Goal: Information Seeking & Learning: Learn about a topic

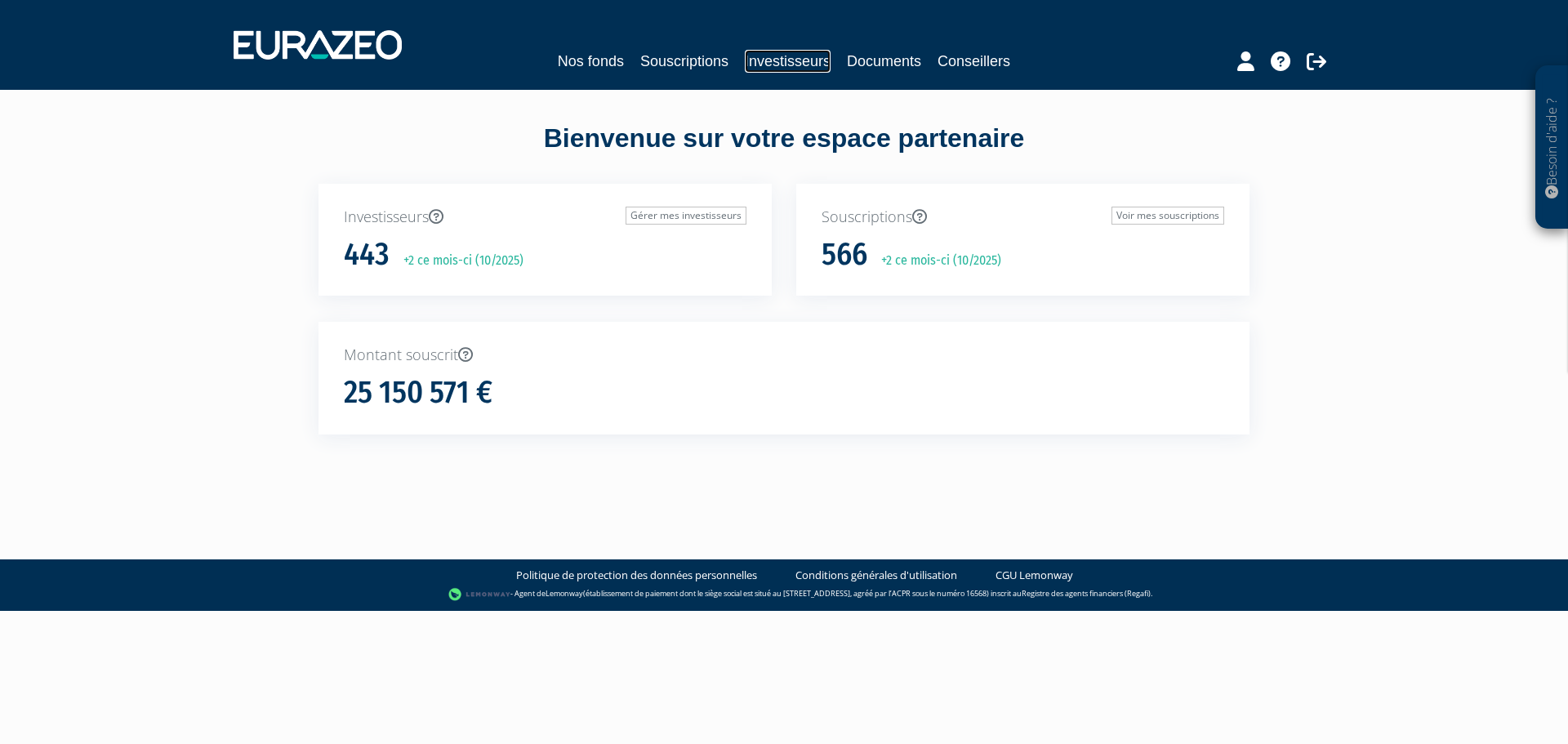
click at [763, 63] on link "Investisseurs" at bounding box center [787, 61] width 85 height 23
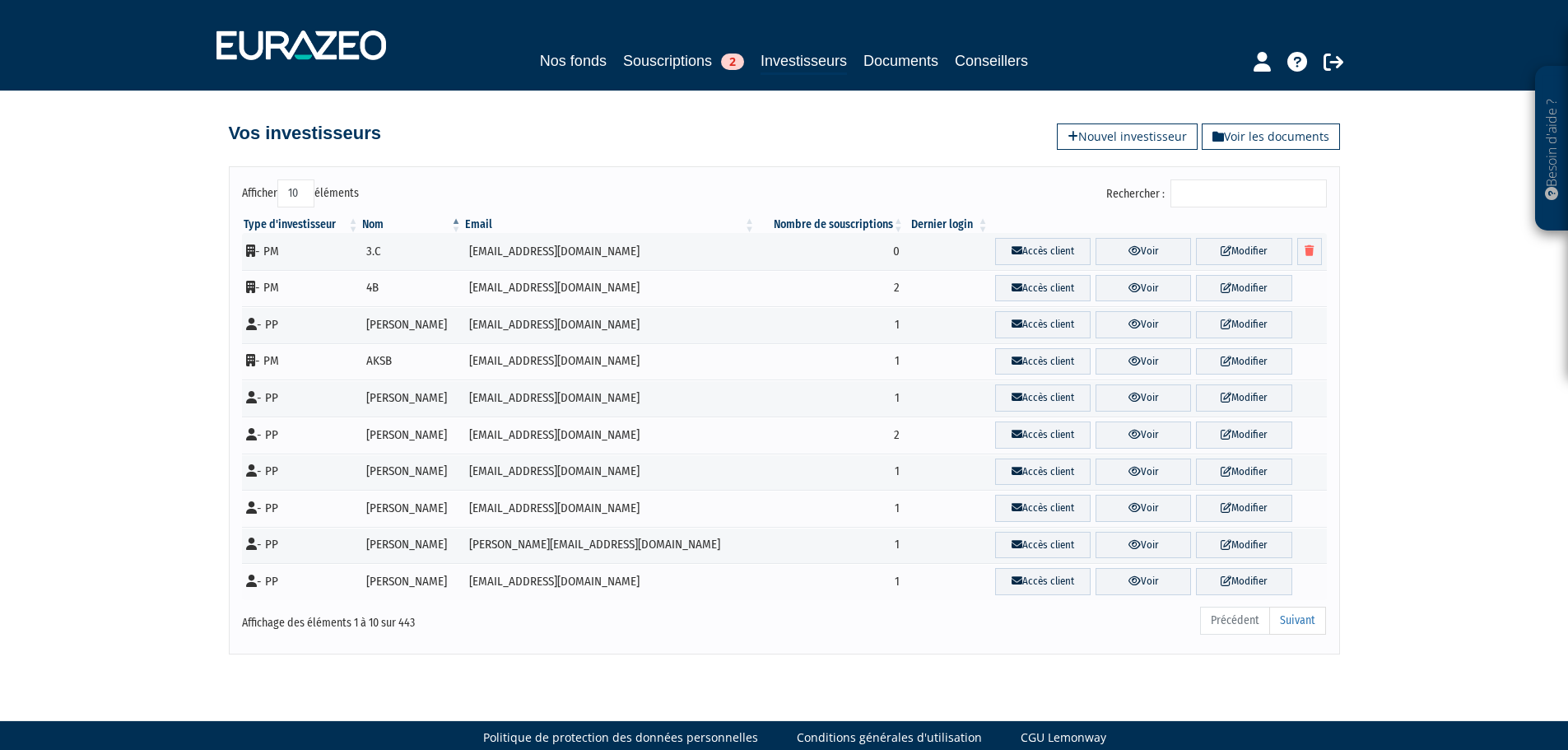
click at [1203, 190] on input "Rechercher :" at bounding box center [1249, 193] width 157 height 28
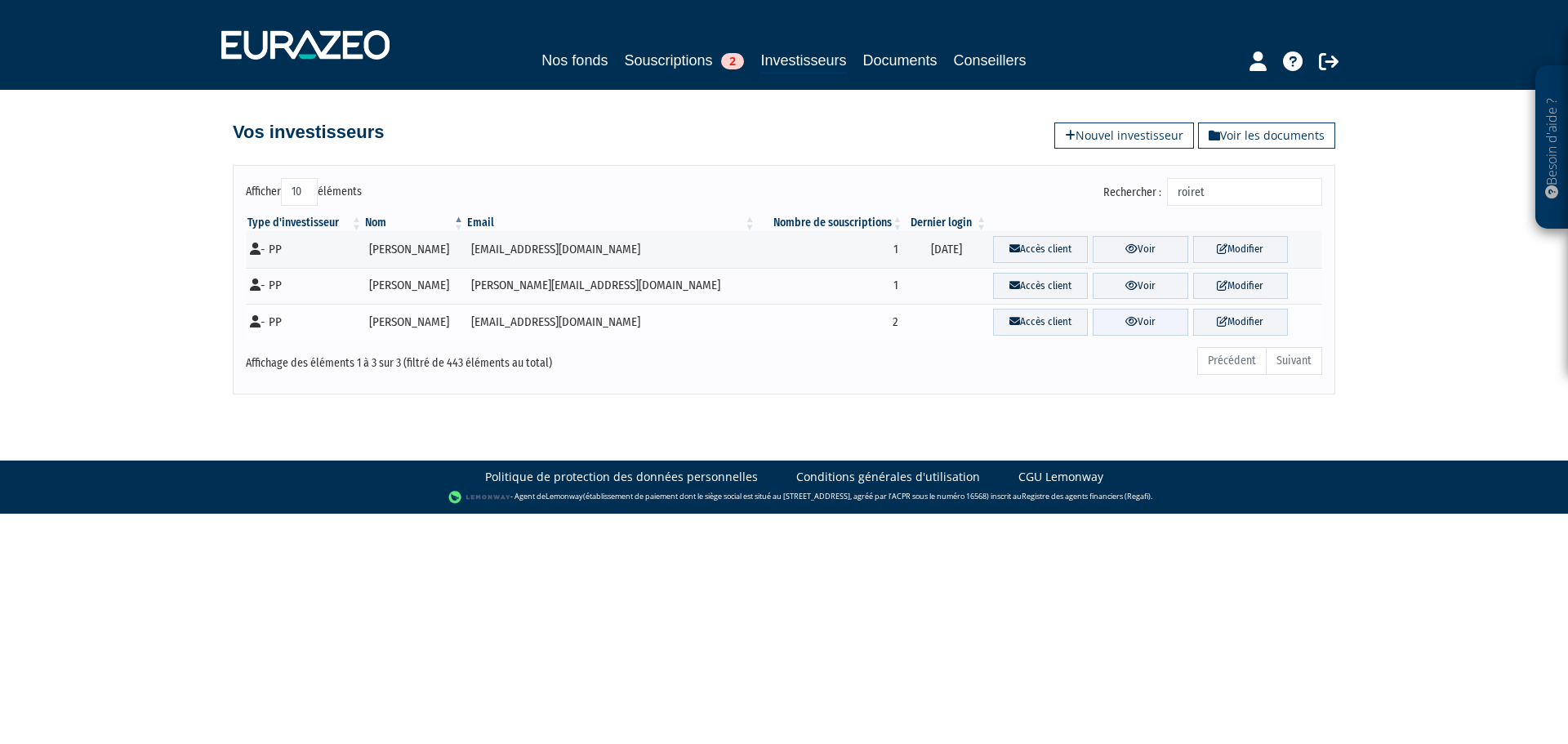
type input "roiret"
click at [1122, 324] on link "Voir" at bounding box center [1139, 322] width 95 height 27
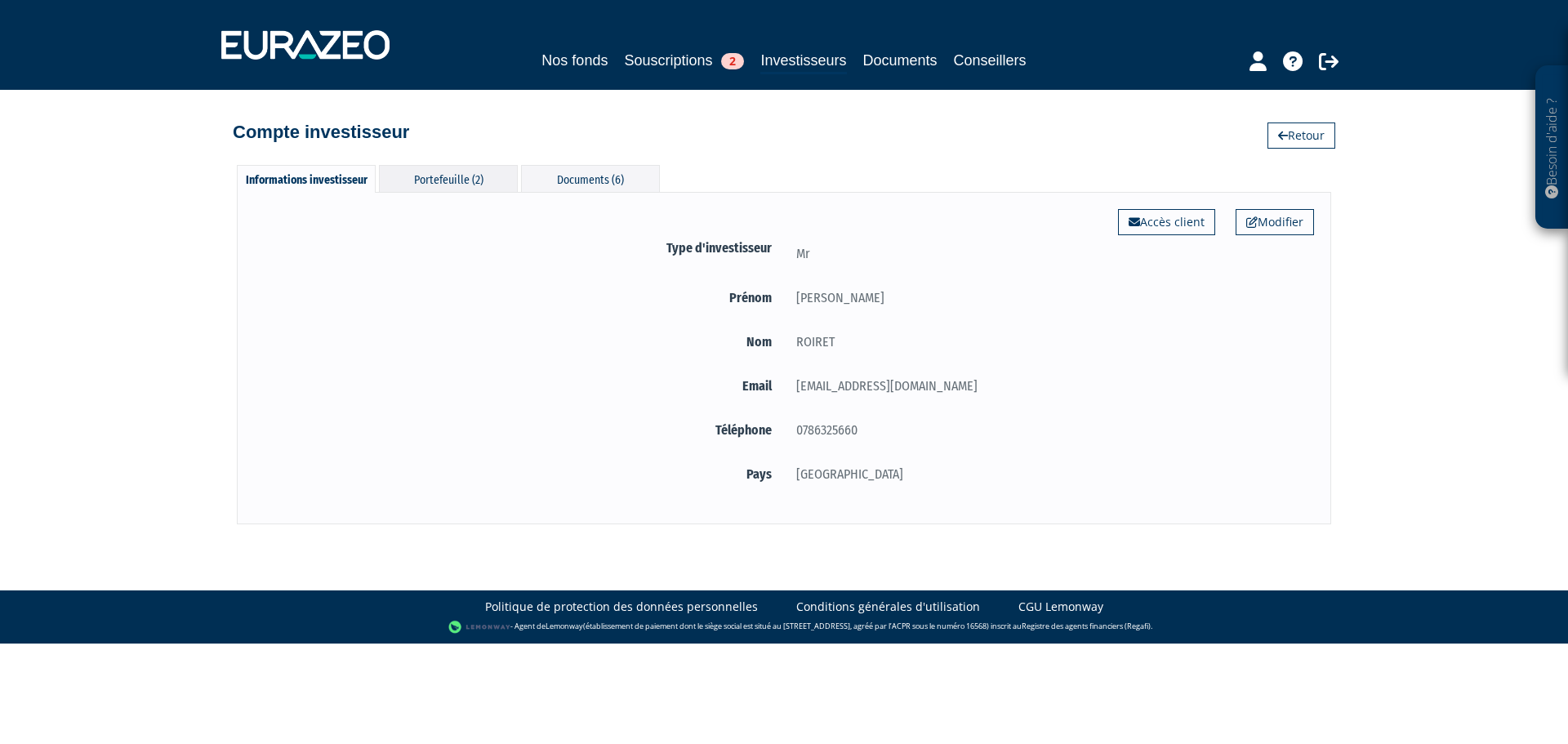
click at [439, 189] on div "Portefeuille (2)" at bounding box center [448, 178] width 139 height 27
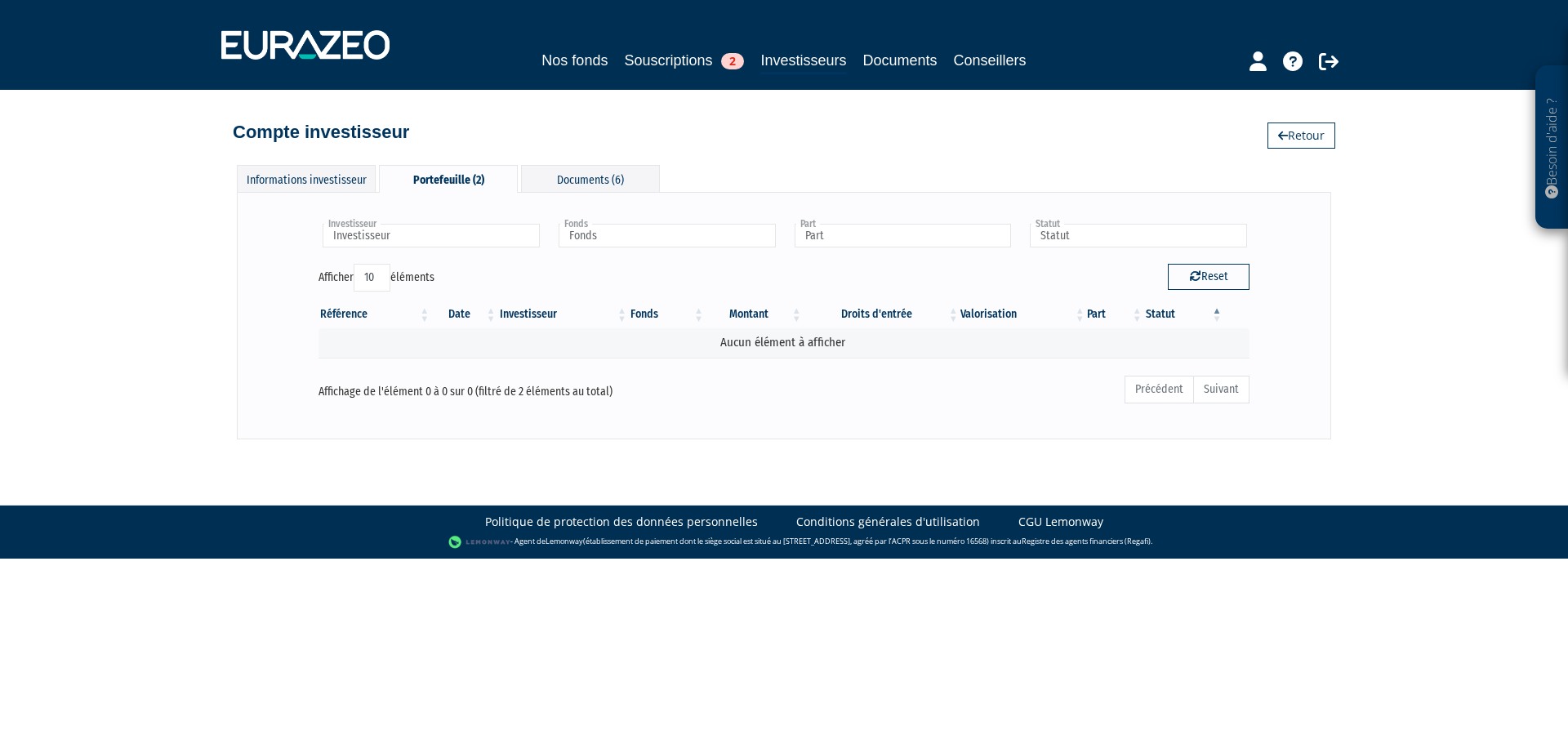
click at [443, 172] on div "Portefeuille (2)" at bounding box center [448, 178] width 139 height 28
click at [1203, 284] on button "Reset" at bounding box center [1208, 276] width 82 height 26
type input "Investisseur"
type input "Fonds"
type input "Part"
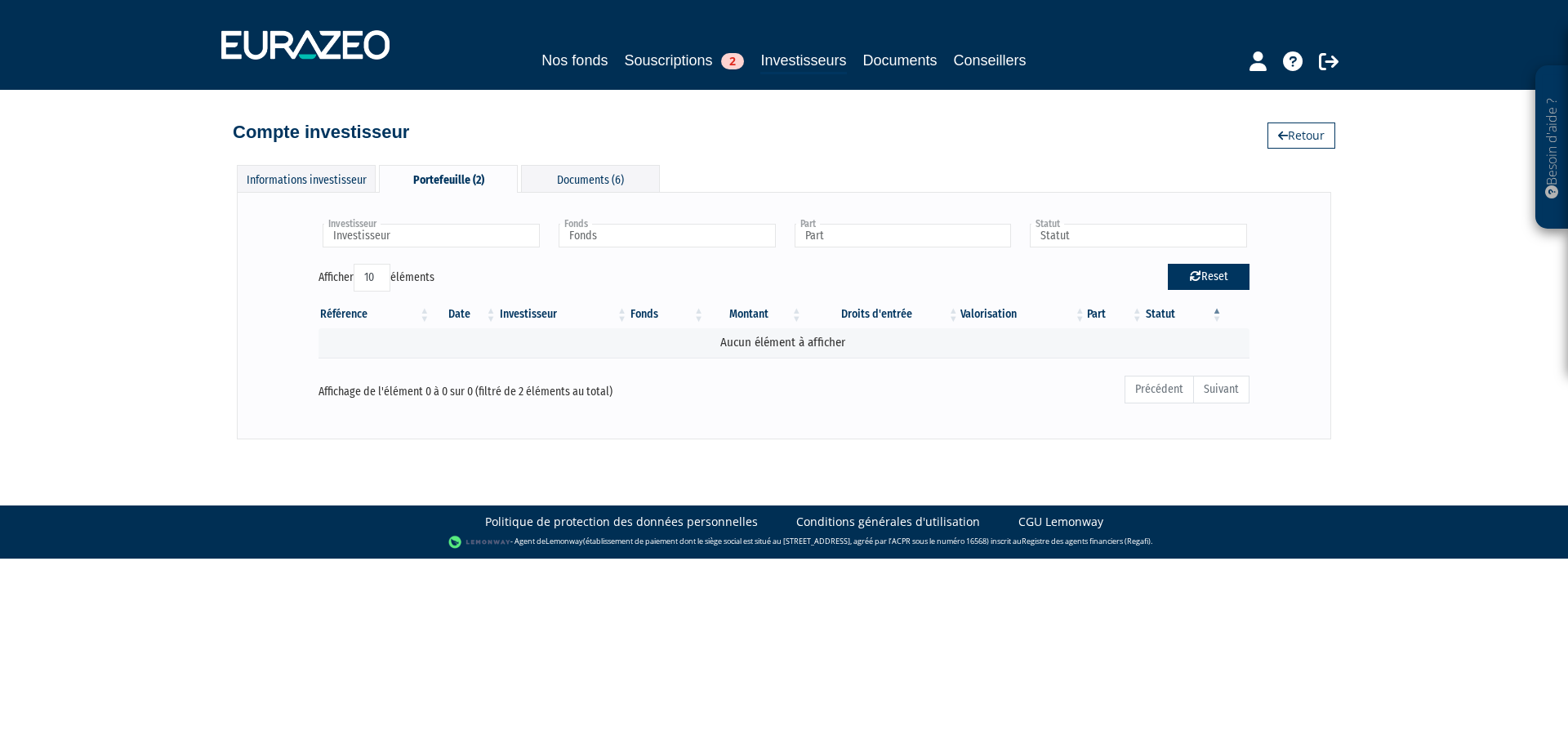
type input "Statut"
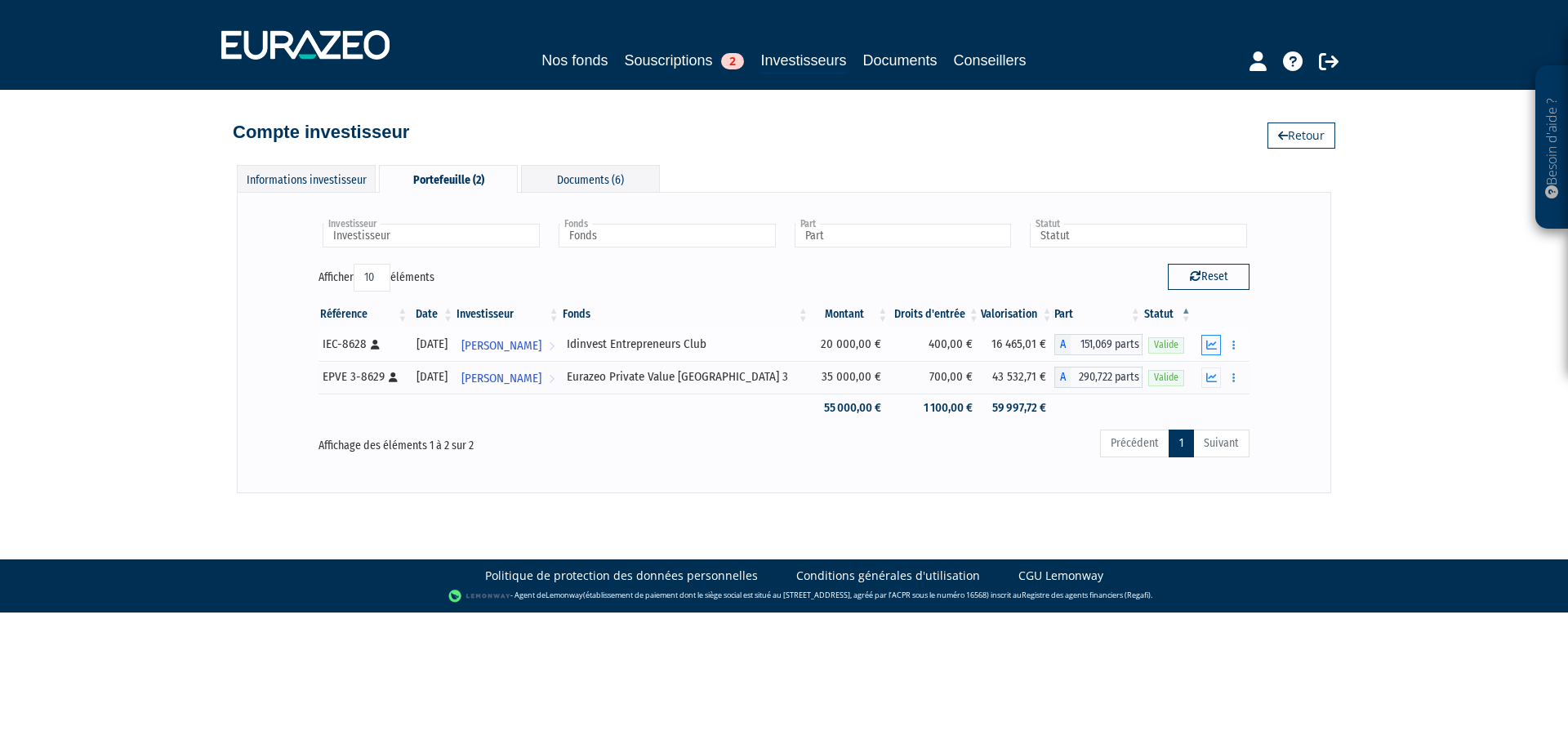
click at [1212, 341] on icon "button" at bounding box center [1211, 345] width 11 height 11
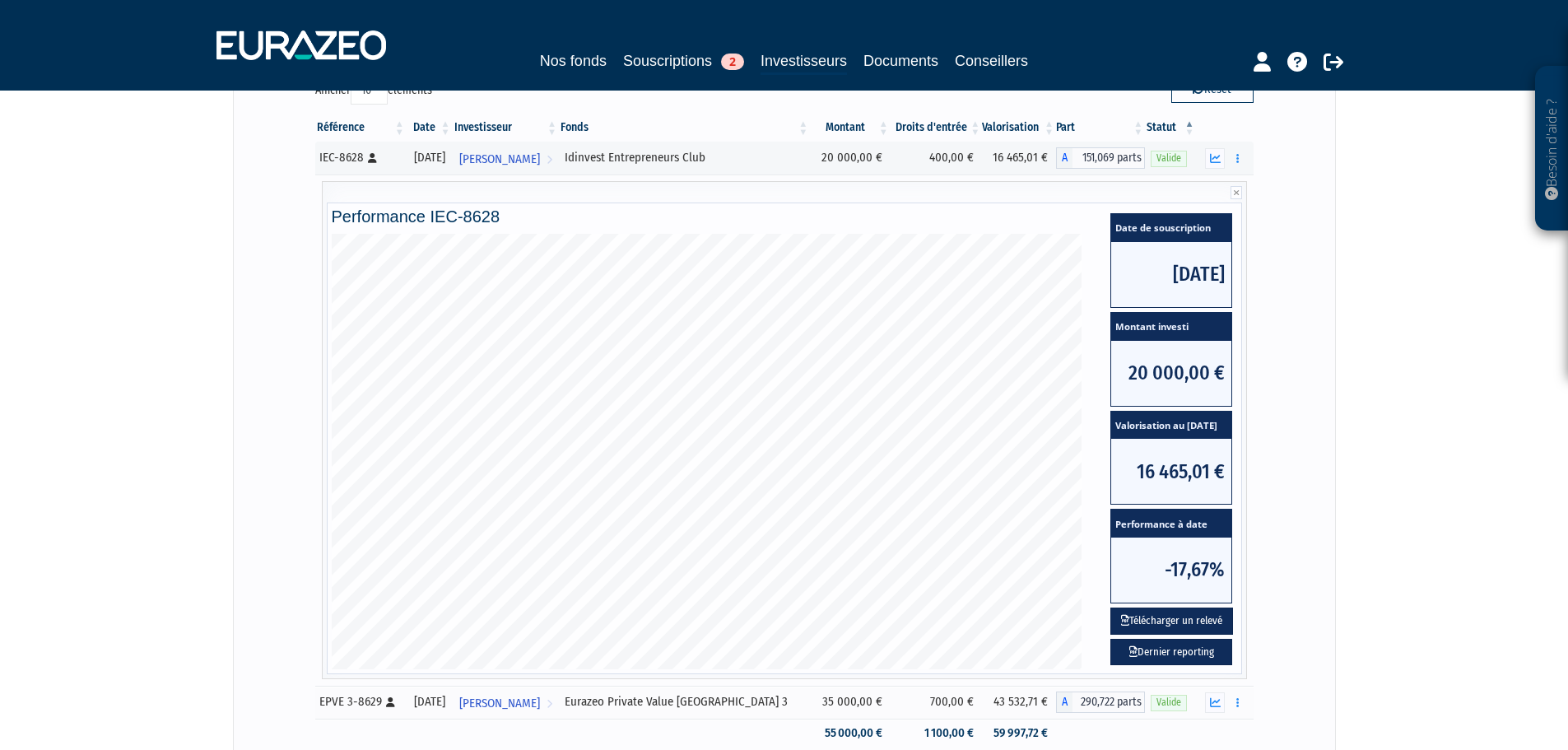
scroll to position [164, 0]
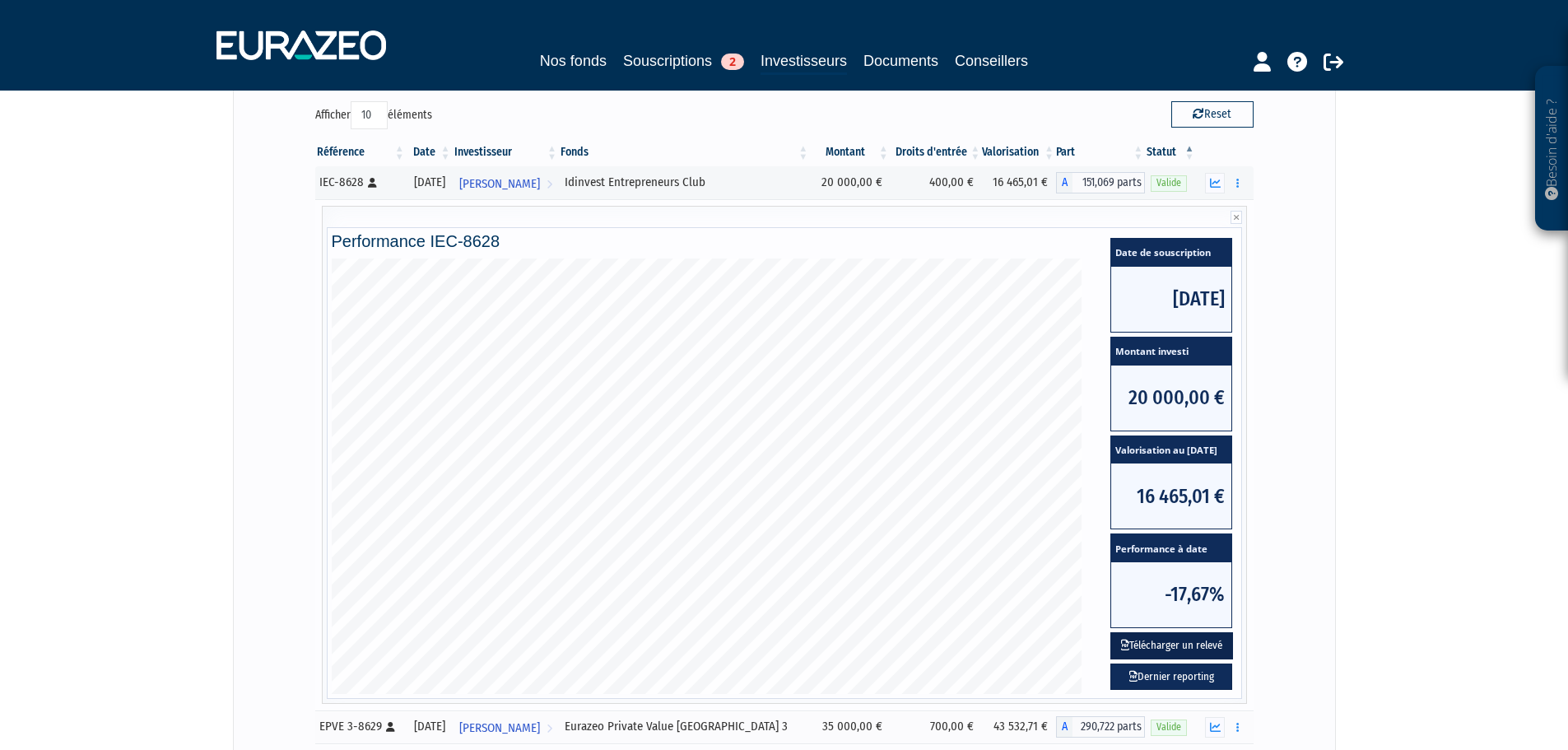
click at [1183, 648] on button "Télécharger un relevé" at bounding box center [1172, 646] width 123 height 27
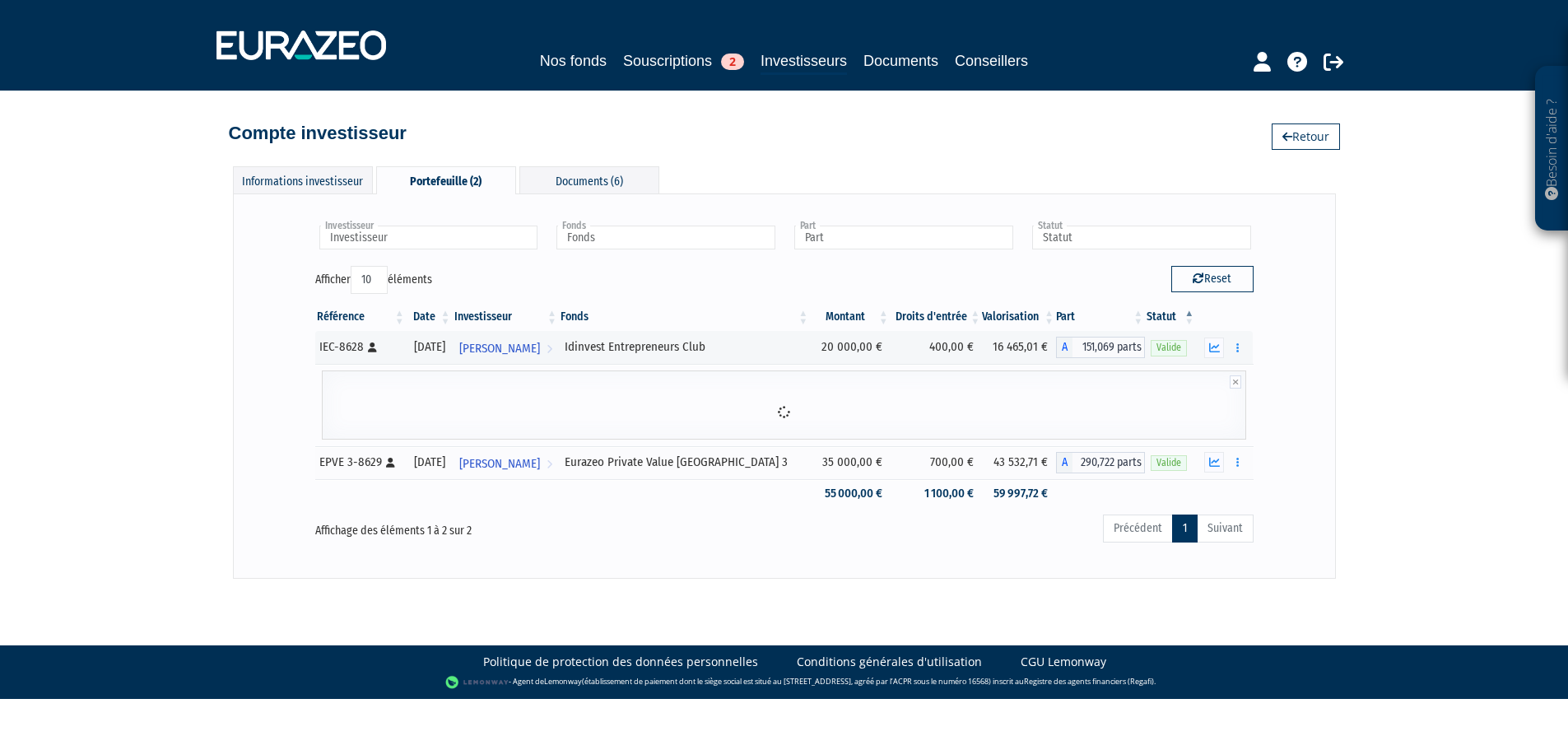
scroll to position [0, 0]
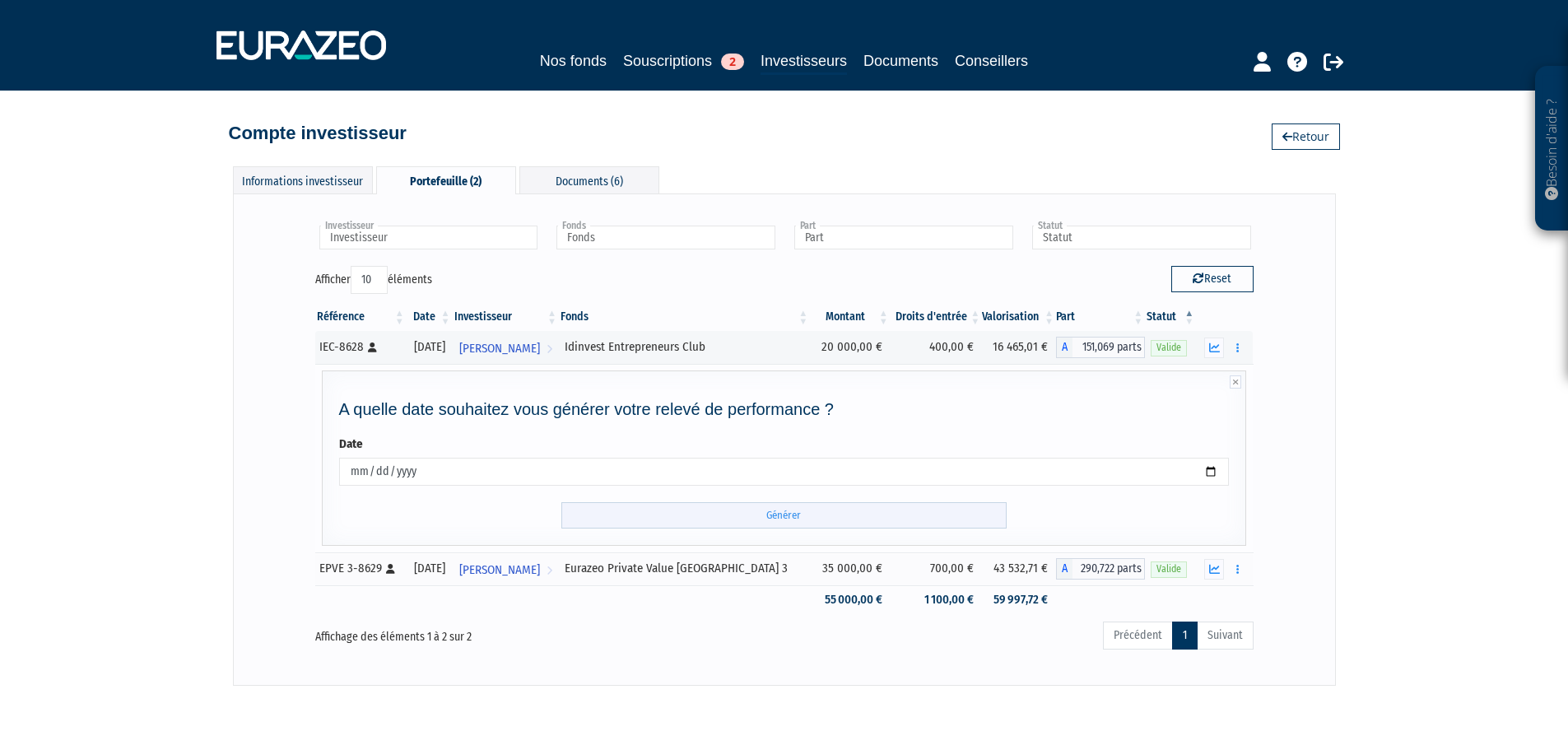
click at [892, 504] on input "Générer" at bounding box center [784, 516] width 446 height 27
click at [886, 516] on input "Générer" at bounding box center [784, 516] width 446 height 27
click at [1222, 354] on button "button" at bounding box center [1213, 348] width 20 height 20
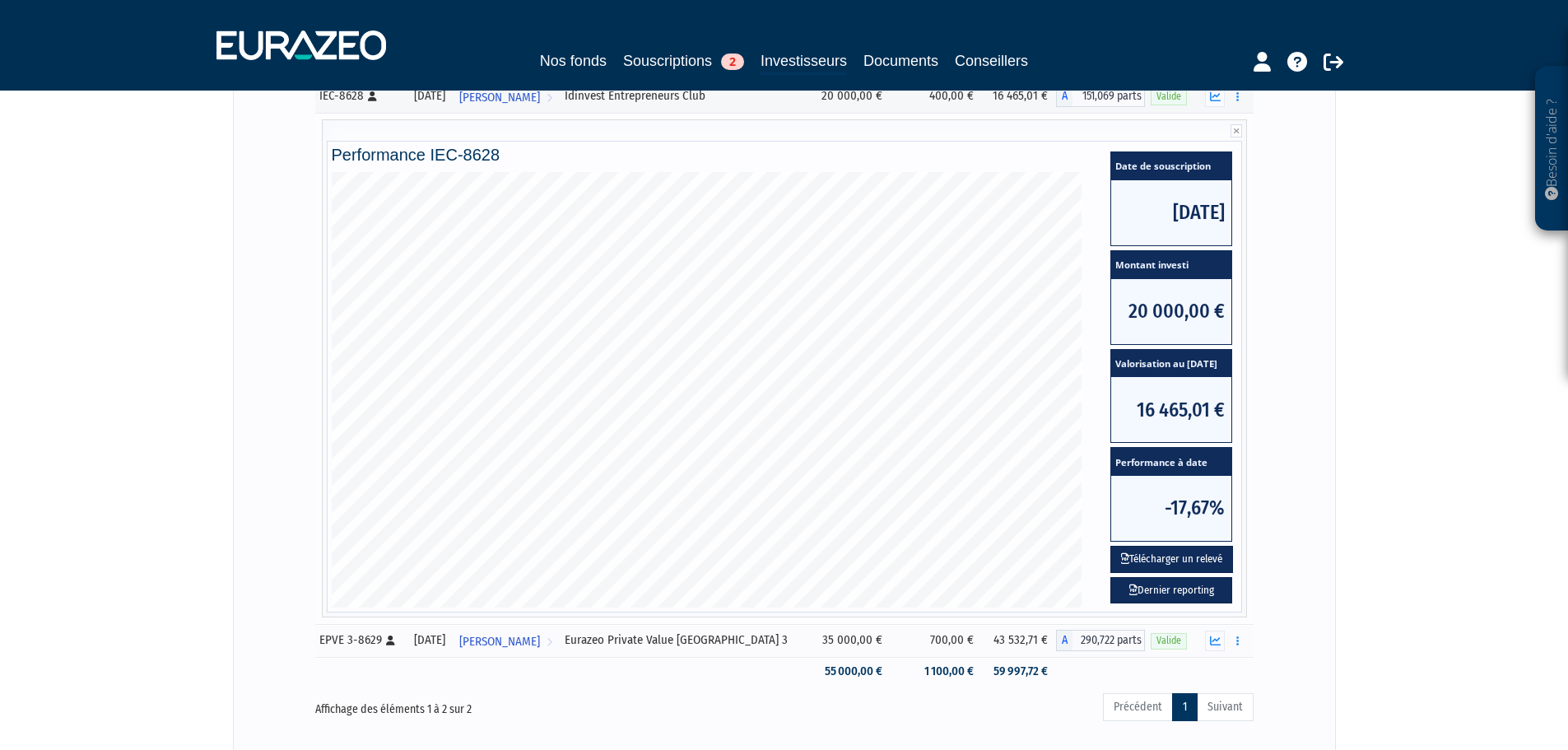
scroll to position [329, 0]
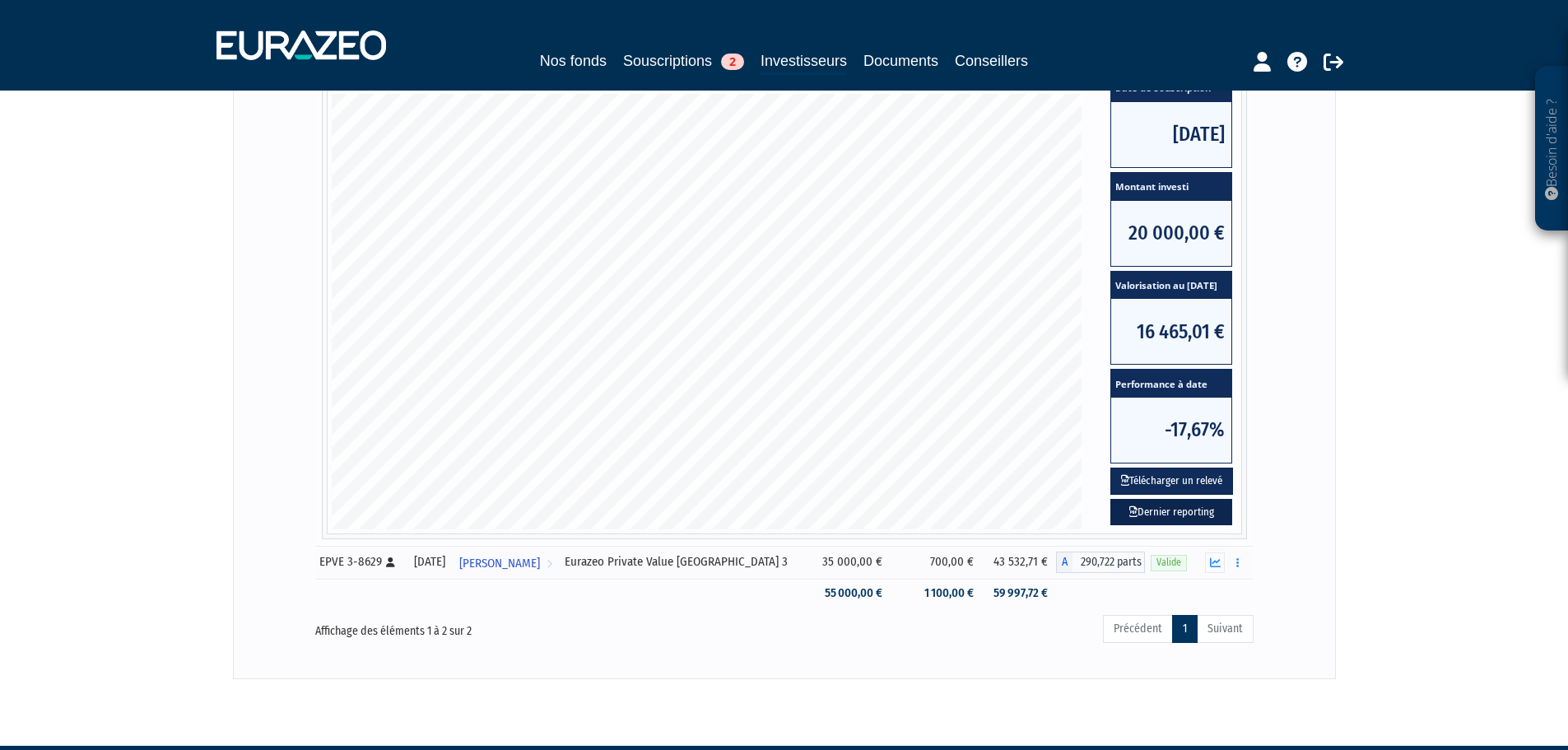
click at [1180, 514] on link "Dernier reporting" at bounding box center [1171, 512] width 122 height 27
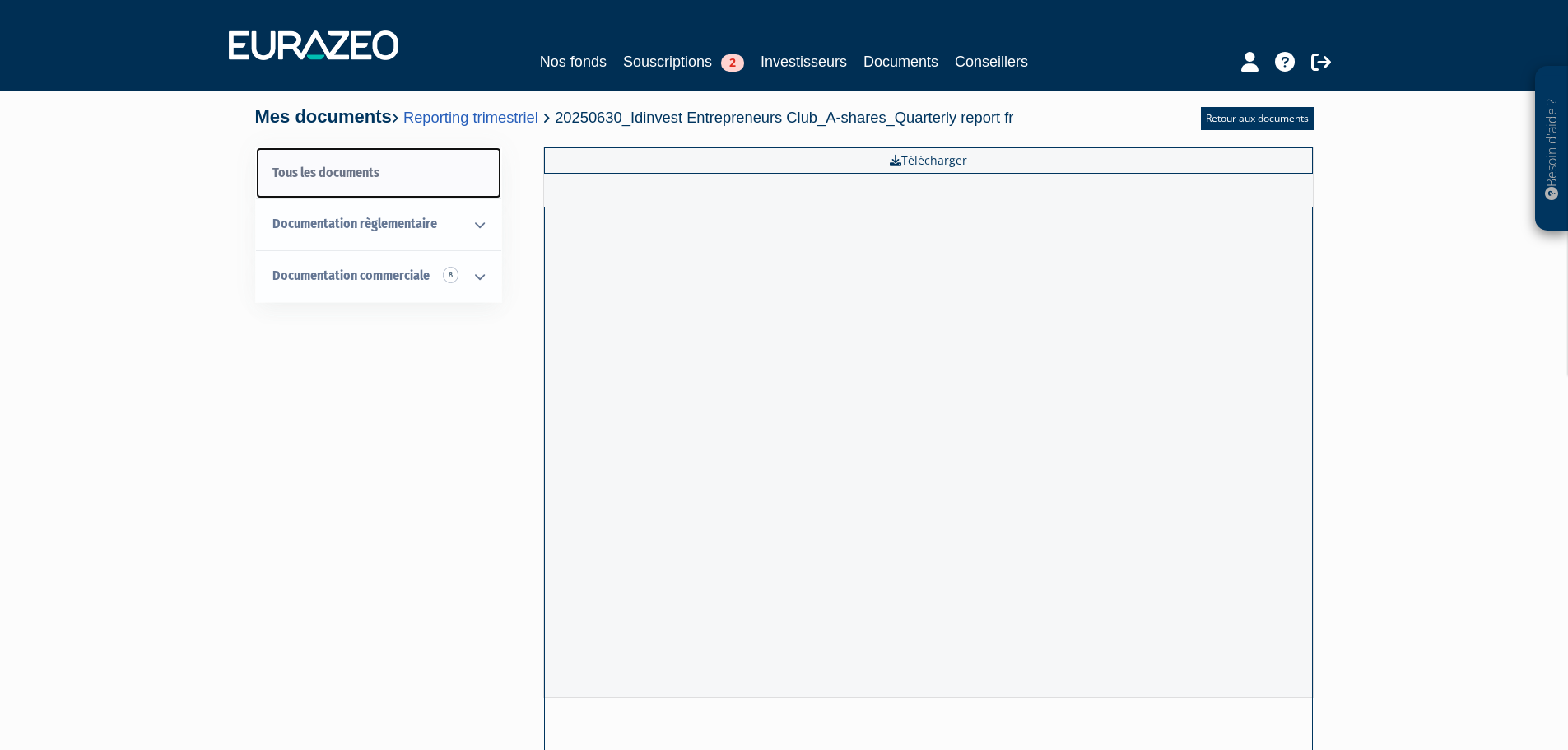
click at [324, 176] on link "Tous les documents" at bounding box center [378, 173] width 245 height 52
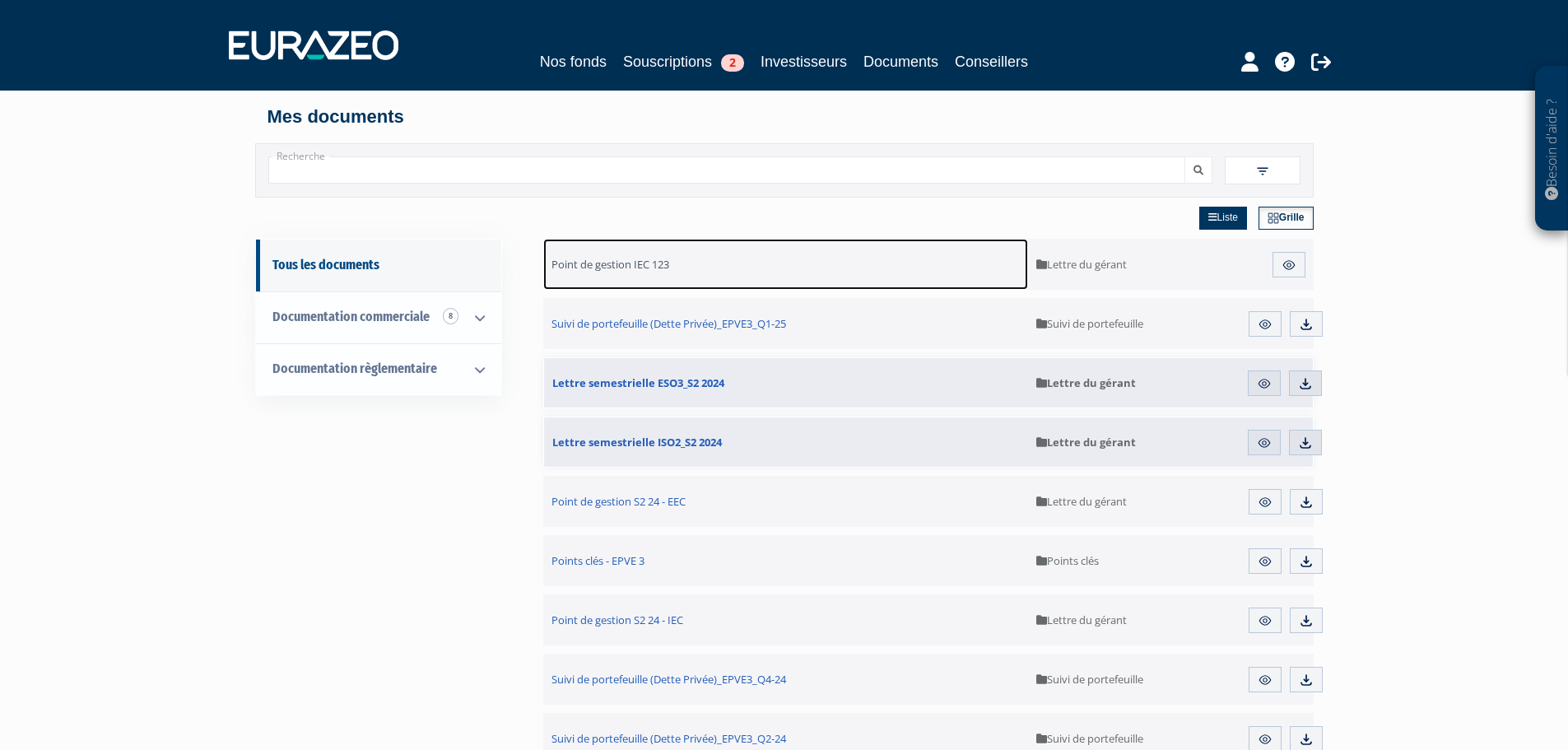
click at [614, 271] on span "Point de gestion IEC 123" at bounding box center [610, 263] width 118 height 14
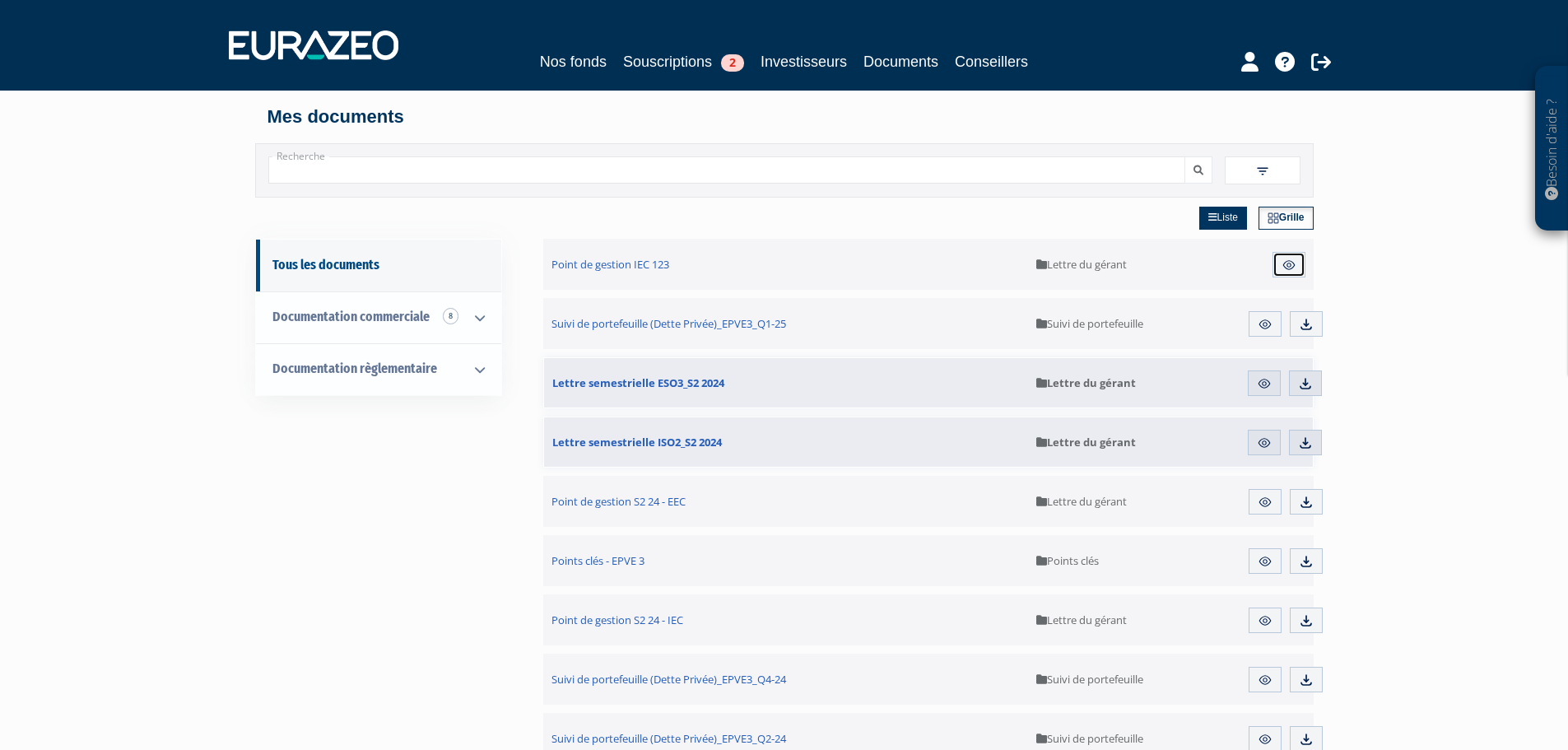
click at [1280, 266] on link "Aperçu" at bounding box center [1288, 265] width 33 height 26
click at [1268, 165] on img at bounding box center [1262, 170] width 14 height 14
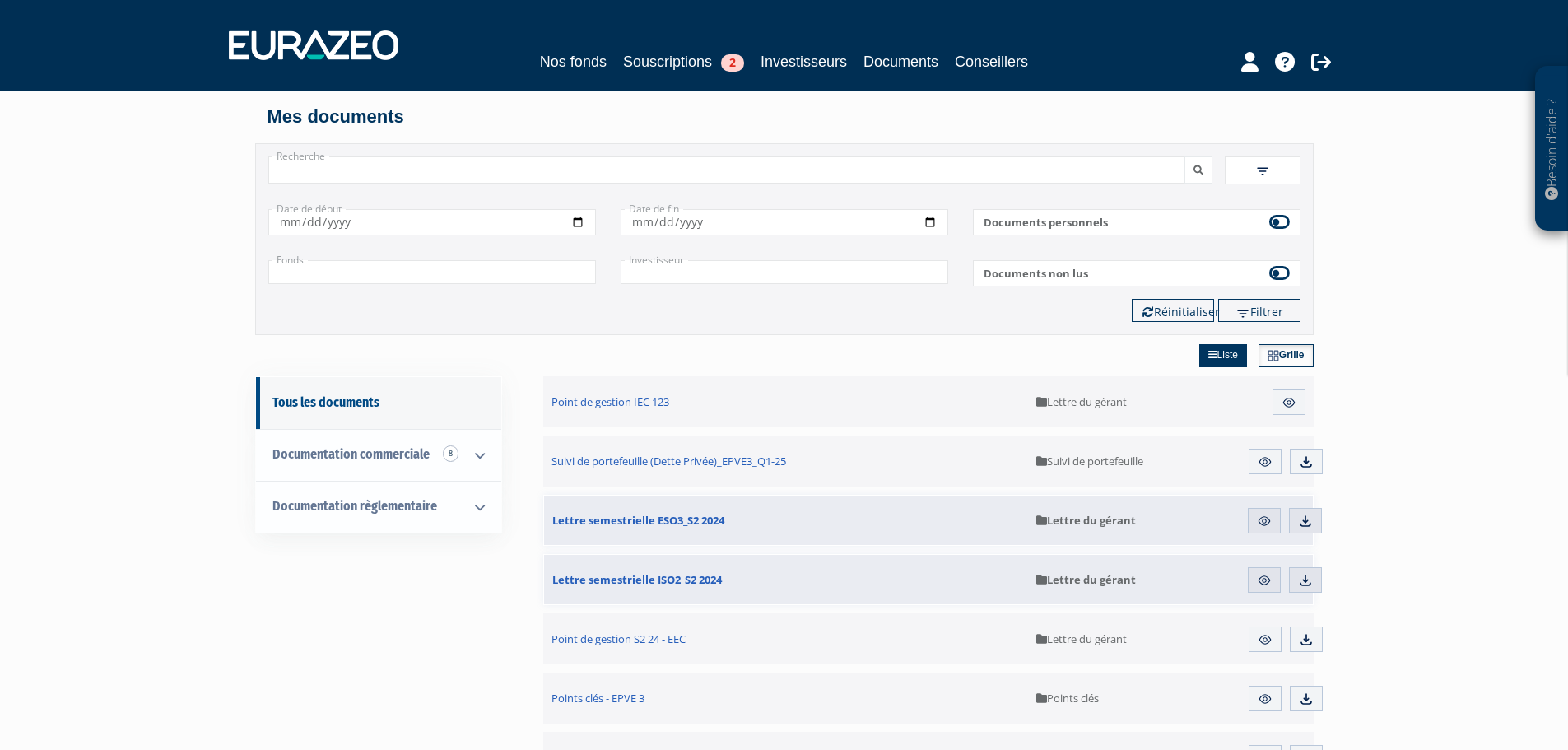
click at [444, 262] on input "text" at bounding box center [432, 272] width 327 height 24
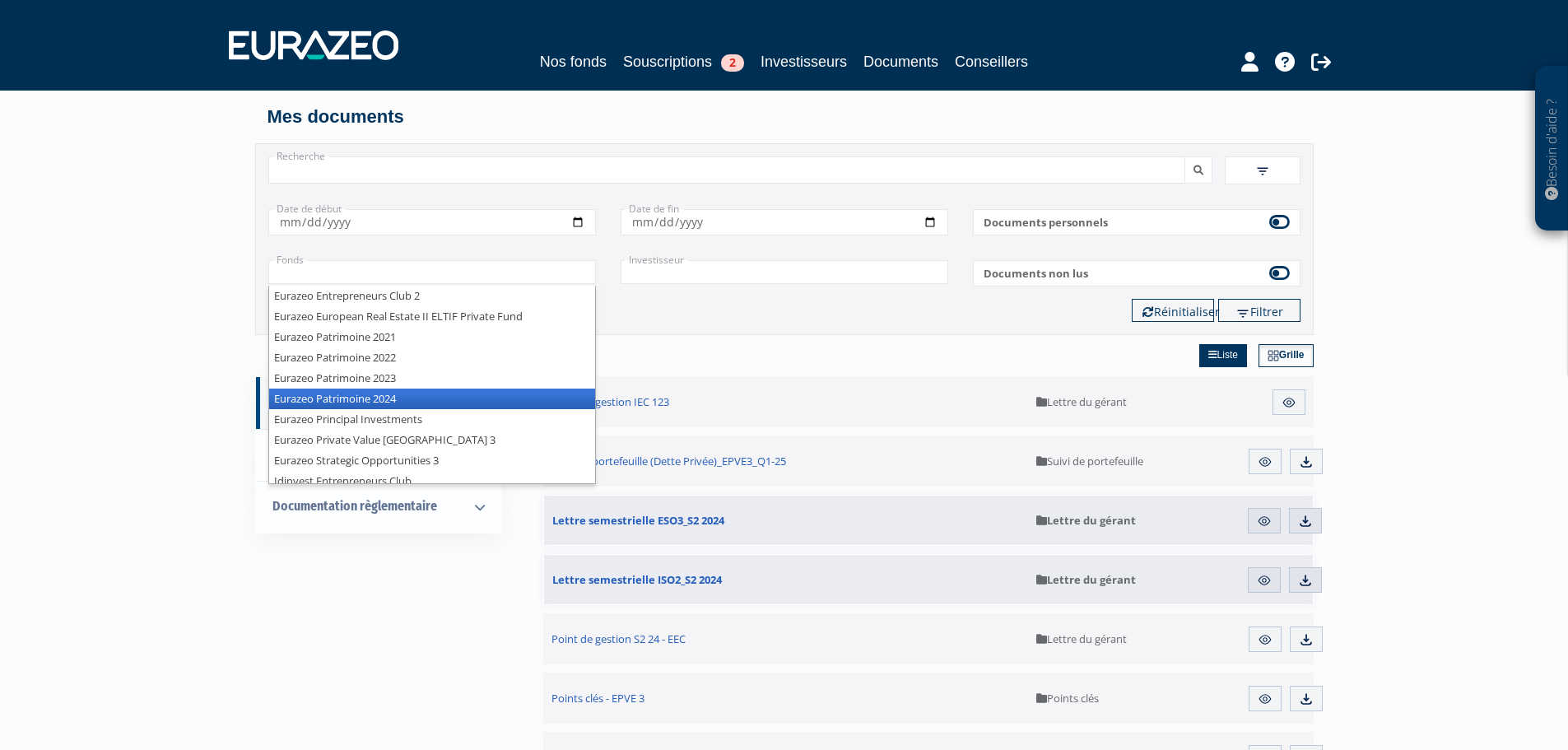
scroll to position [9, 0]
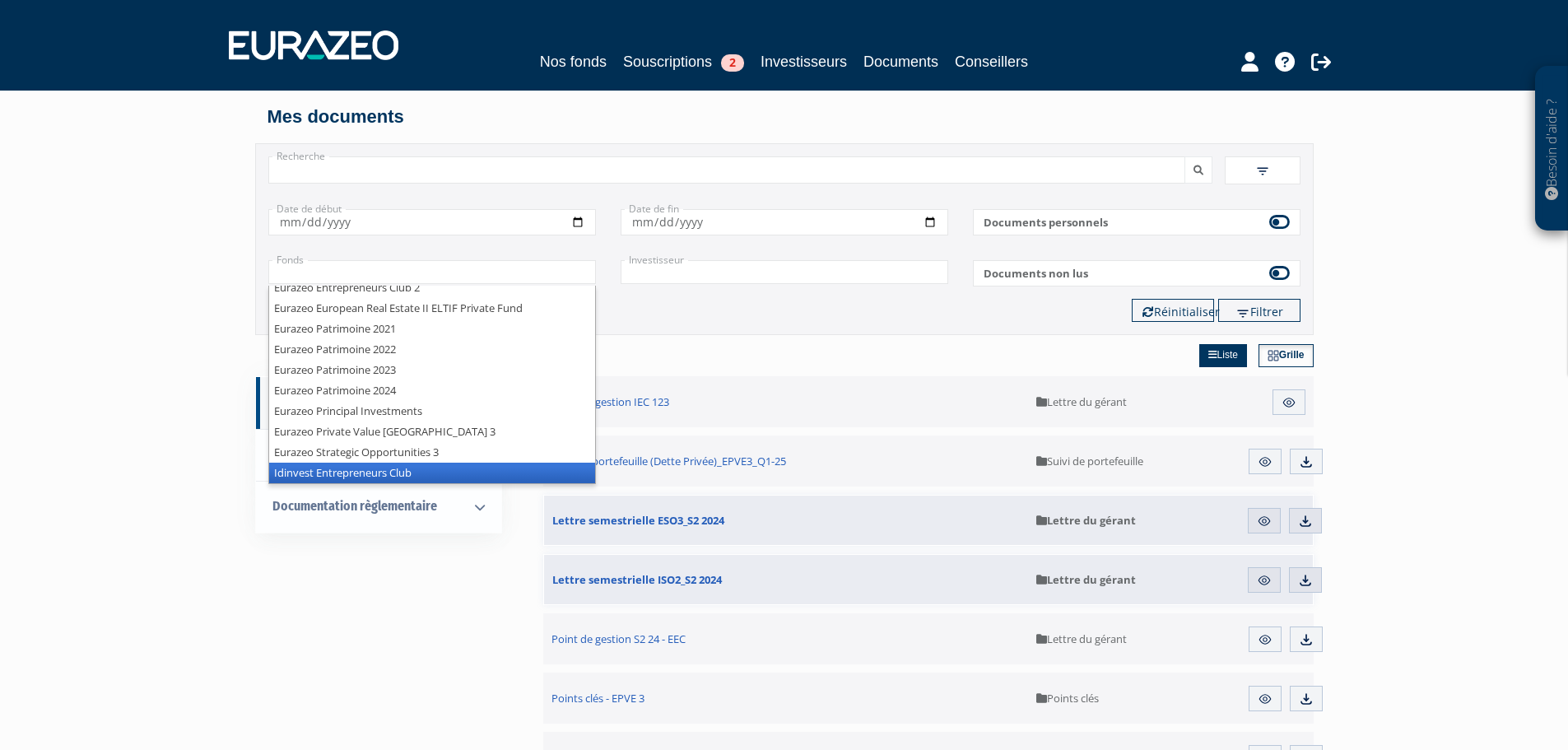
click at [396, 476] on li "Idinvest Entrepreneurs Club" at bounding box center [432, 473] width 326 height 20
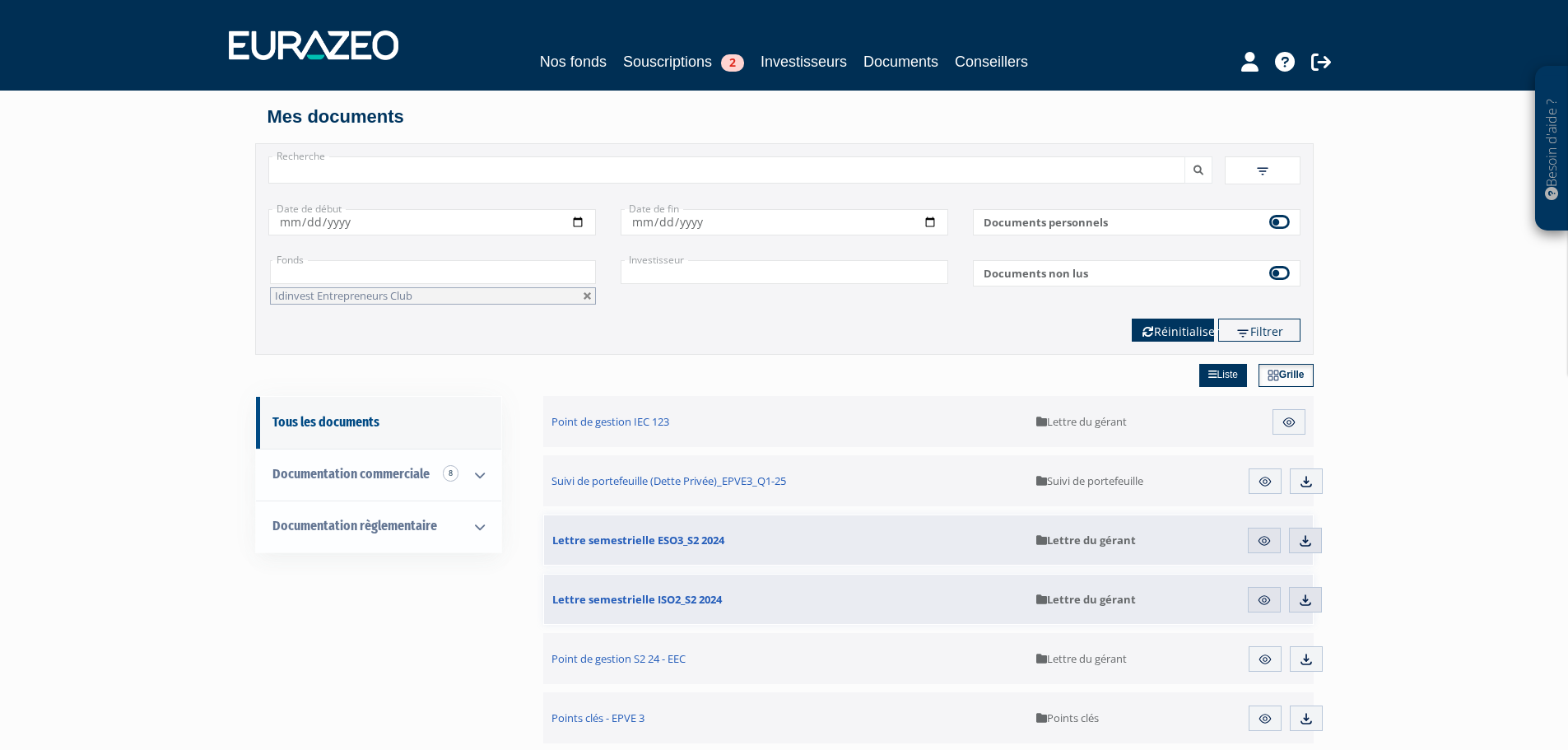
click at [1181, 333] on button "Réinitialiser" at bounding box center [1173, 330] width 83 height 23
type input "+"
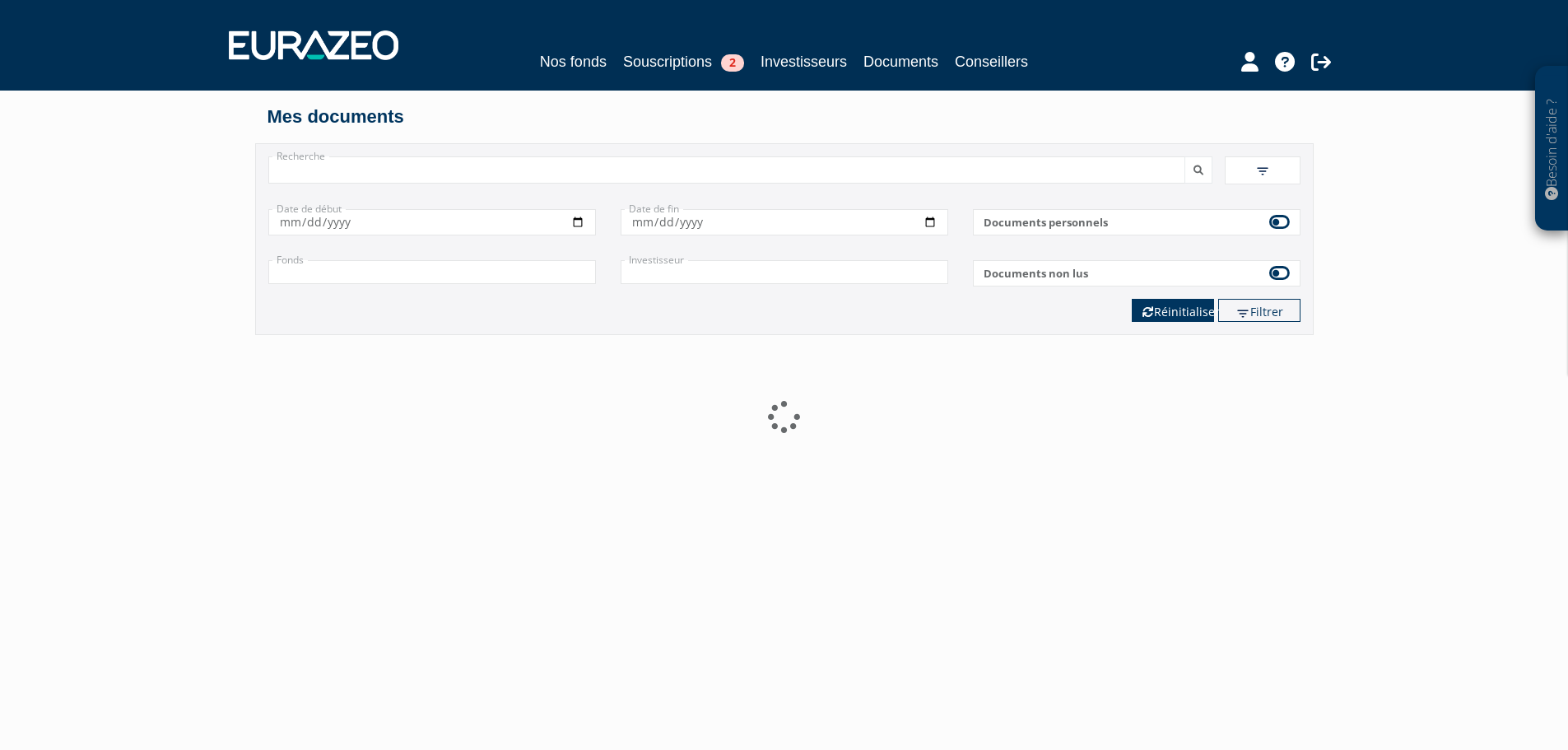
scroll to position [0, 0]
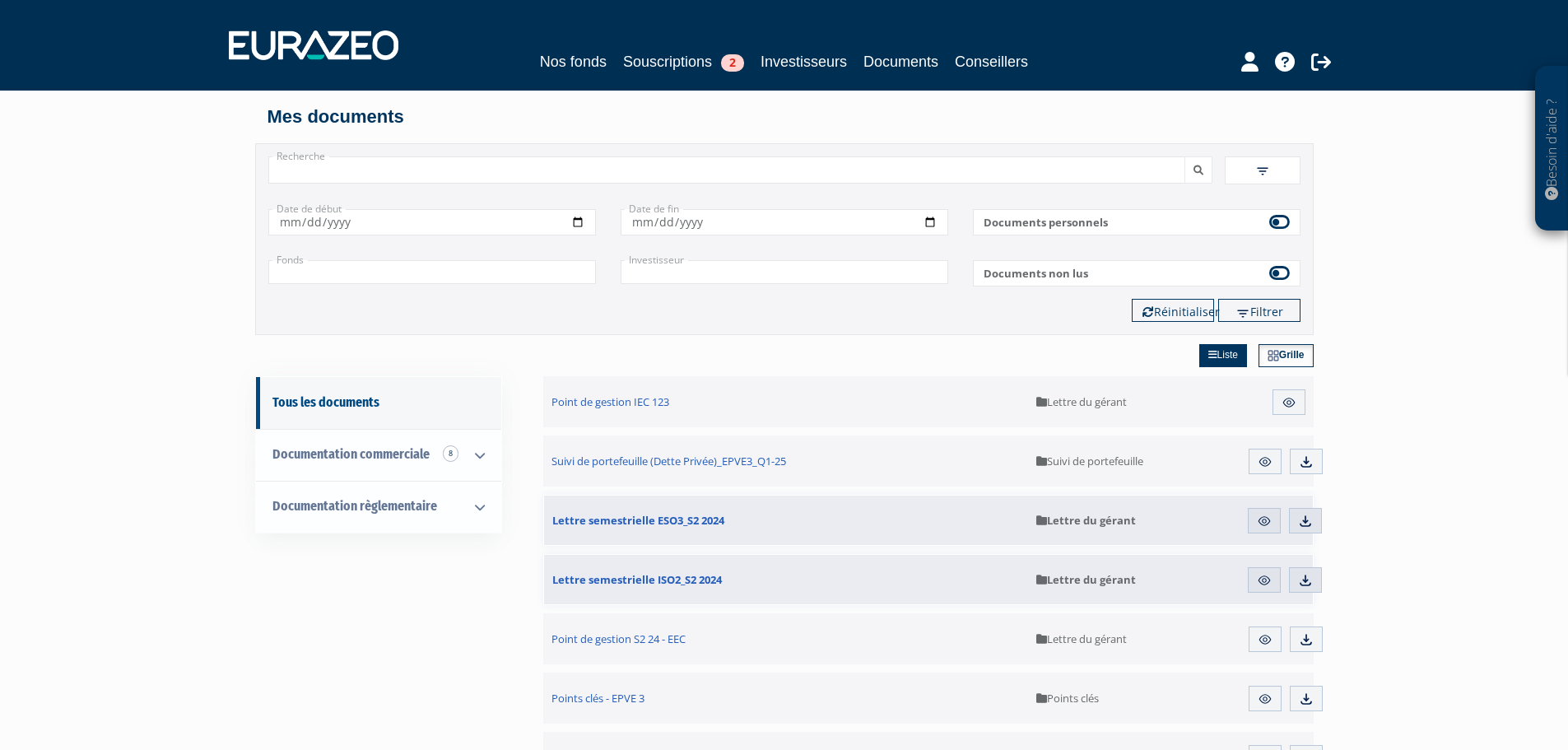
click at [399, 278] on input "text" at bounding box center [432, 272] width 327 height 24
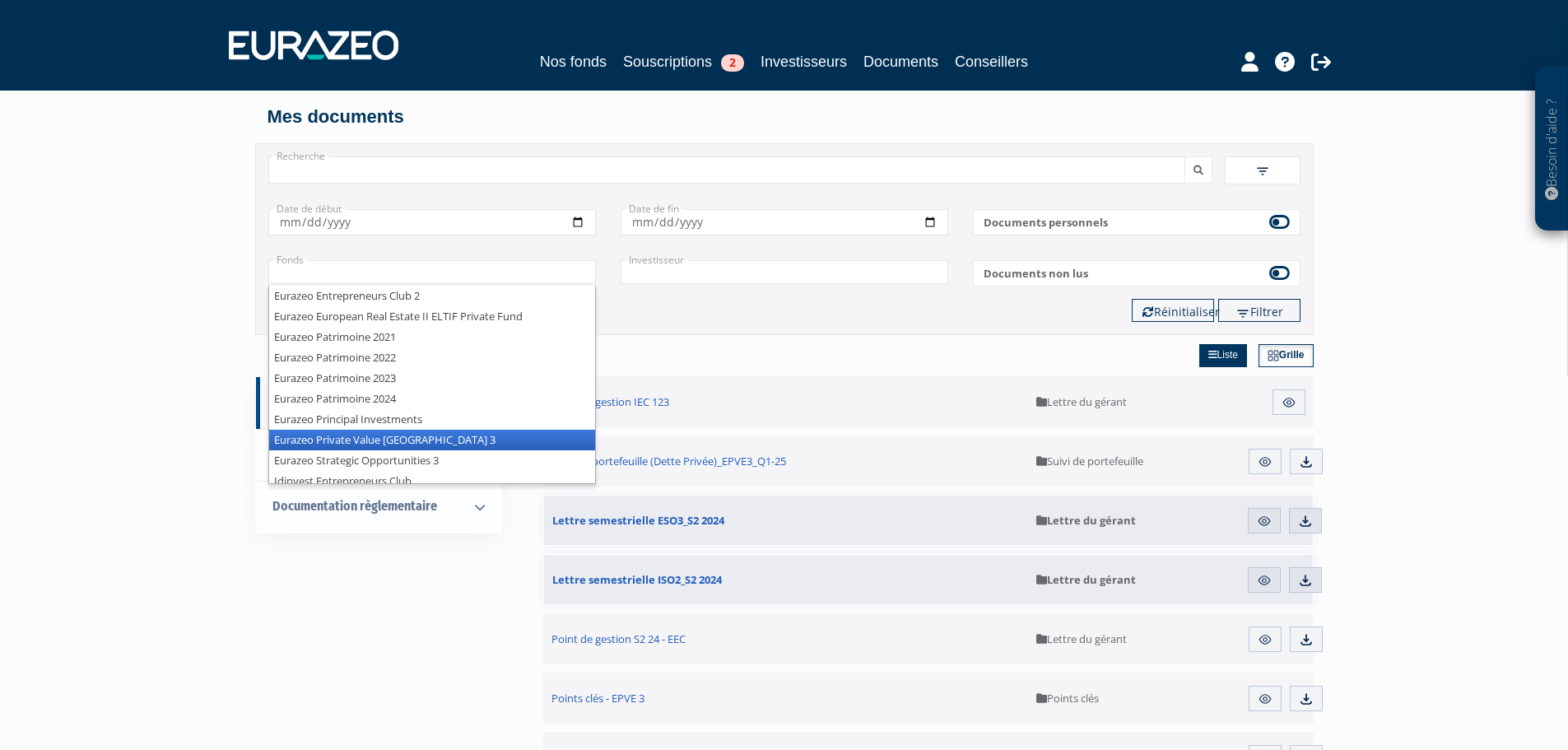
scroll to position [9, 0]
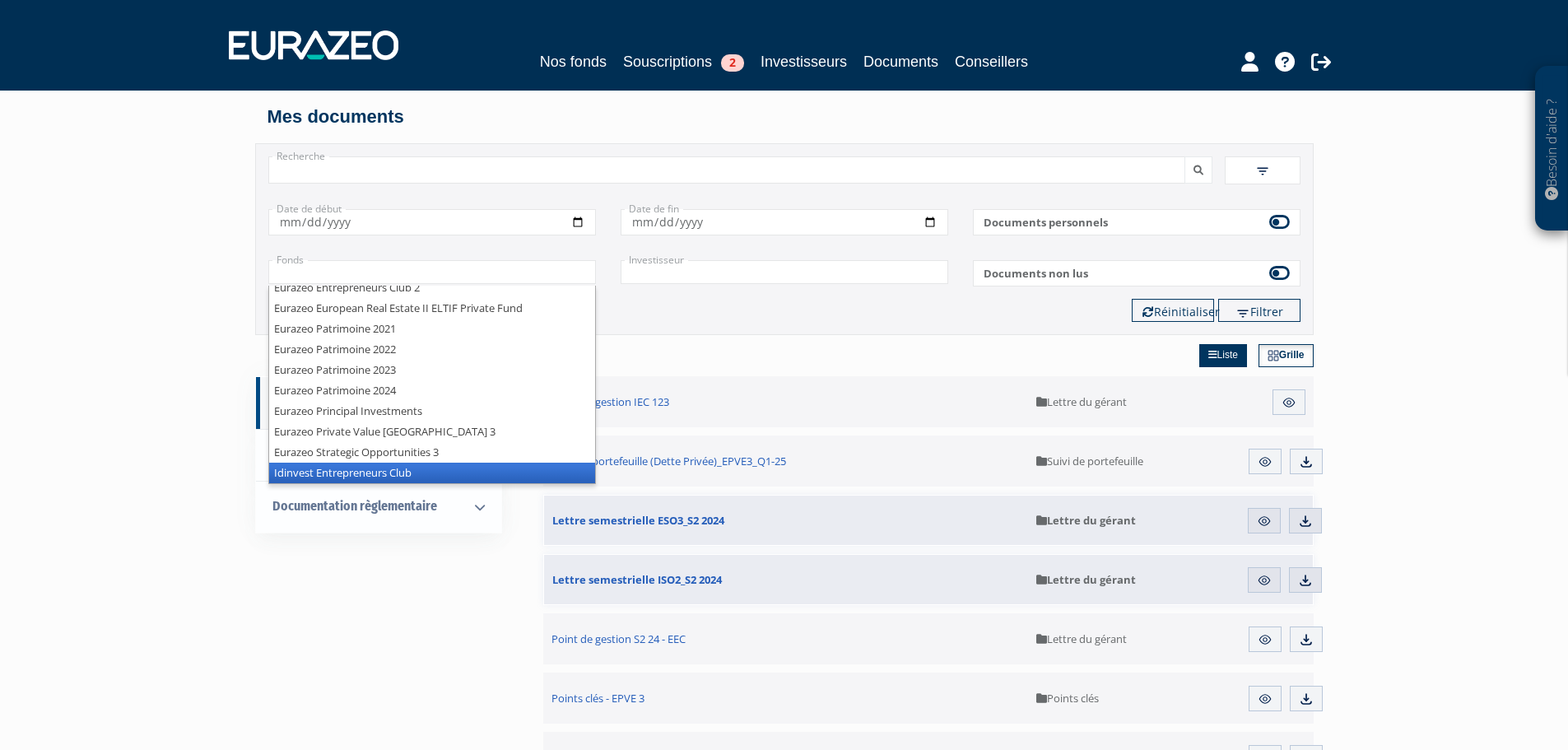
click at [387, 471] on li "Idinvest Entrepreneurs Club" at bounding box center [432, 473] width 326 height 20
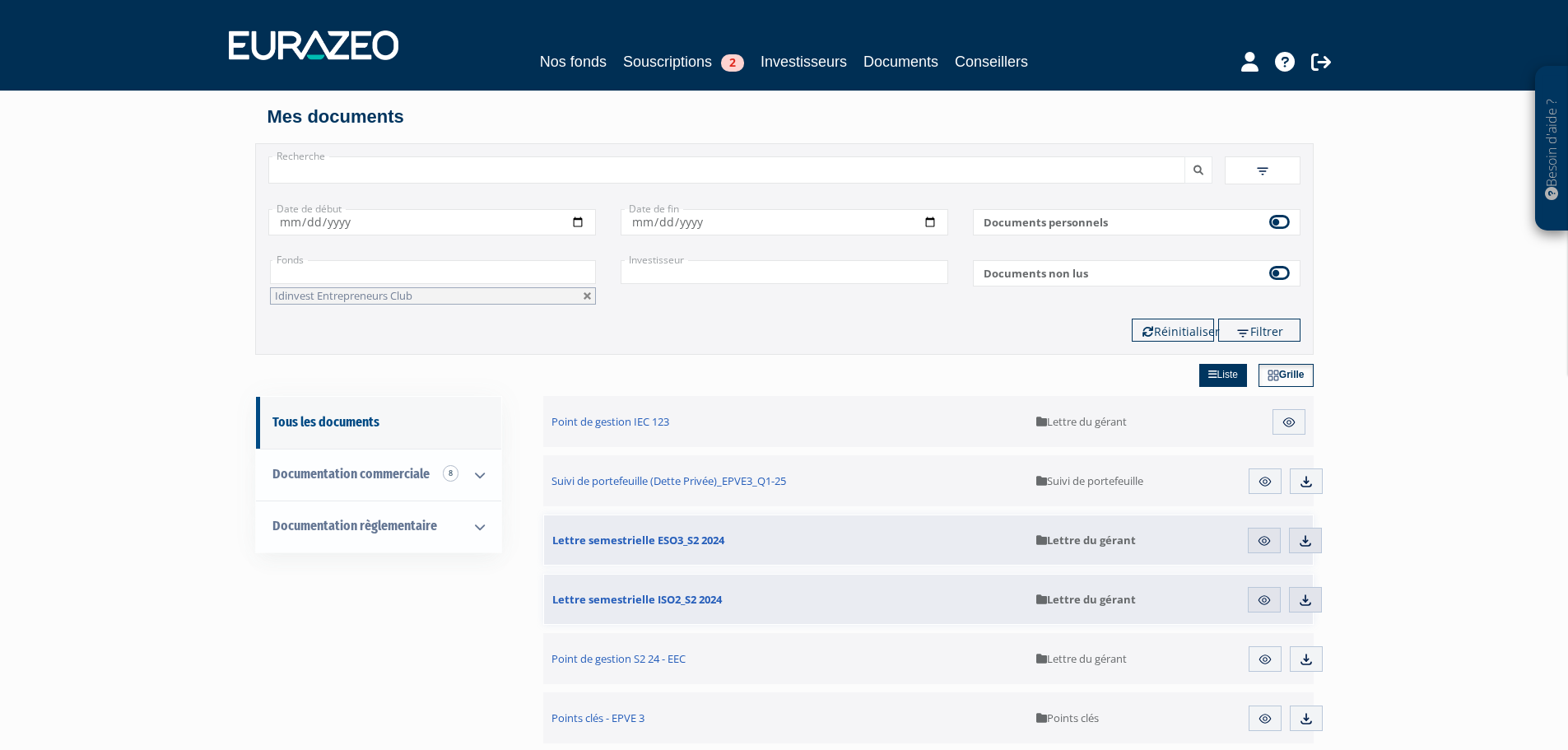
click at [383, 327] on div "Filtrer Réinitialiser" at bounding box center [784, 330] width 1057 height 23
click at [494, 320] on div "Filtrer Réinitialiser" at bounding box center [784, 330] width 1057 height 23
click at [1201, 167] on icon "submit" at bounding box center [1199, 170] width 10 height 10
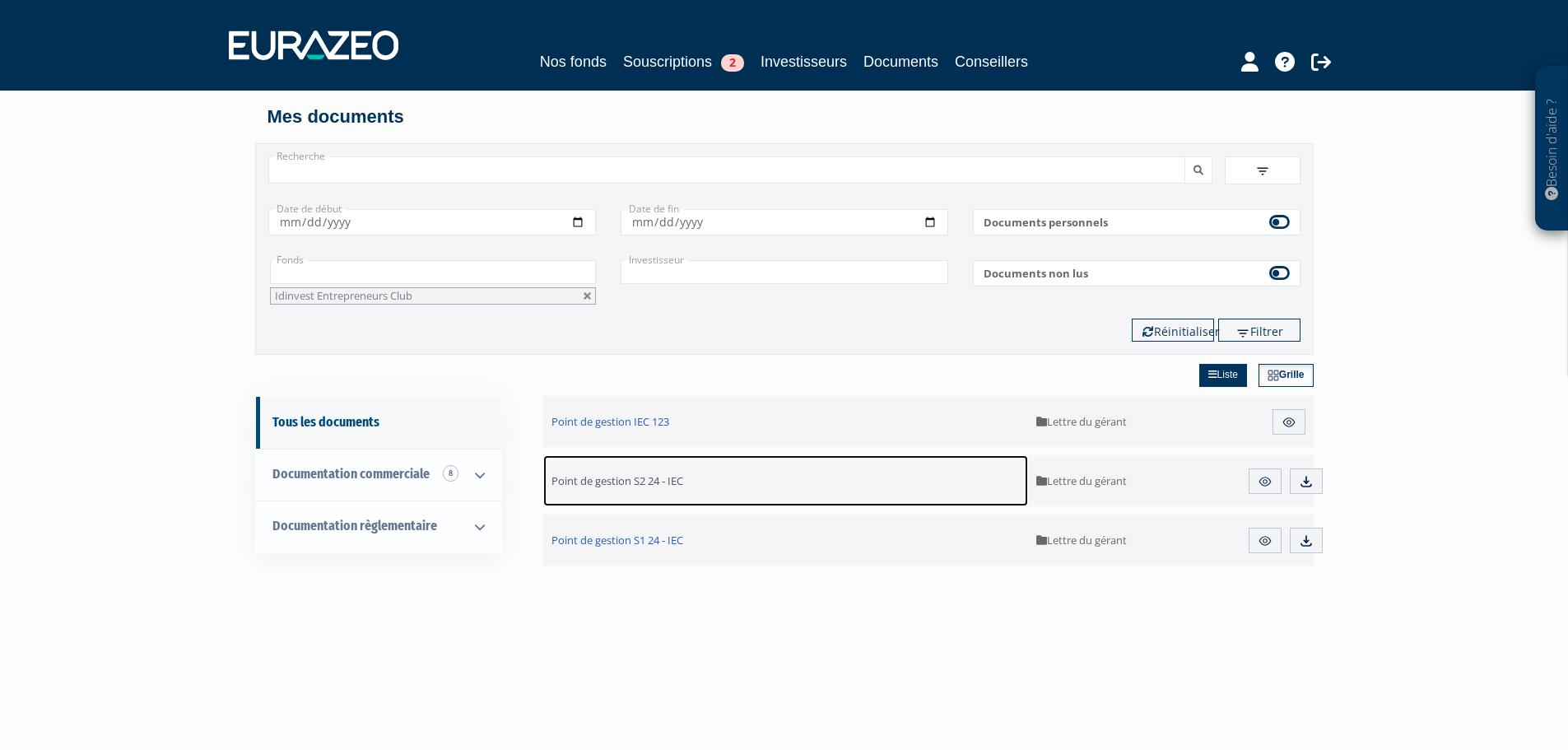
click at [612, 481] on span "Point de gestion S2 24 - IEC" at bounding box center [617, 480] width 132 height 14
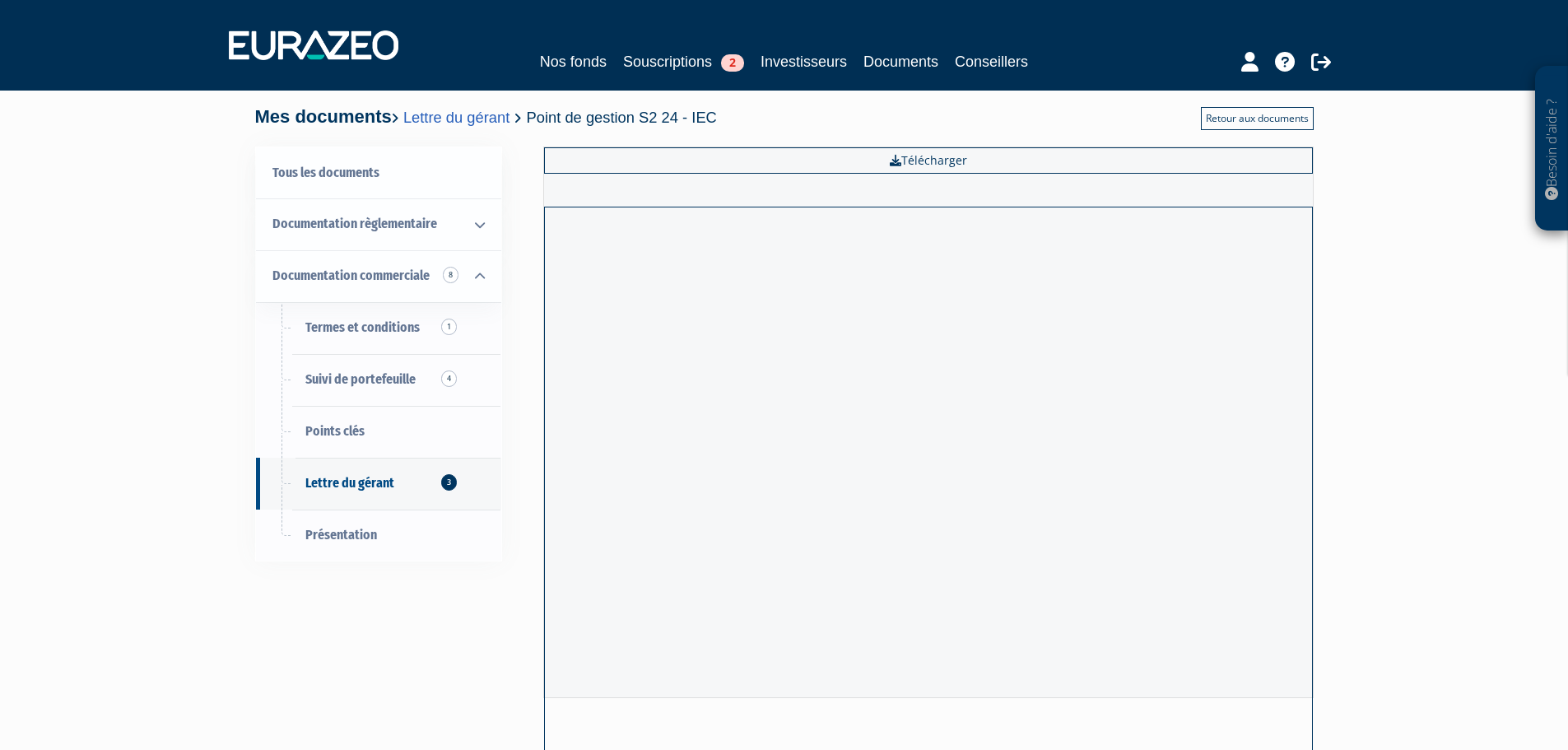
click at [1268, 124] on link "Retour aux documents" at bounding box center [1257, 118] width 112 height 23
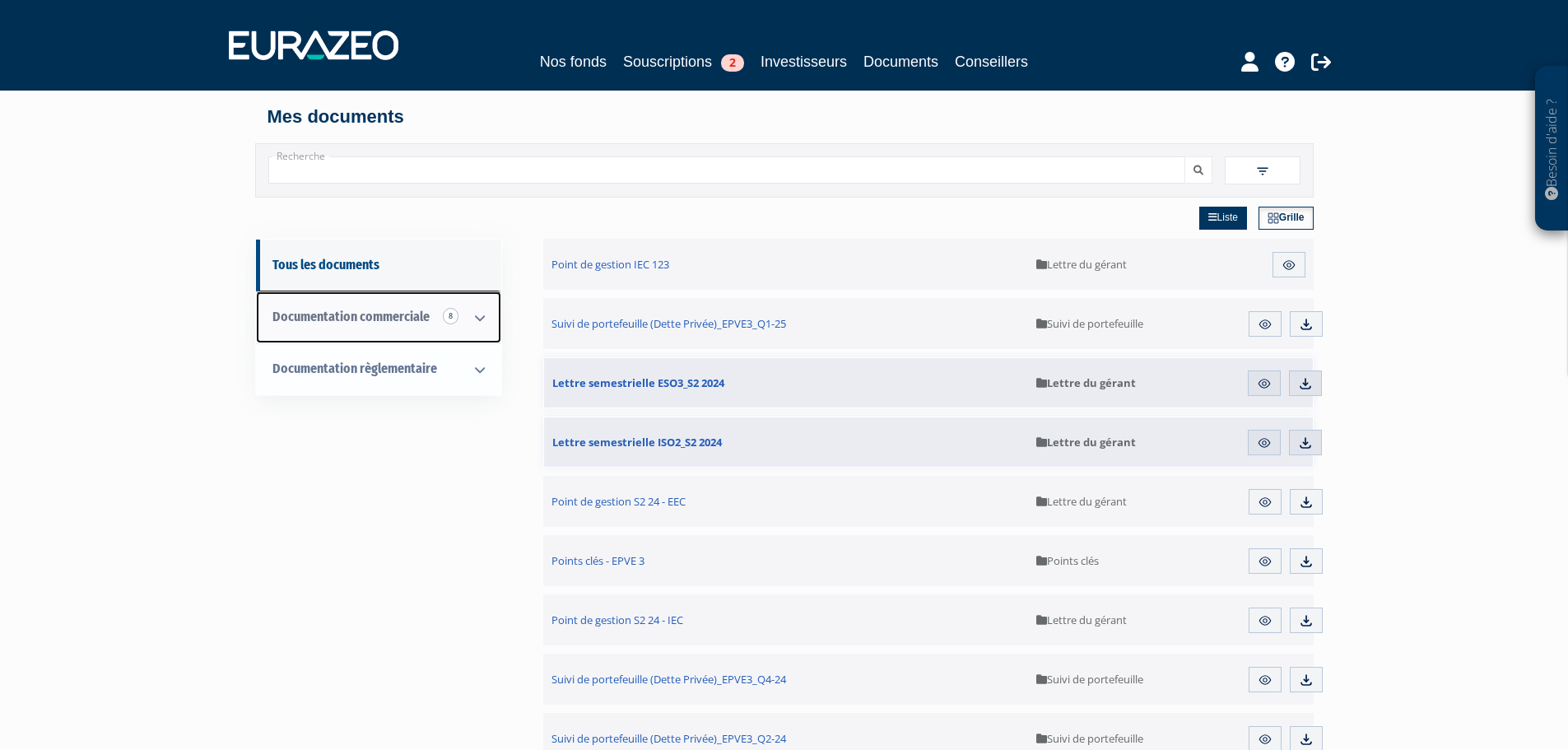
click at [474, 315] on icon at bounding box center [480, 318] width 43 height 51
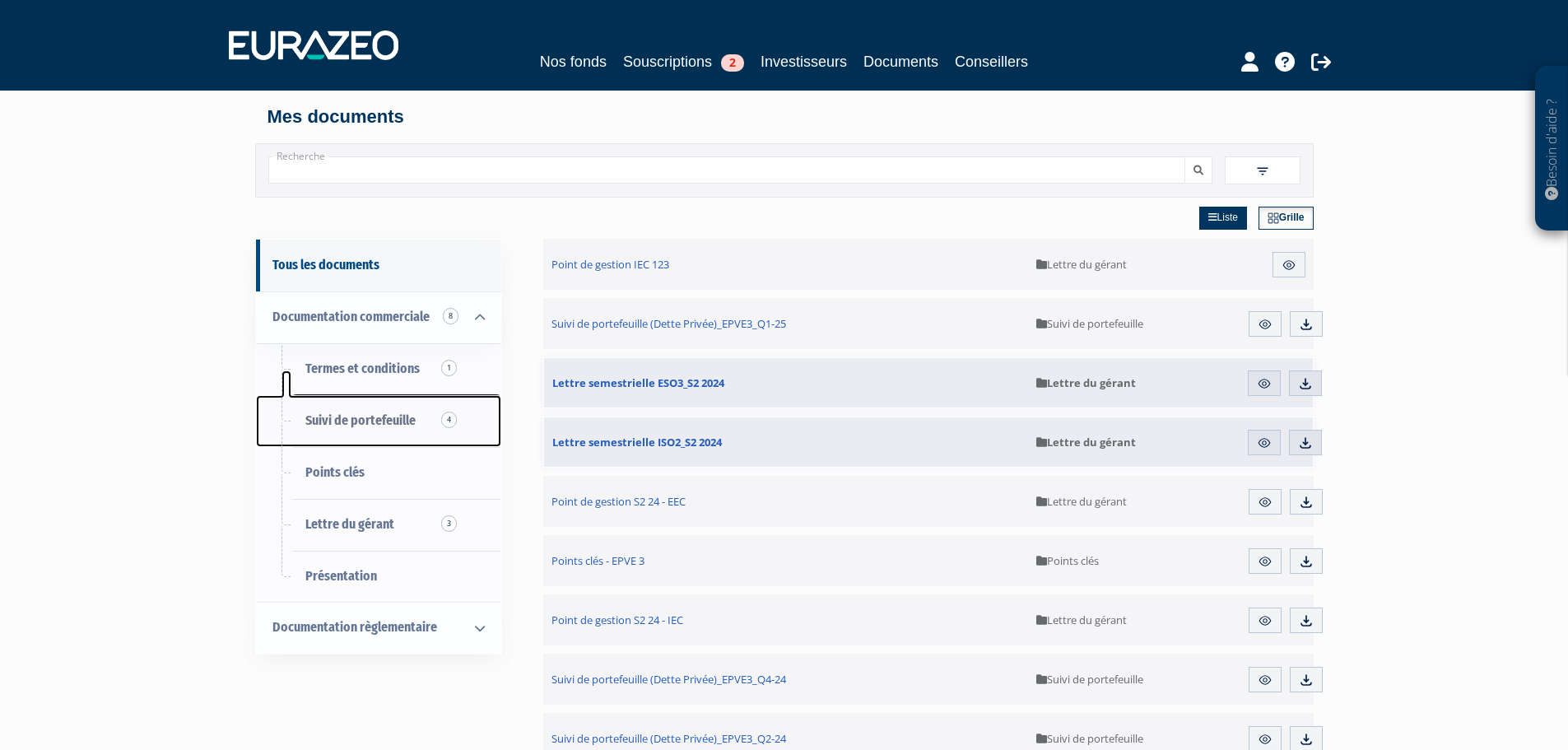
click at [389, 419] on span "Suivi de portefeuille 4" at bounding box center [360, 420] width 110 height 15
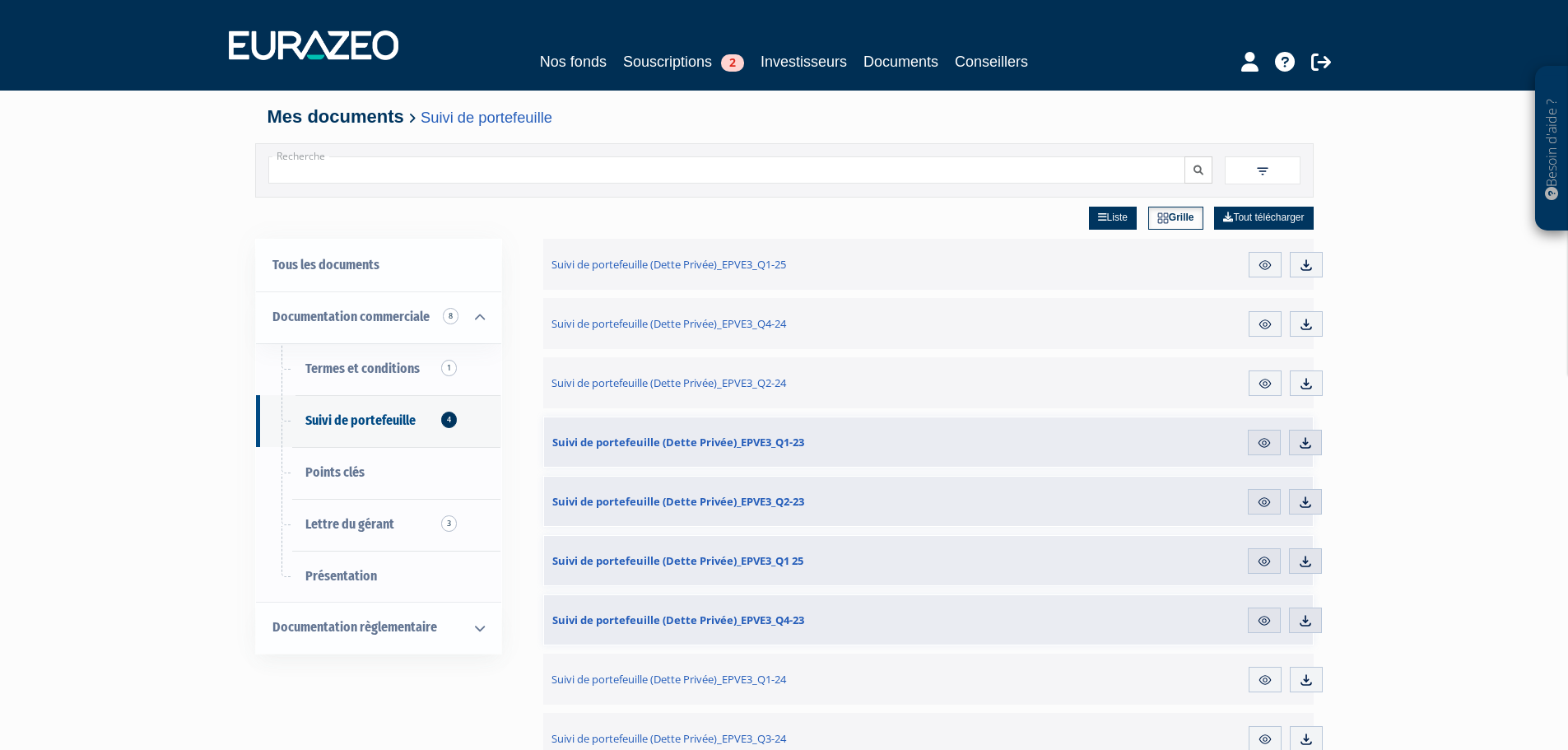
click at [1194, 174] on icon "submit" at bounding box center [1199, 170] width 10 height 10
click at [828, 165] on input "Recherche" at bounding box center [727, 170] width 917 height 27
click at [1274, 172] on span at bounding box center [1262, 170] width 76 height 28
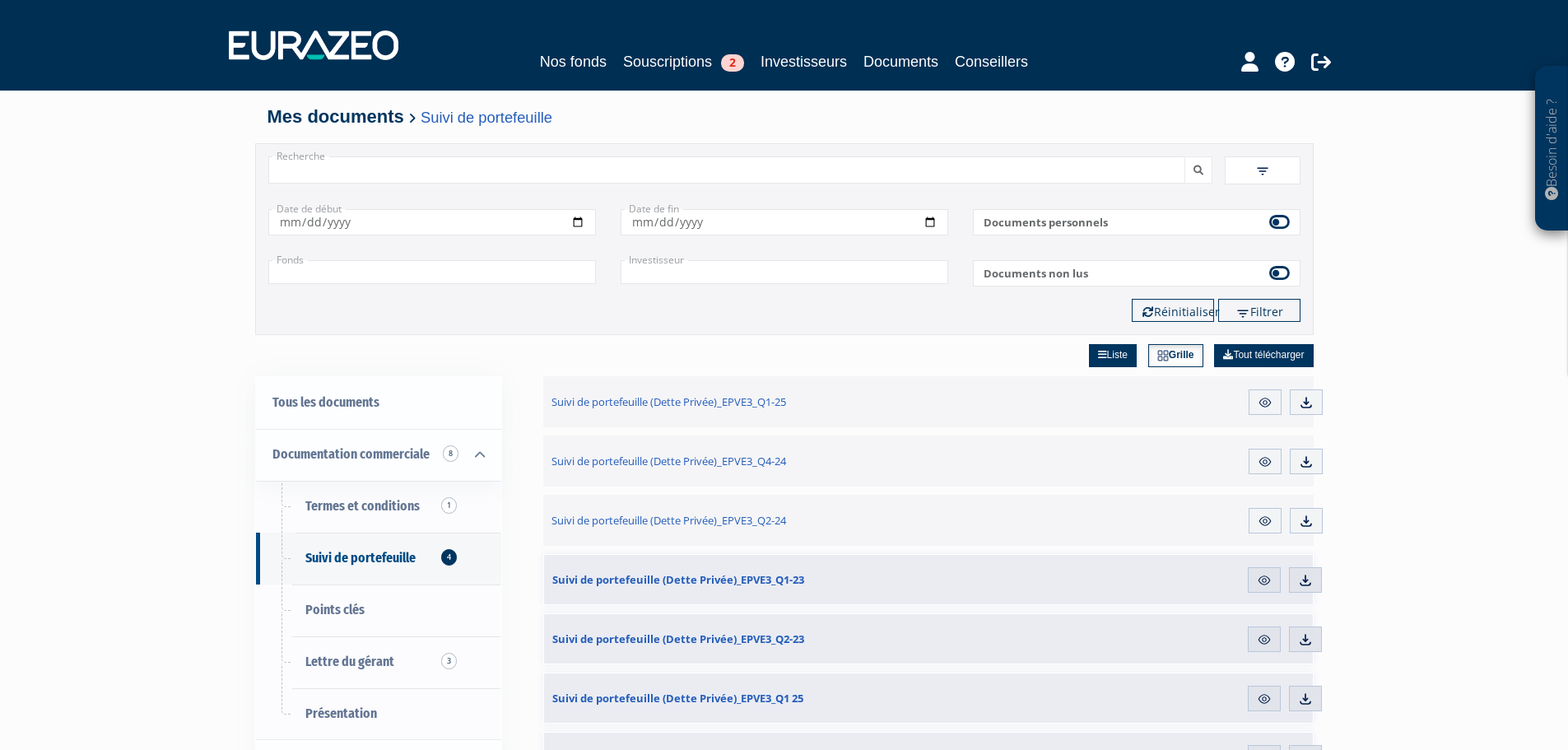
click at [585, 266] on input "text" at bounding box center [432, 272] width 327 height 24
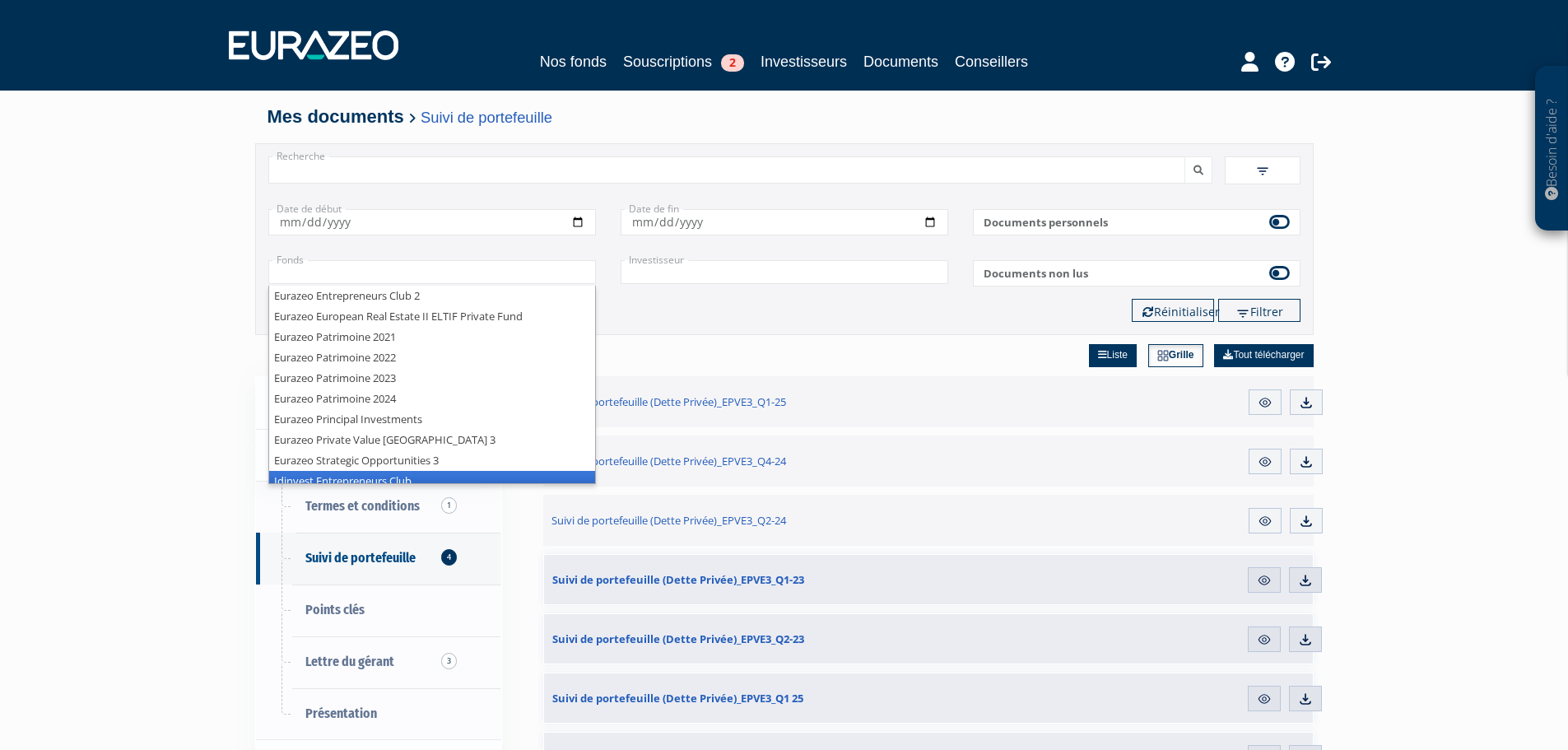
scroll to position [9, 0]
click at [474, 474] on li "Idinvest Entrepreneurs Club" at bounding box center [432, 473] width 326 height 20
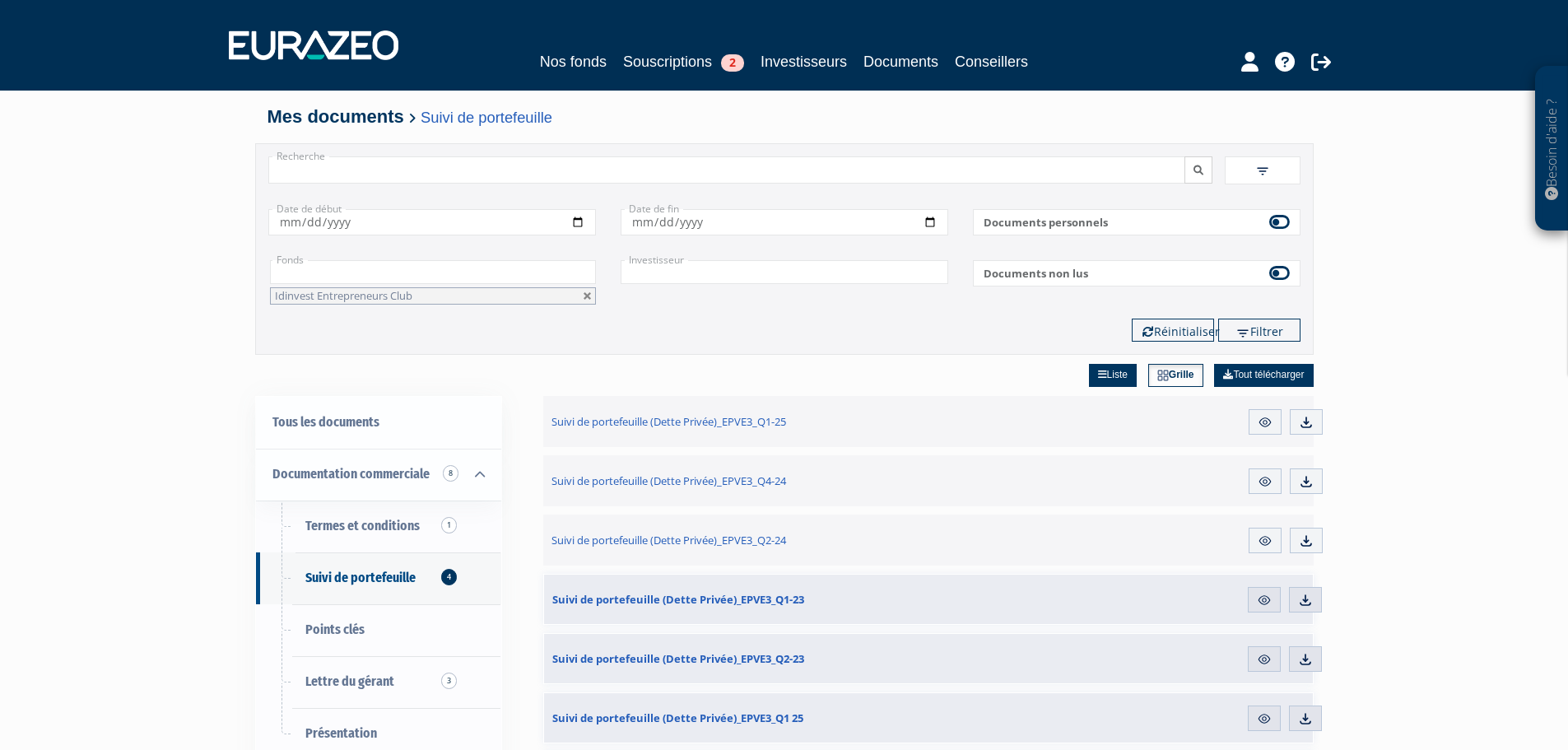
click at [1208, 177] on button "submit" at bounding box center [1198, 170] width 28 height 27
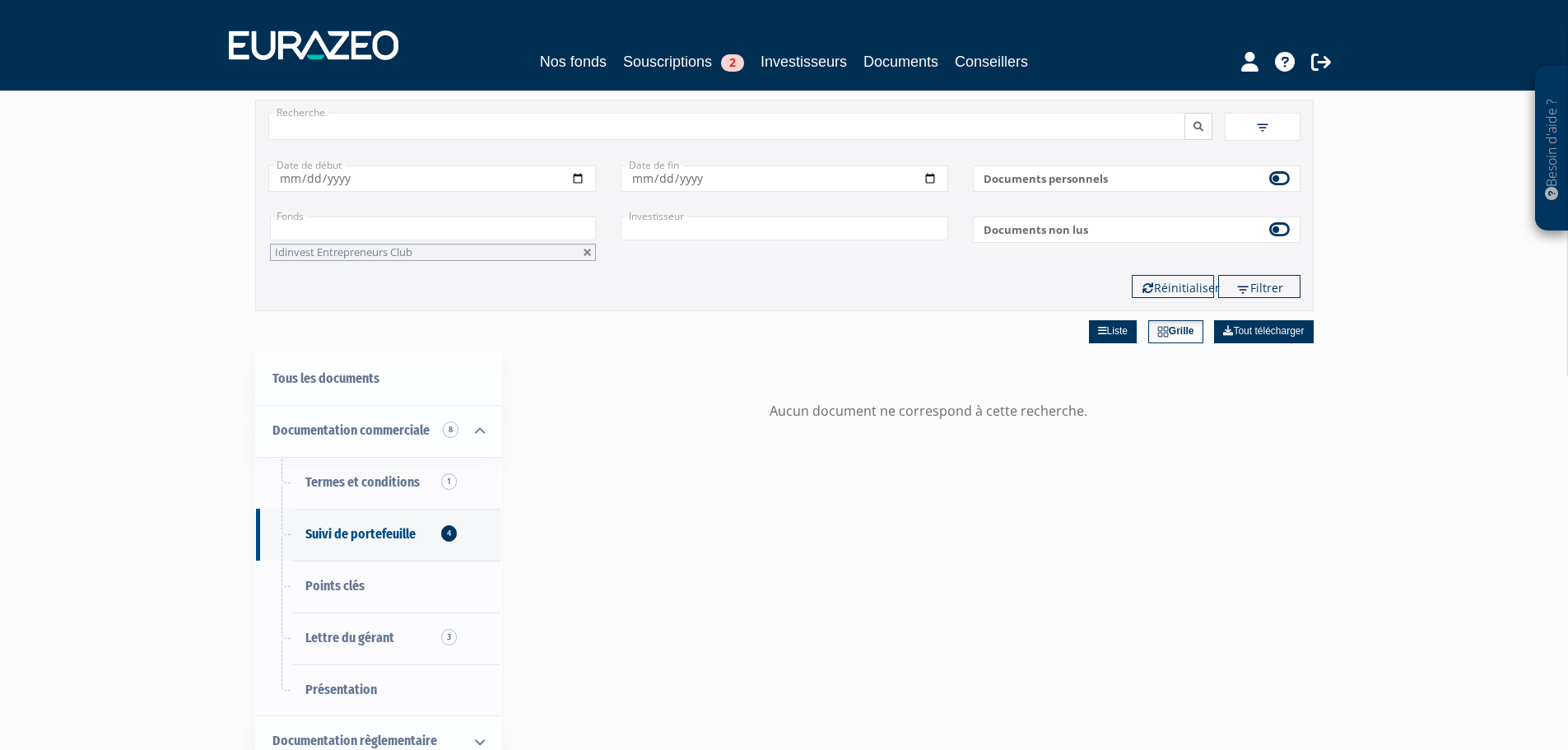
scroll to position [83, 0]
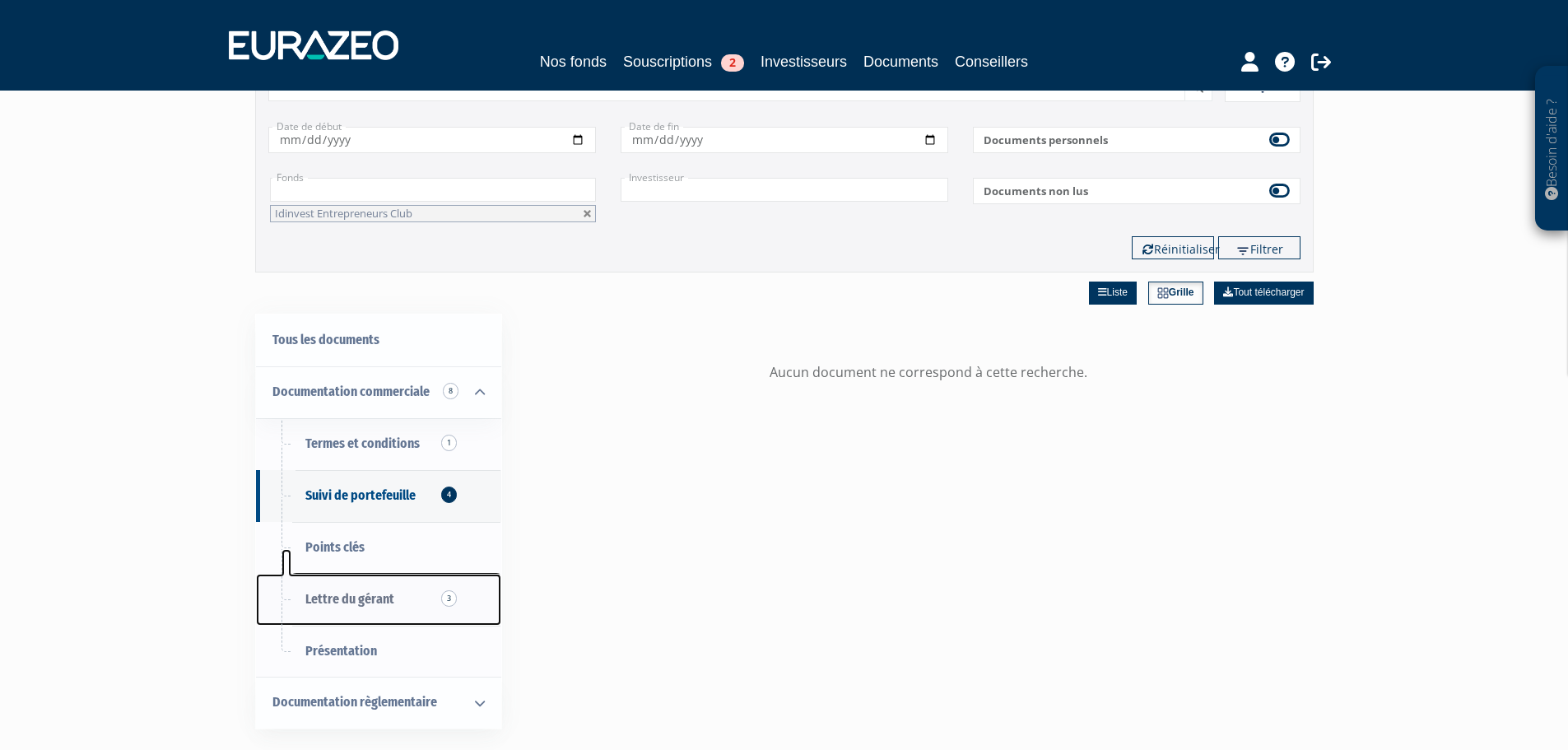
click at [369, 599] on span "Lettre du gérant 3" at bounding box center [349, 599] width 89 height 15
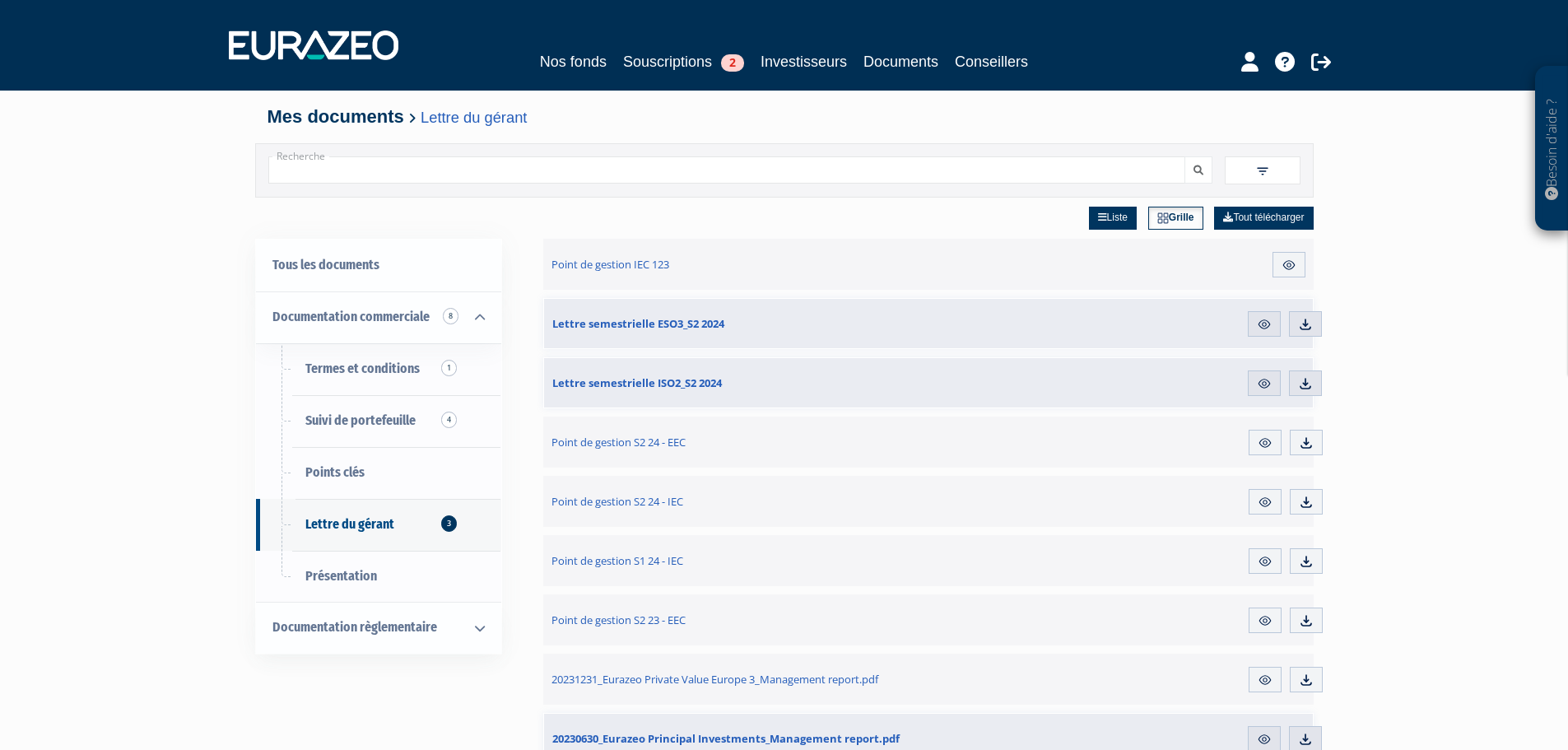
click at [1265, 176] on img at bounding box center [1262, 170] width 14 height 14
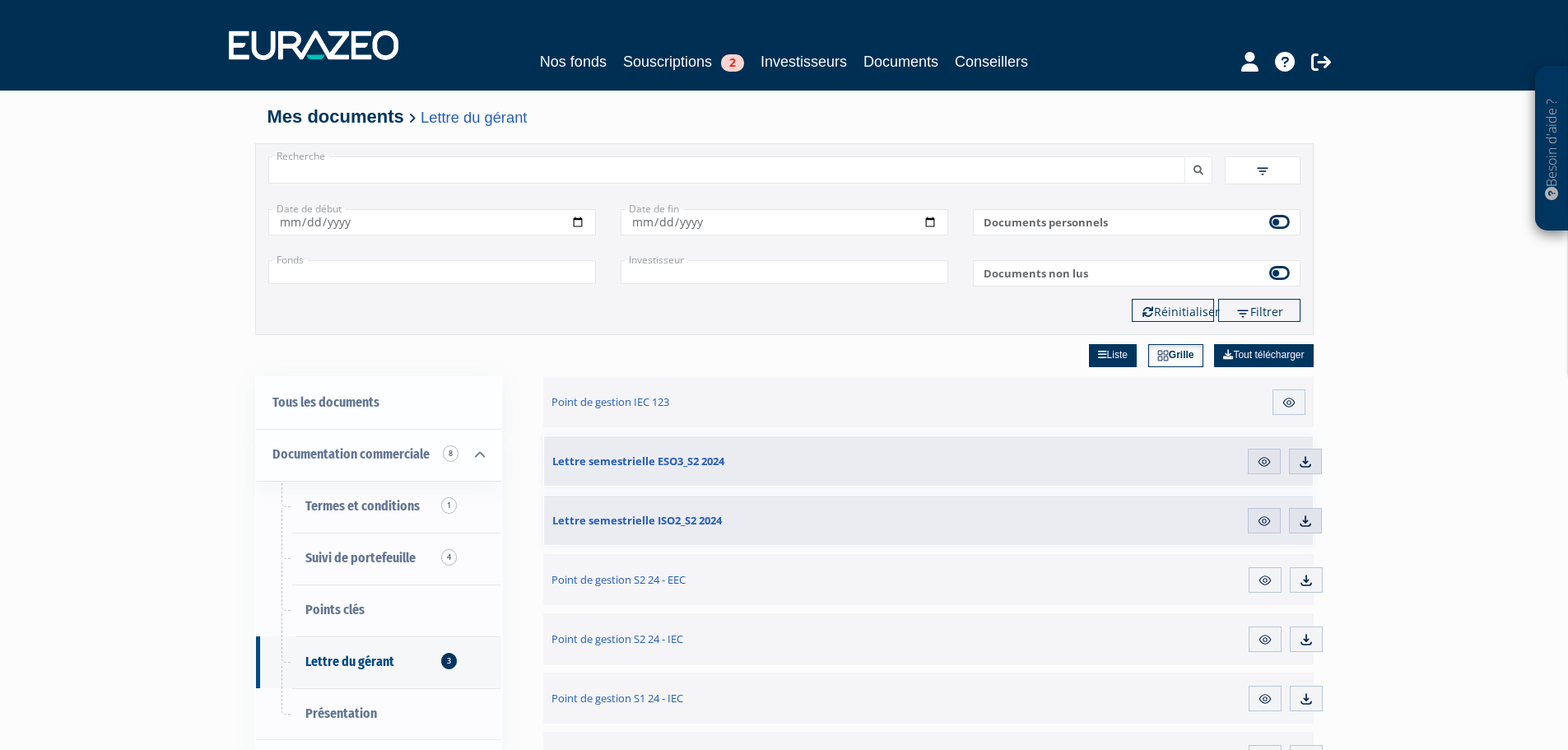
click at [399, 284] on input "text" at bounding box center [432, 272] width 327 height 24
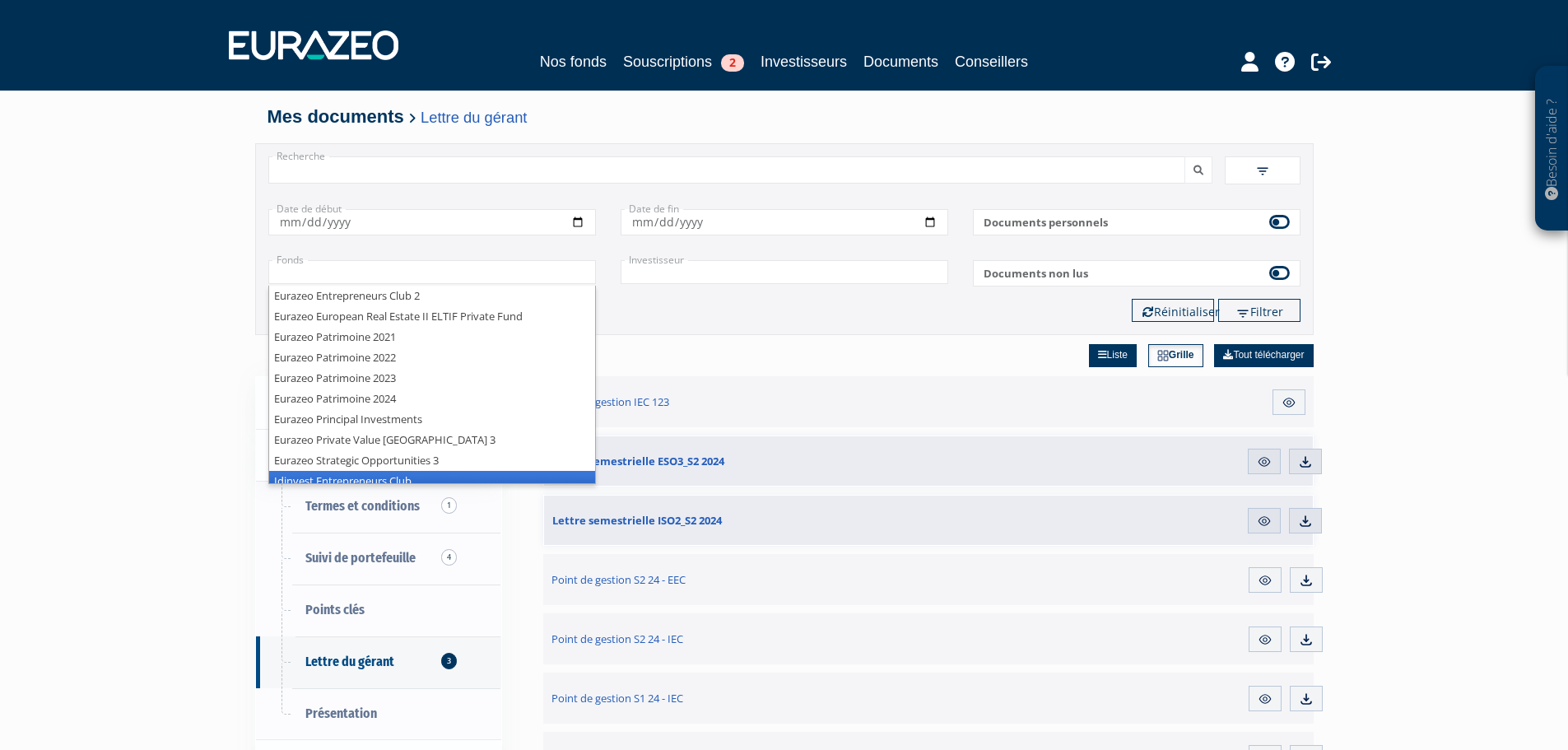
scroll to position [9, 0]
click at [409, 470] on li "Idinvest Entrepreneurs Club" at bounding box center [432, 473] width 326 height 20
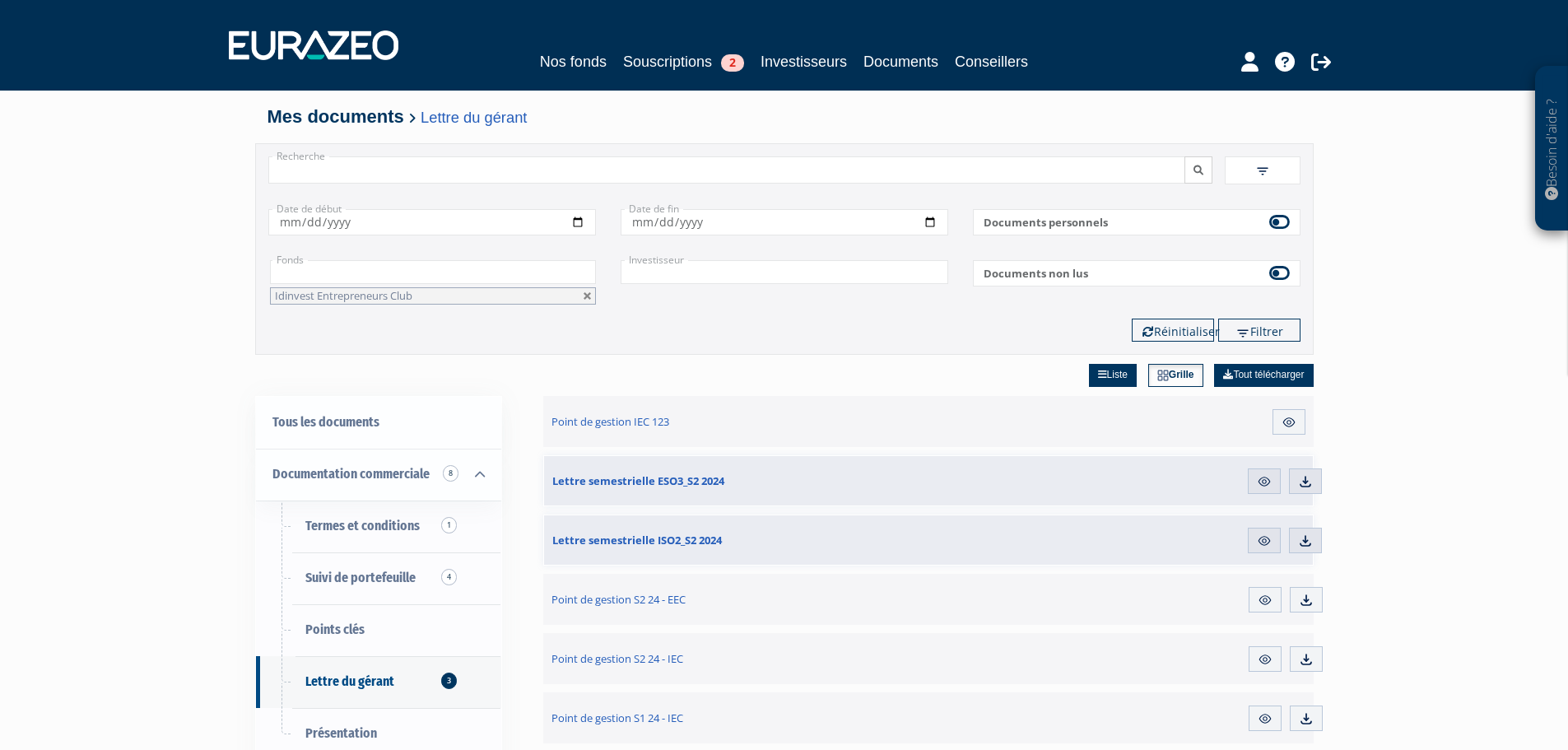
click at [1192, 174] on button "submit" at bounding box center [1198, 170] width 28 height 27
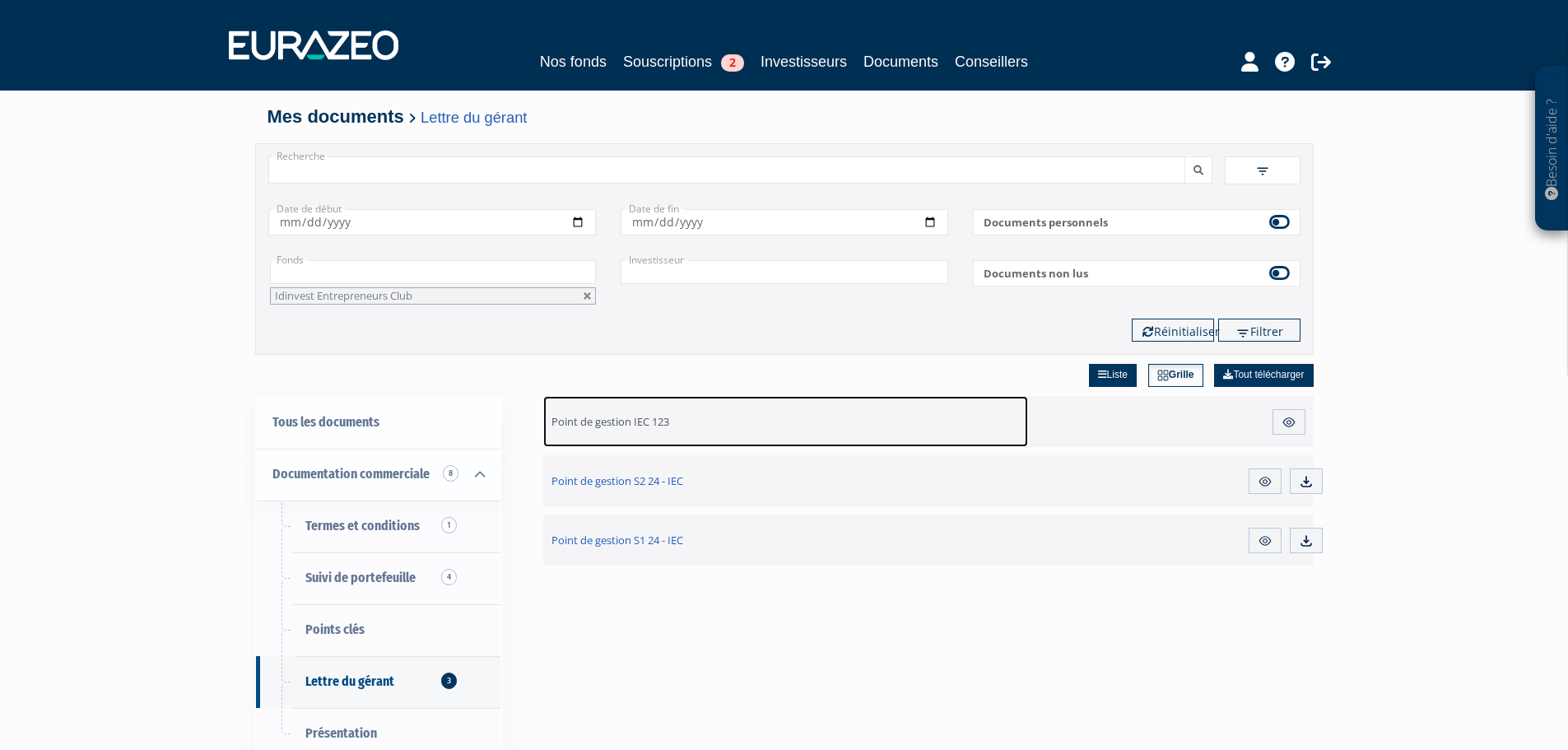
click at [631, 437] on link "Point de gestion IEC 123" at bounding box center [787, 422] width 486 height 51
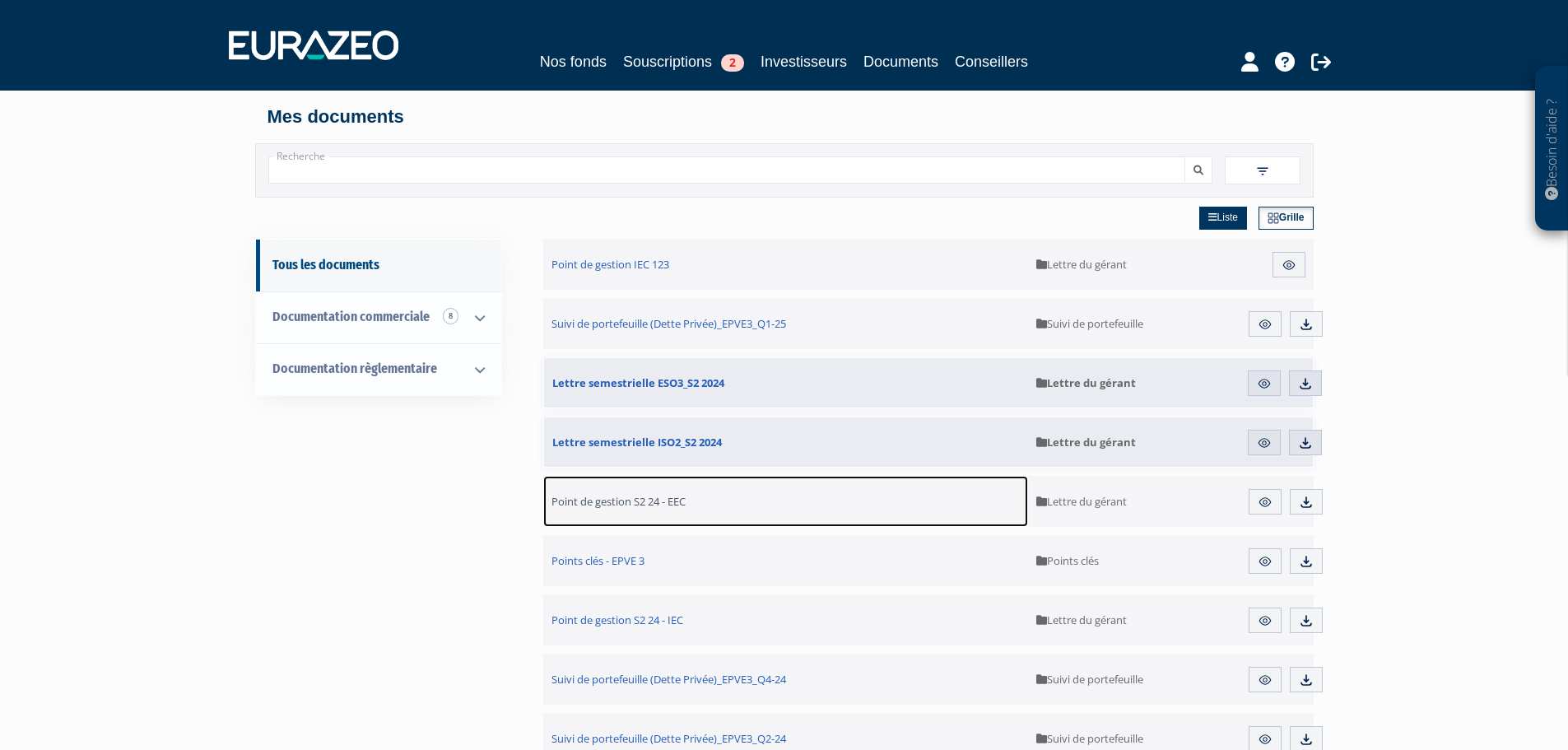
click at [660, 504] on span "Point de gestion S2 24 - EEC" at bounding box center [618, 501] width 134 height 14
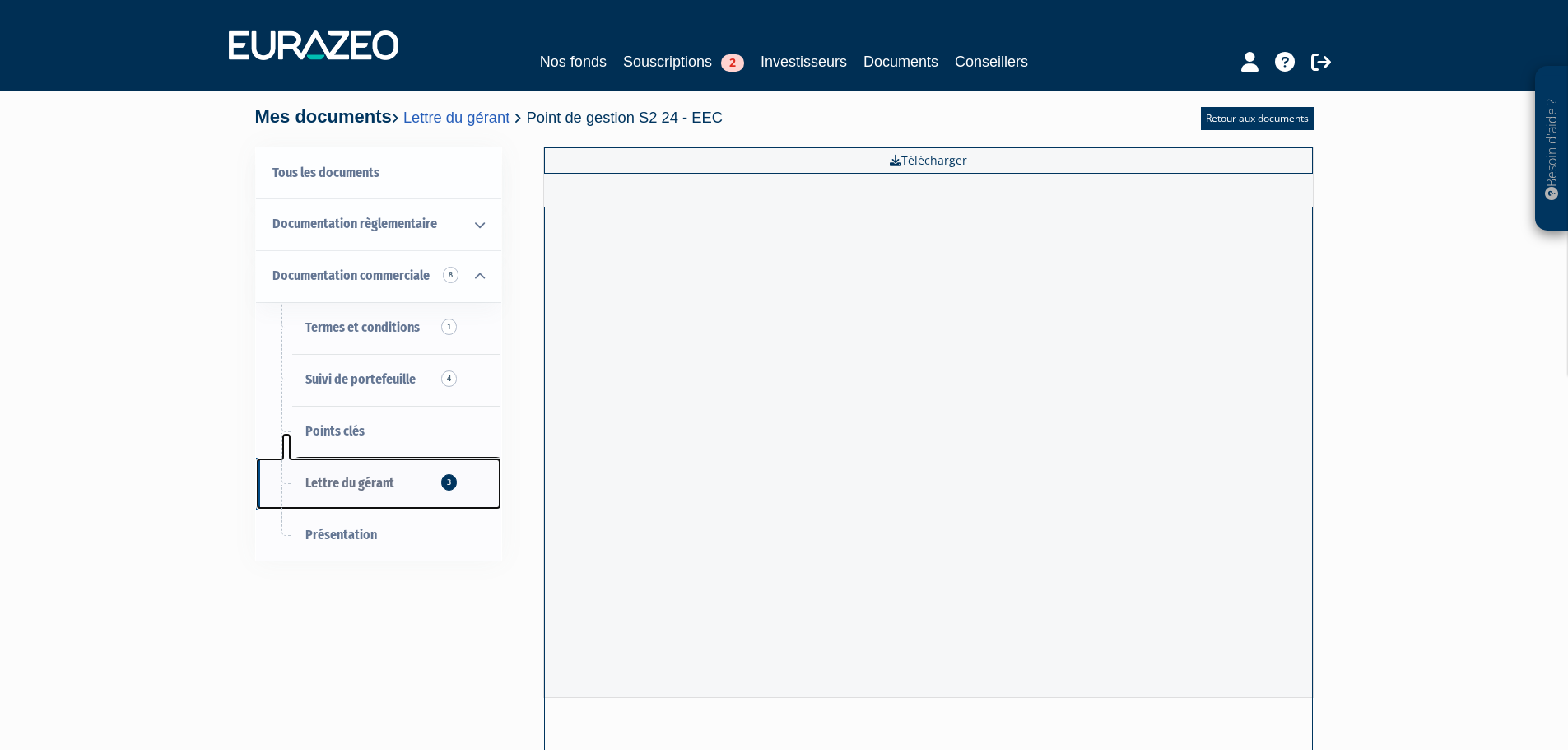
click at [356, 493] on link "Lettre du gérant 3" at bounding box center [378, 483] width 245 height 52
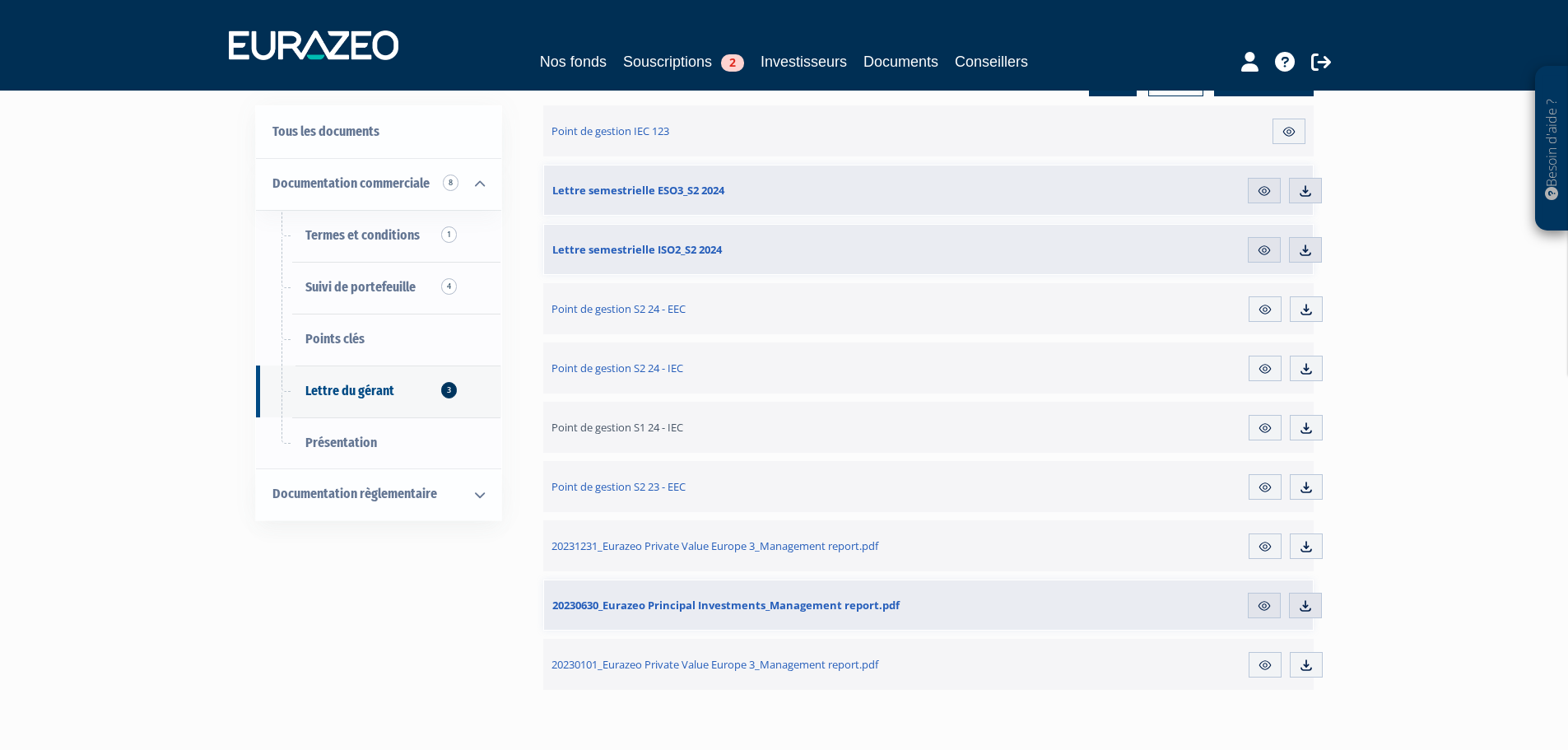
scroll to position [164, 0]
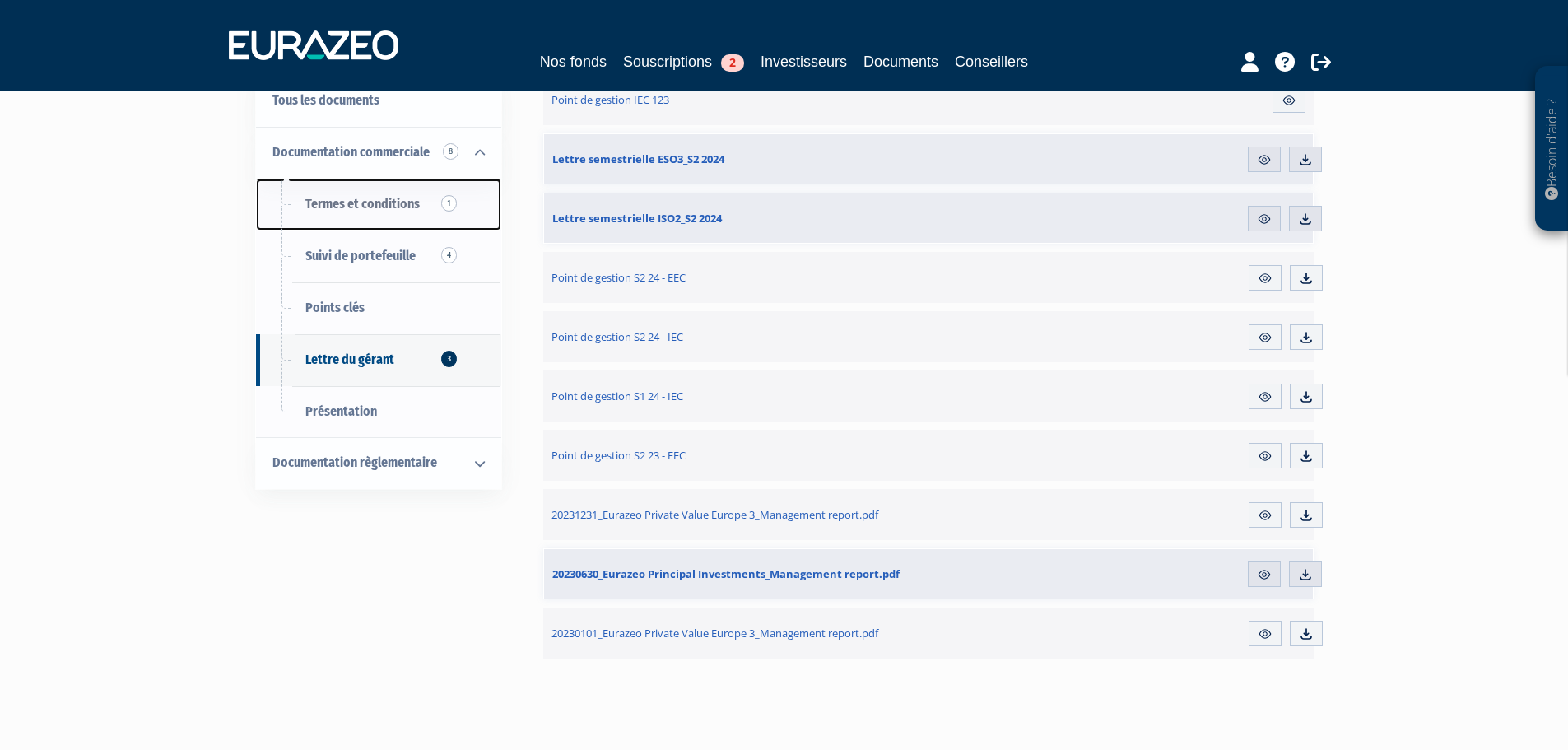
click at [387, 189] on link "Termes et conditions 1" at bounding box center [378, 205] width 245 height 52
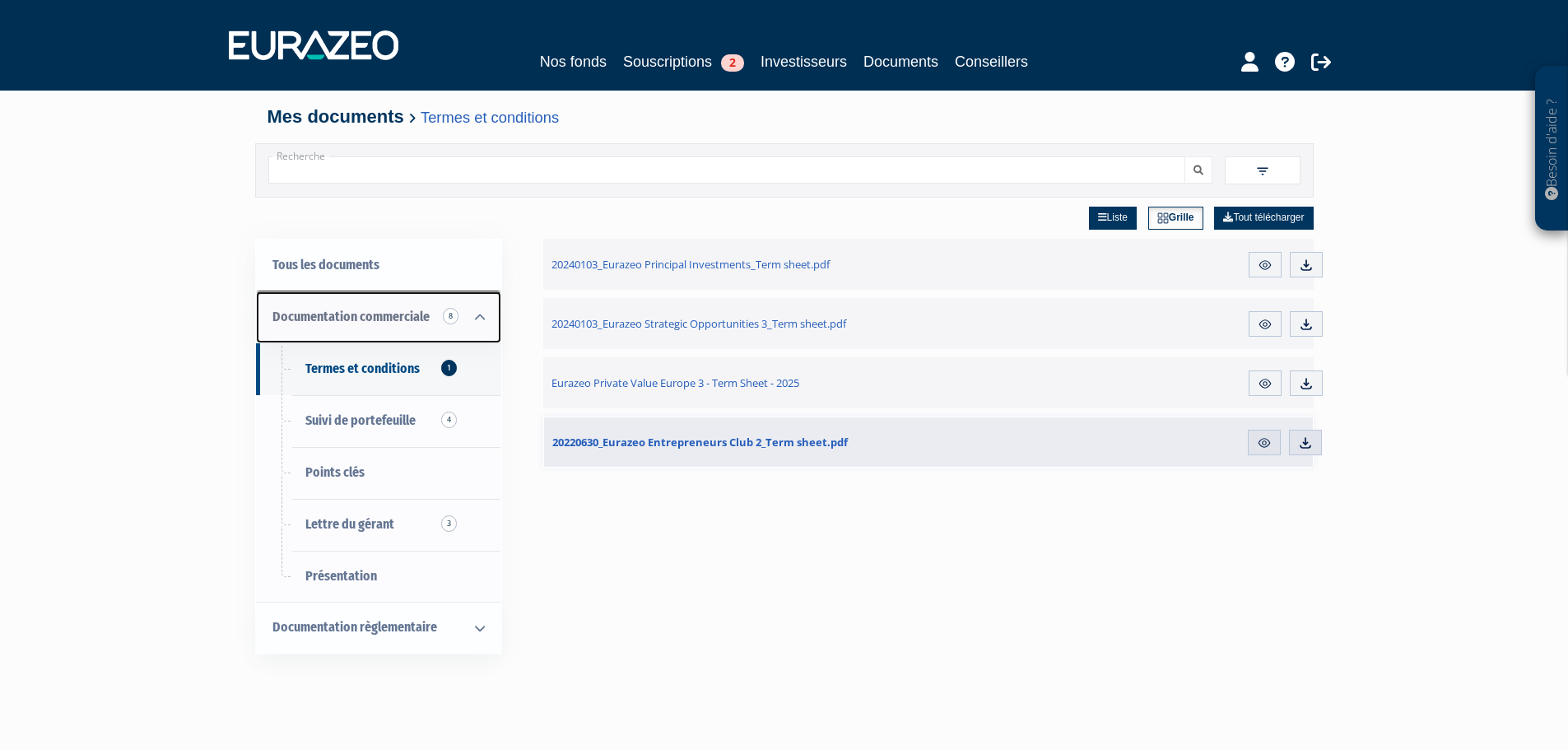
click at [343, 325] on span "Documentation commerciale 8" at bounding box center [351, 316] width 157 height 15
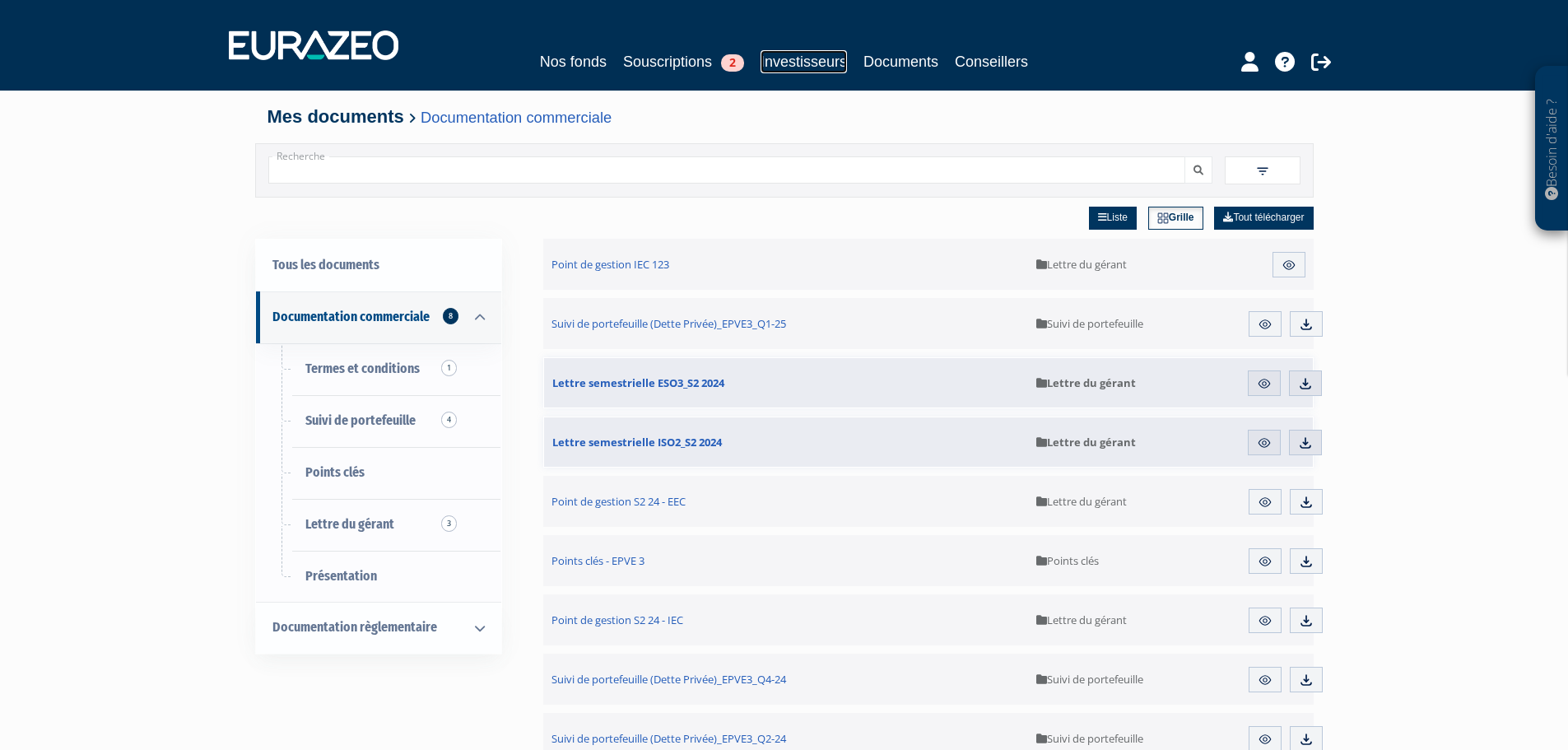
click at [819, 54] on link "Investisseurs" at bounding box center [804, 61] width 86 height 23
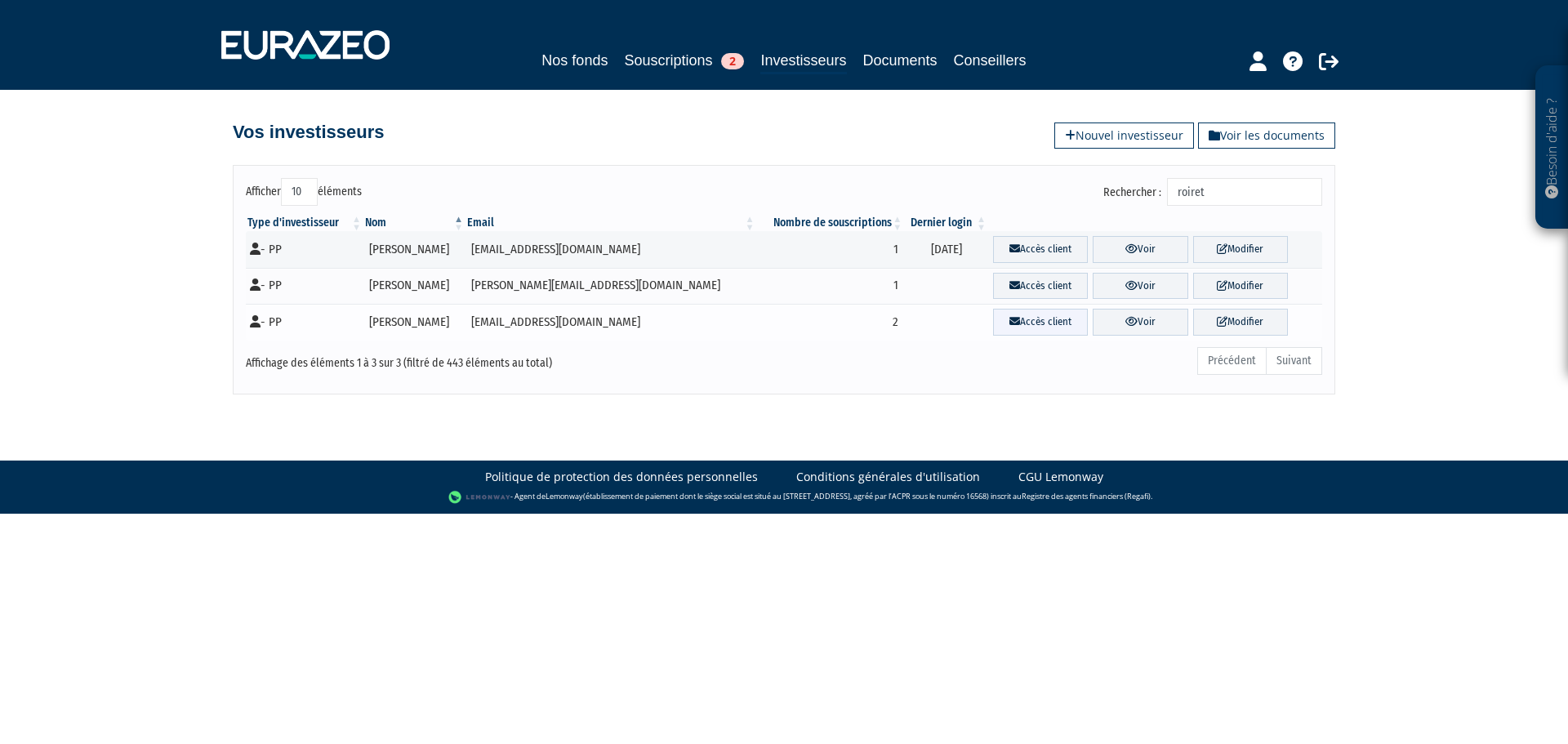
click at [1023, 332] on link "Accès client" at bounding box center [1041, 322] width 95 height 27
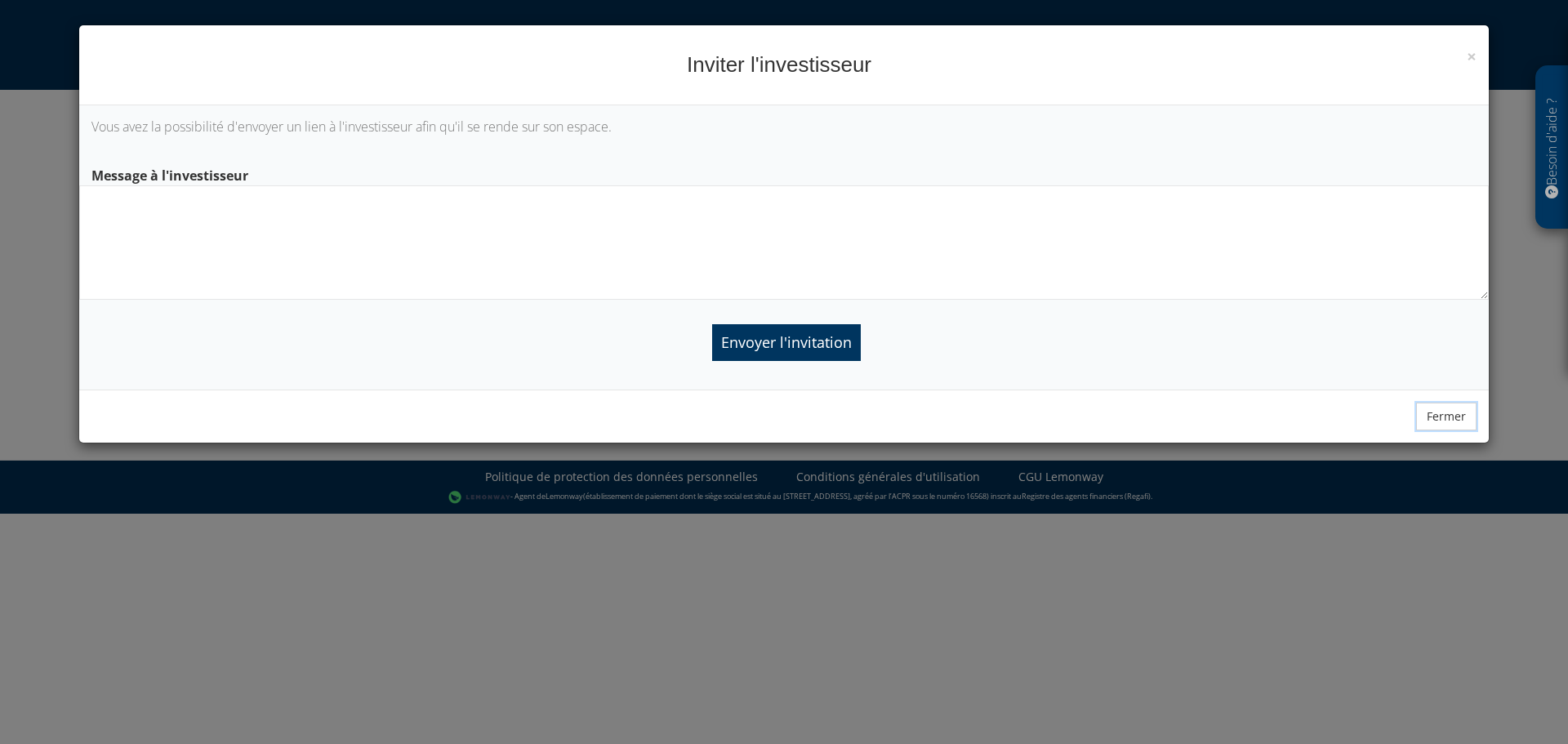
click at [1434, 417] on button "Fermer" at bounding box center [1445, 416] width 60 height 28
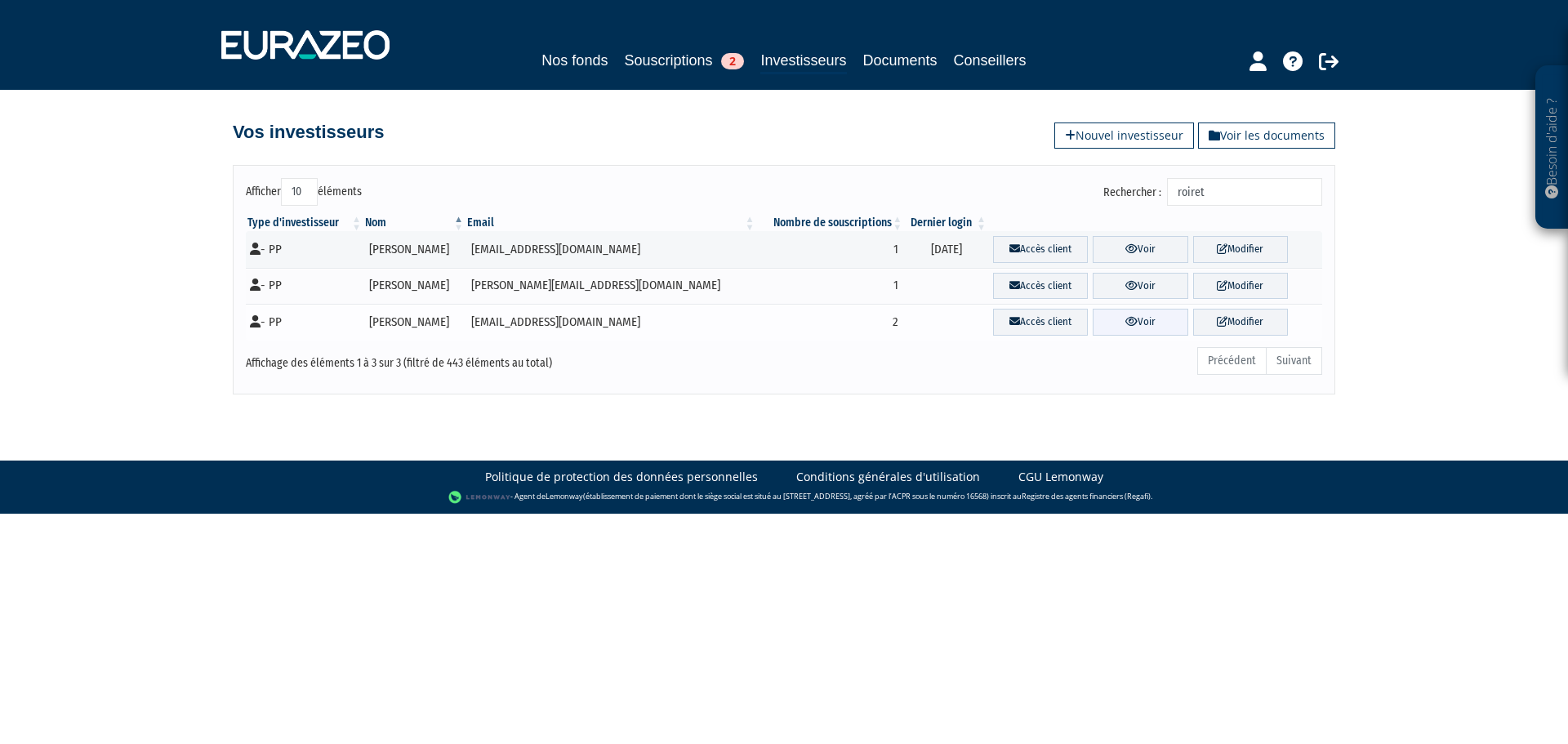
click at [1152, 322] on link "Voir" at bounding box center [1139, 322] width 95 height 27
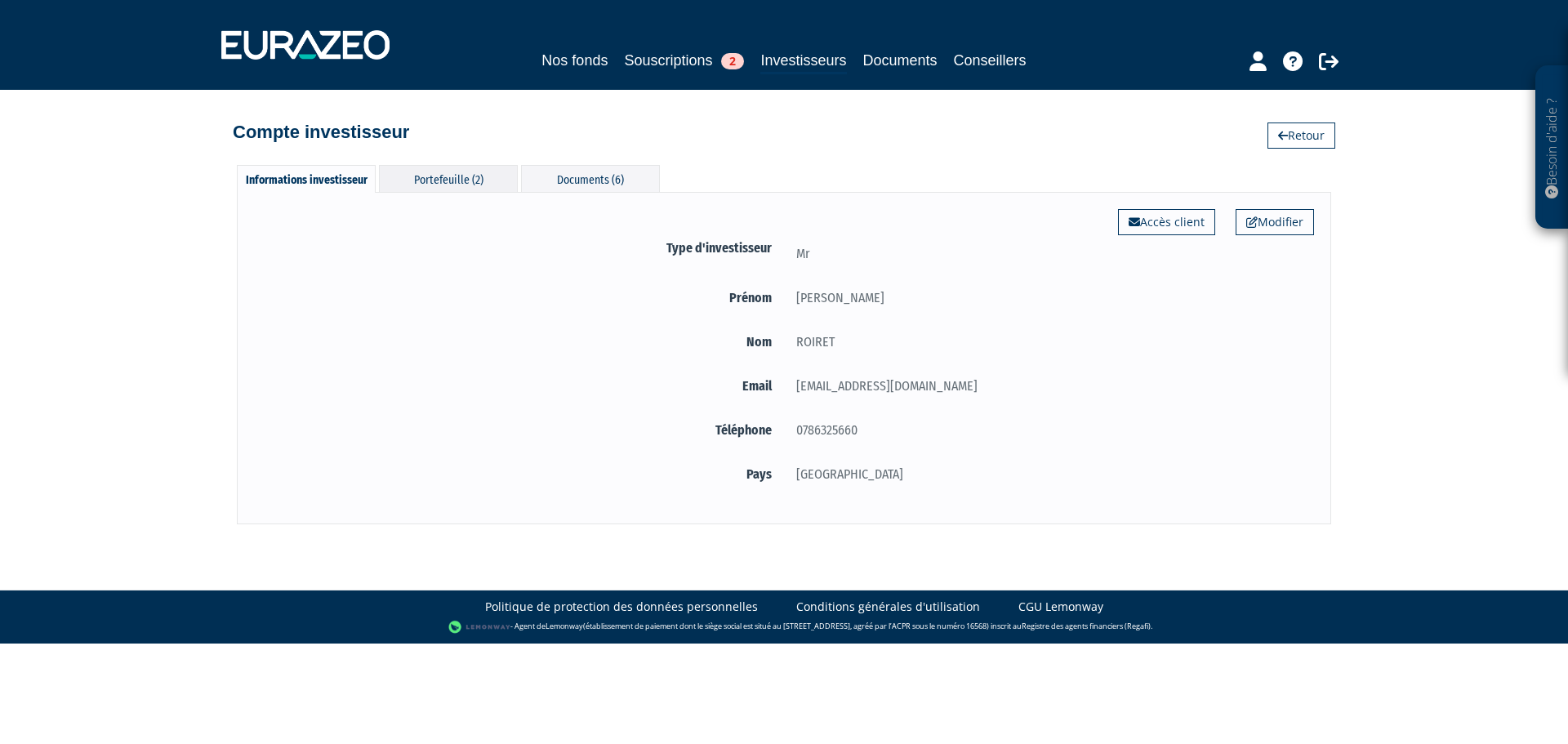
click at [475, 172] on div "Portefeuille (2)" at bounding box center [448, 178] width 139 height 27
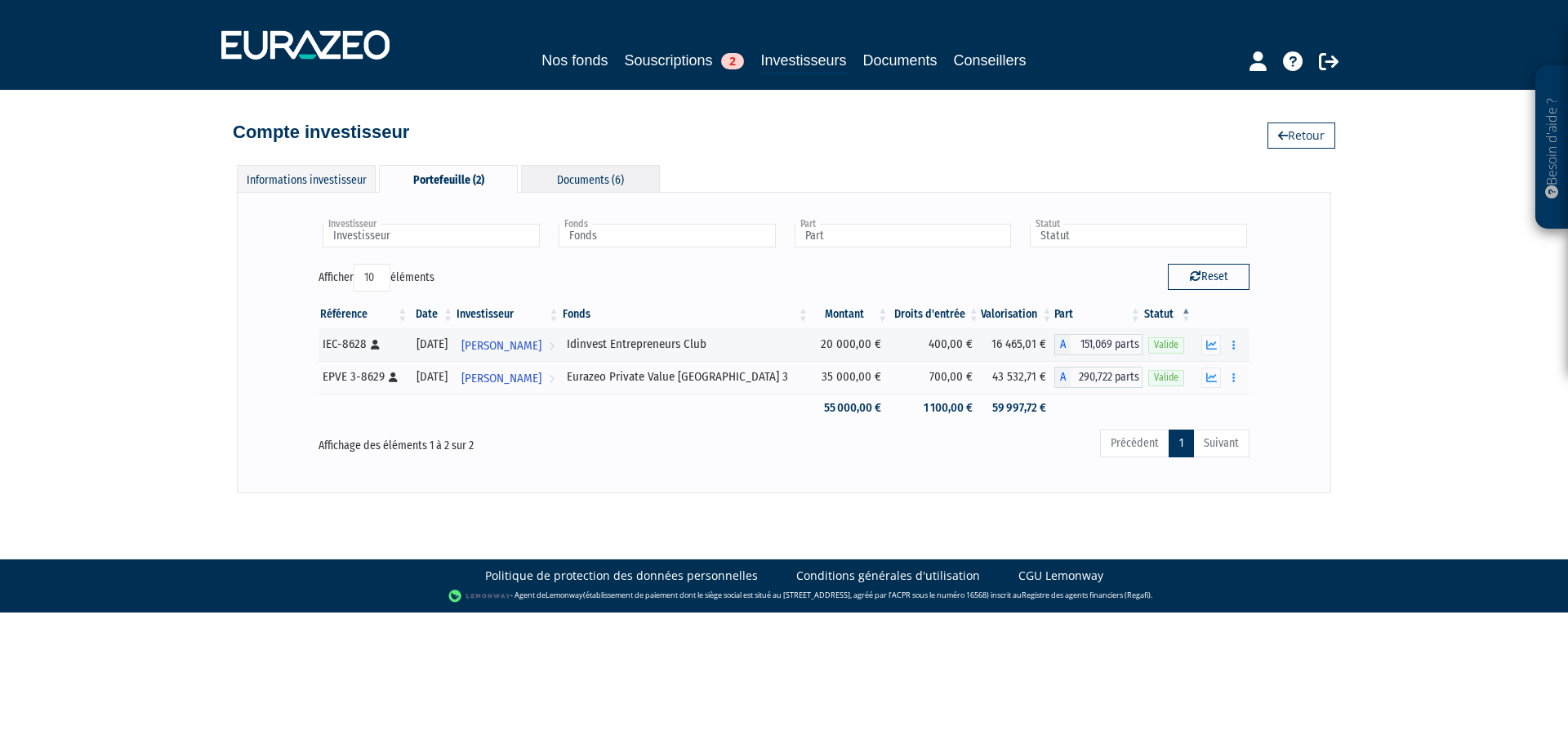
click at [587, 165] on div "Documents (6)" at bounding box center [590, 178] width 139 height 27
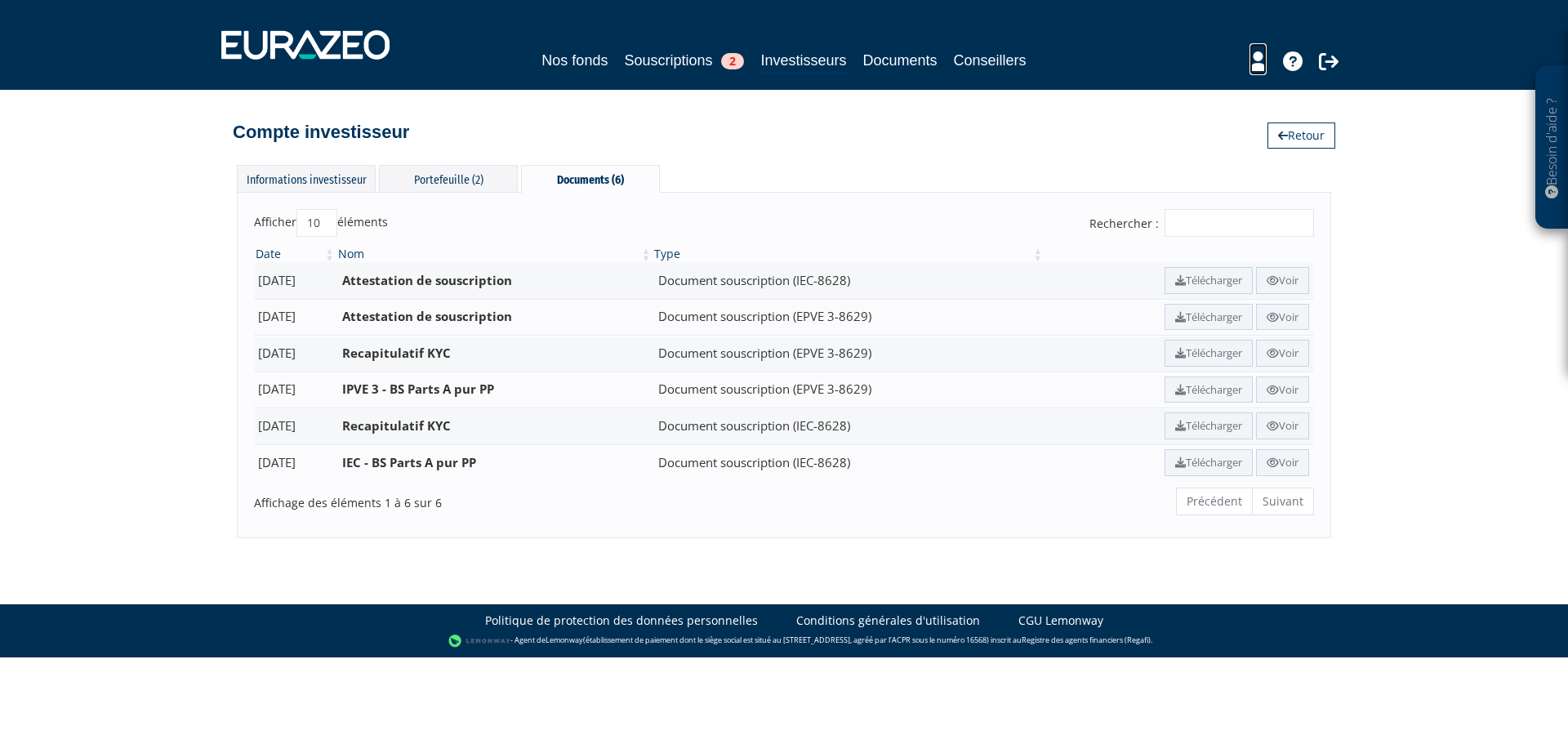
click at [1257, 65] on icon at bounding box center [1258, 61] width 17 height 19
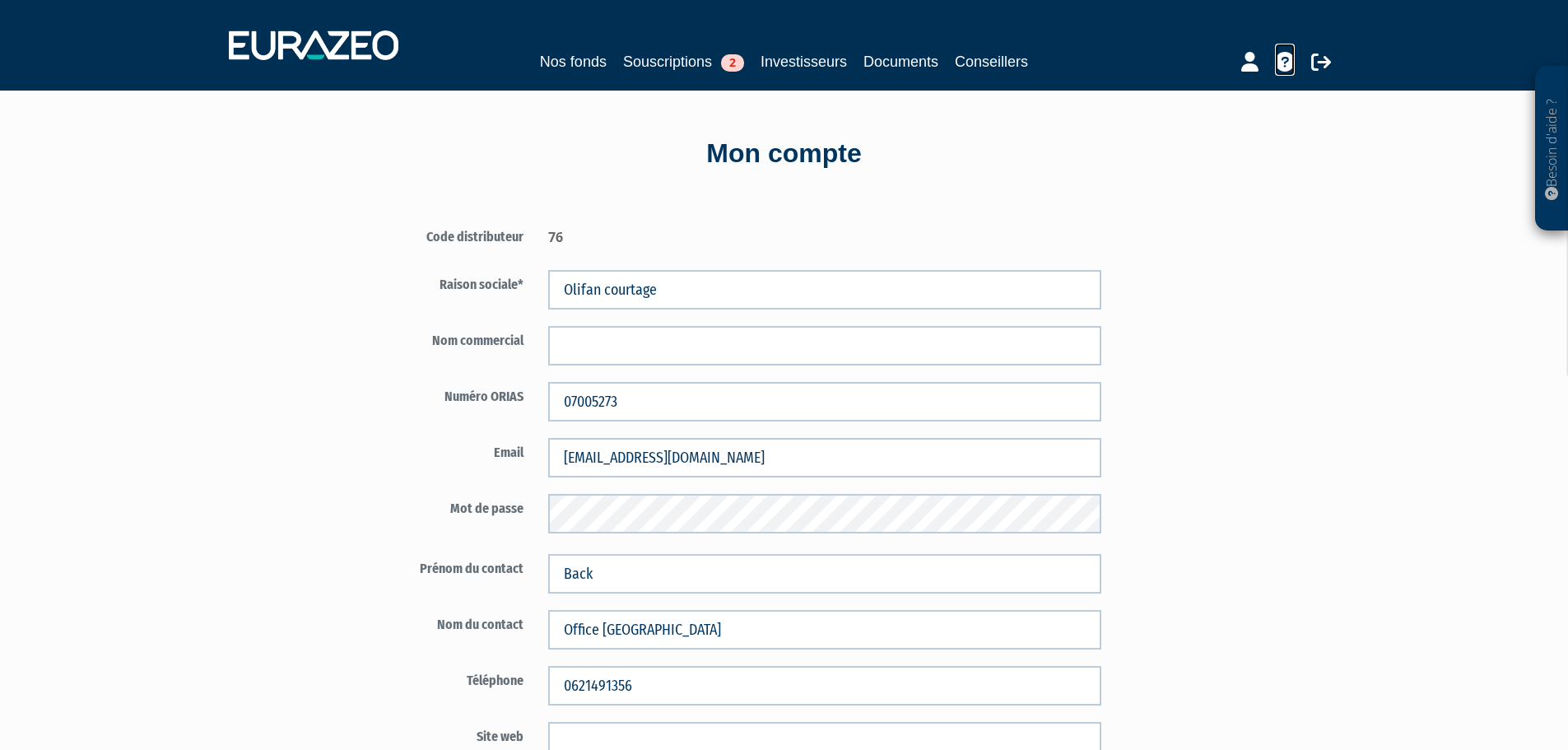
click at [1292, 64] on icon at bounding box center [1284, 61] width 20 height 20
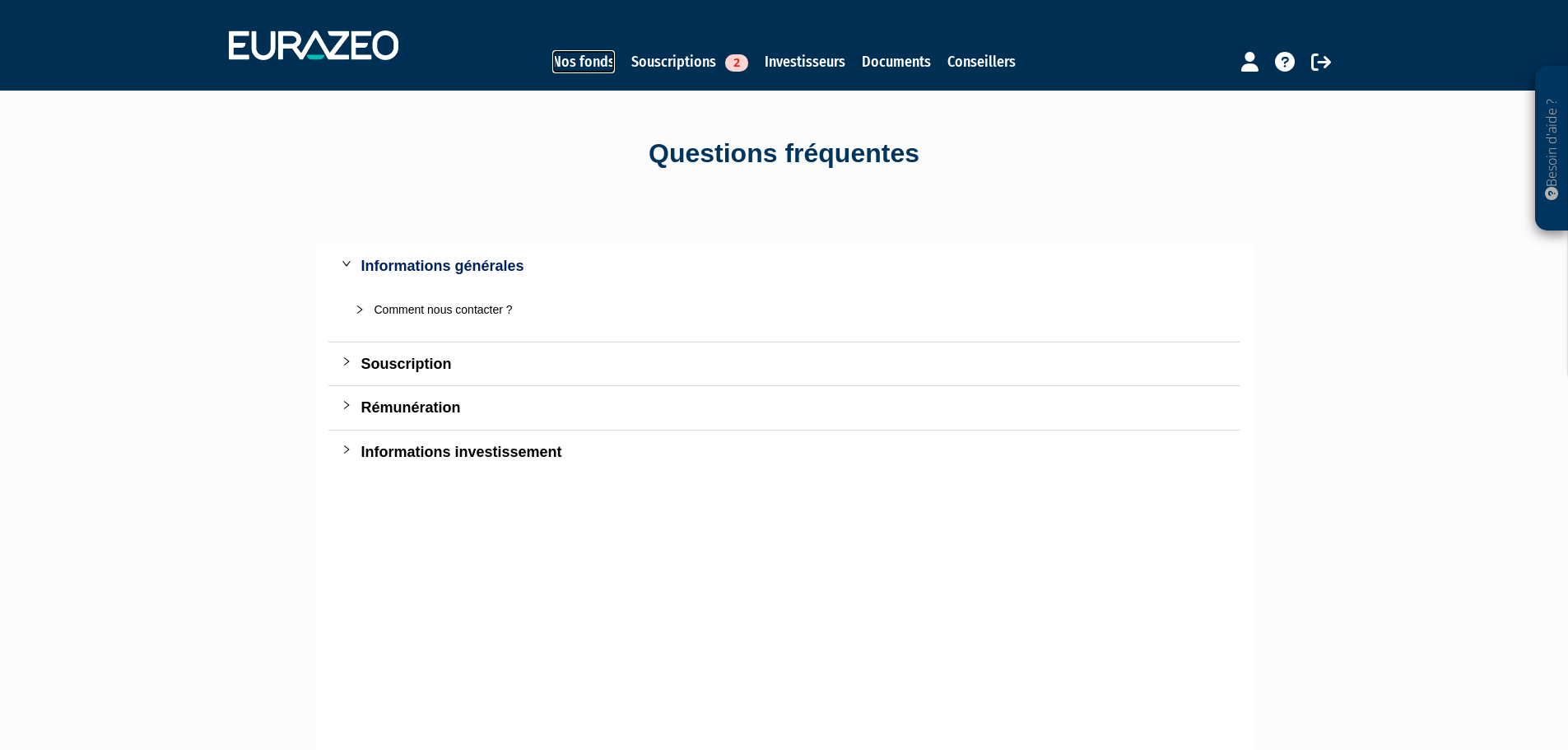
click at [595, 66] on link "Nos fonds" at bounding box center [583, 61] width 62 height 23
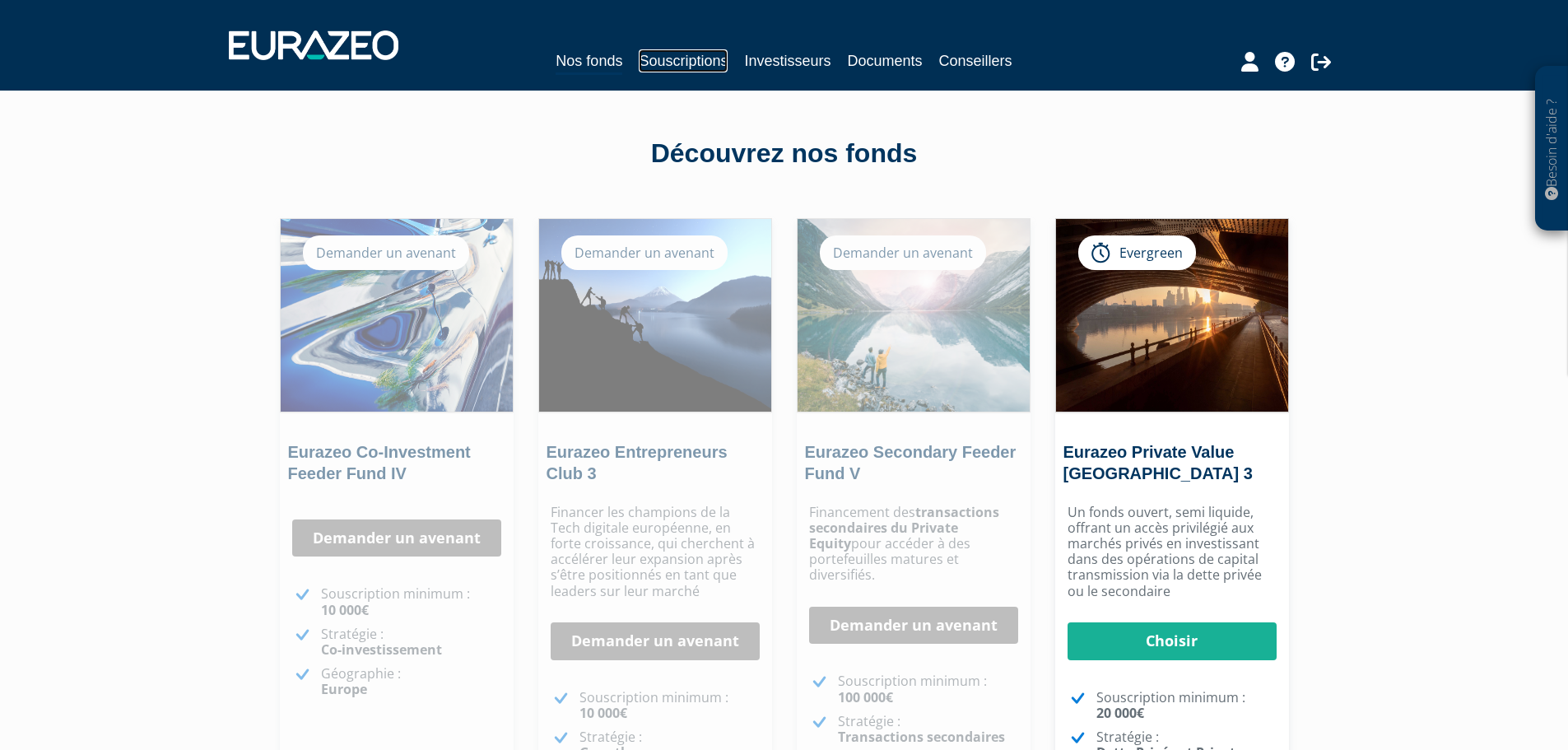
click at [664, 50] on link "Souscriptions" at bounding box center [683, 61] width 89 height 23
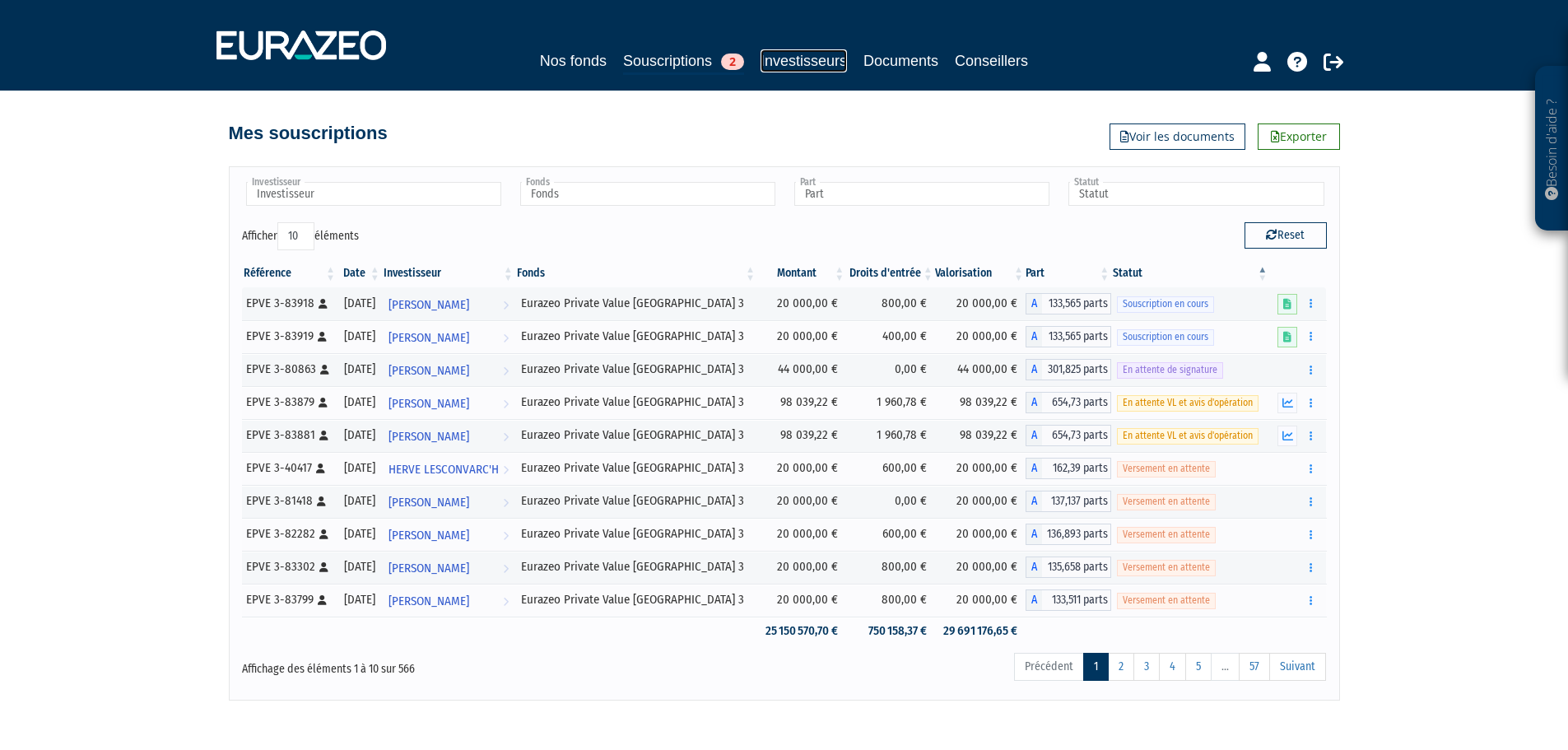
click at [820, 57] on link "Investisseurs" at bounding box center [804, 61] width 86 height 23
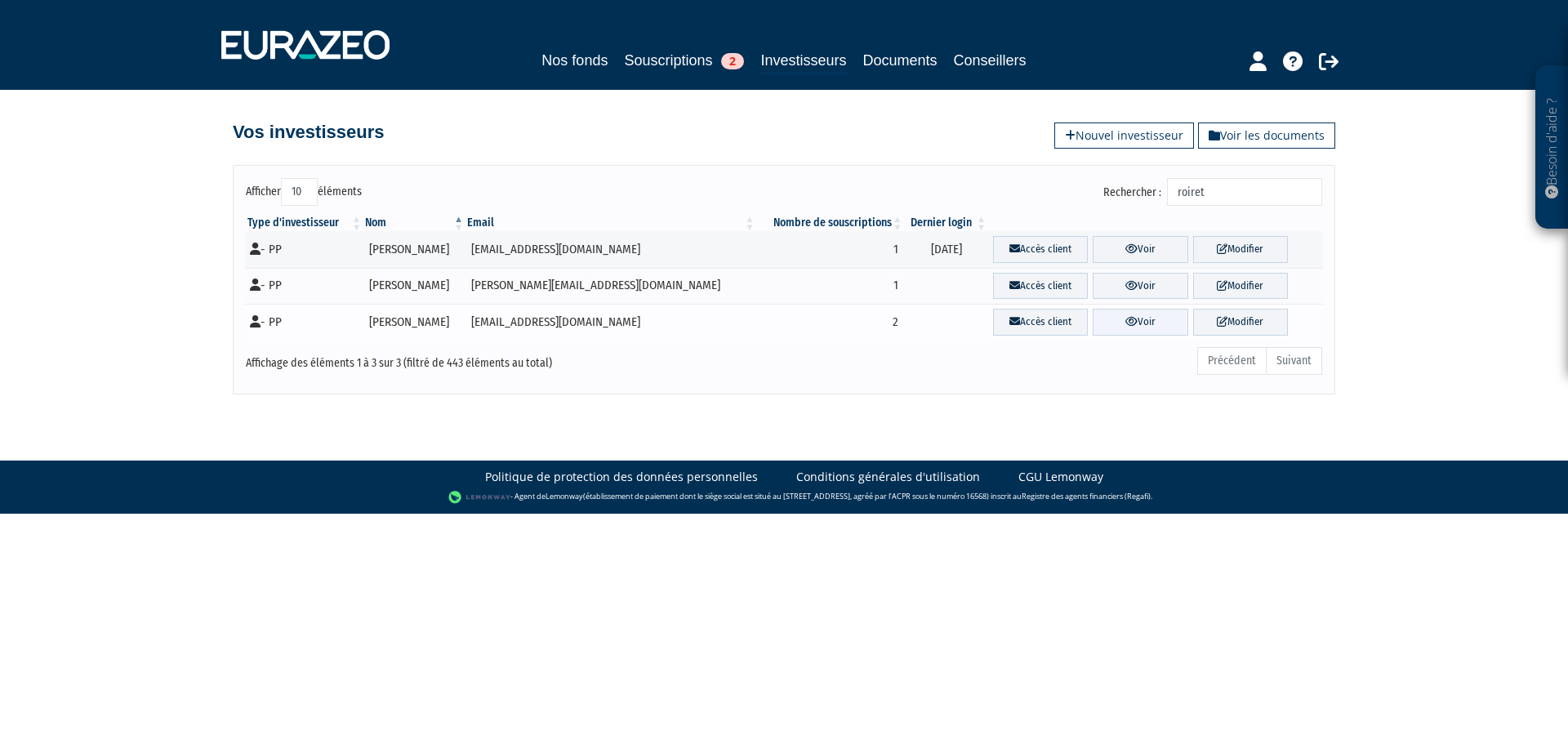
click at [1123, 328] on link "Voir" at bounding box center [1139, 322] width 95 height 27
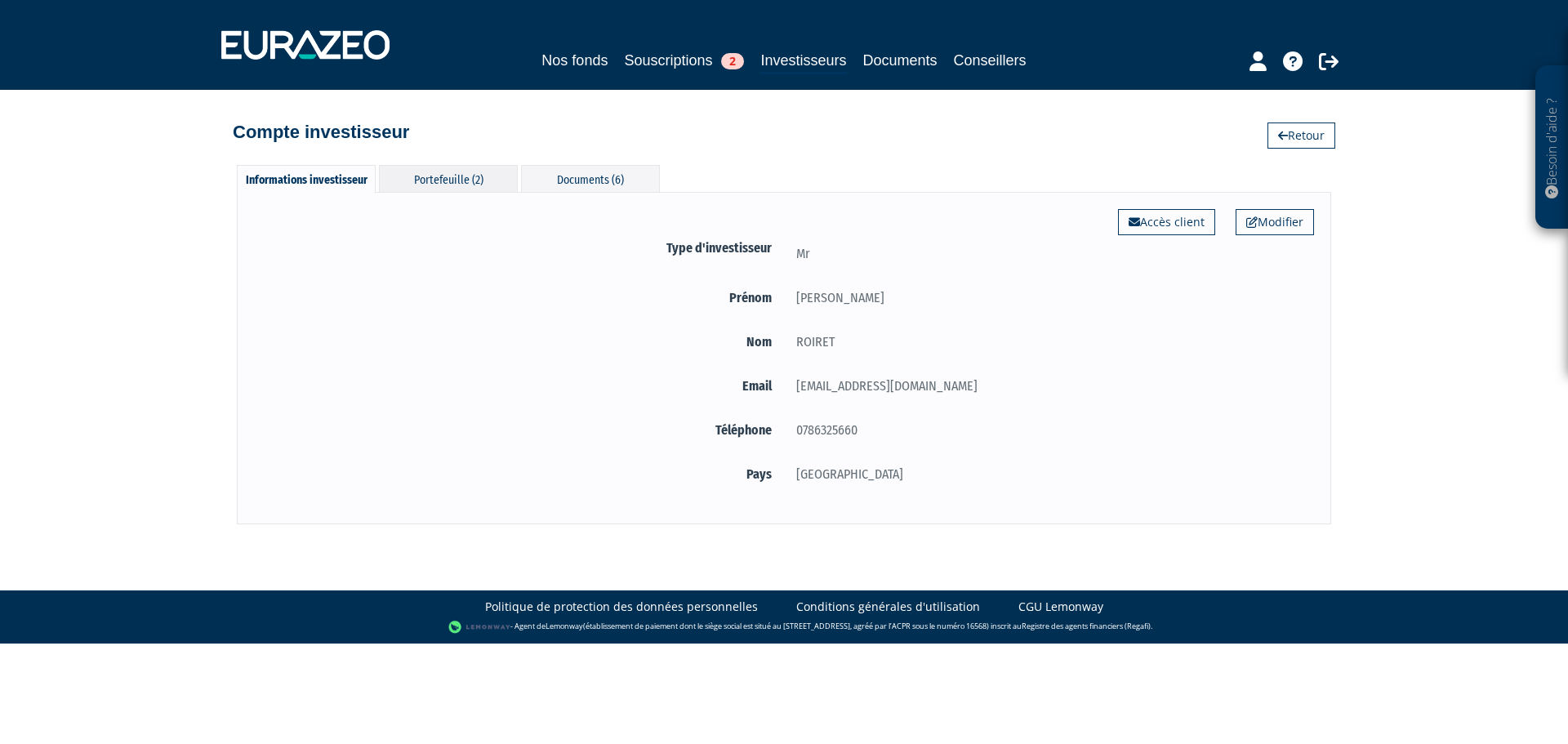
click at [440, 181] on div "Portefeuille (2)" at bounding box center [448, 178] width 139 height 27
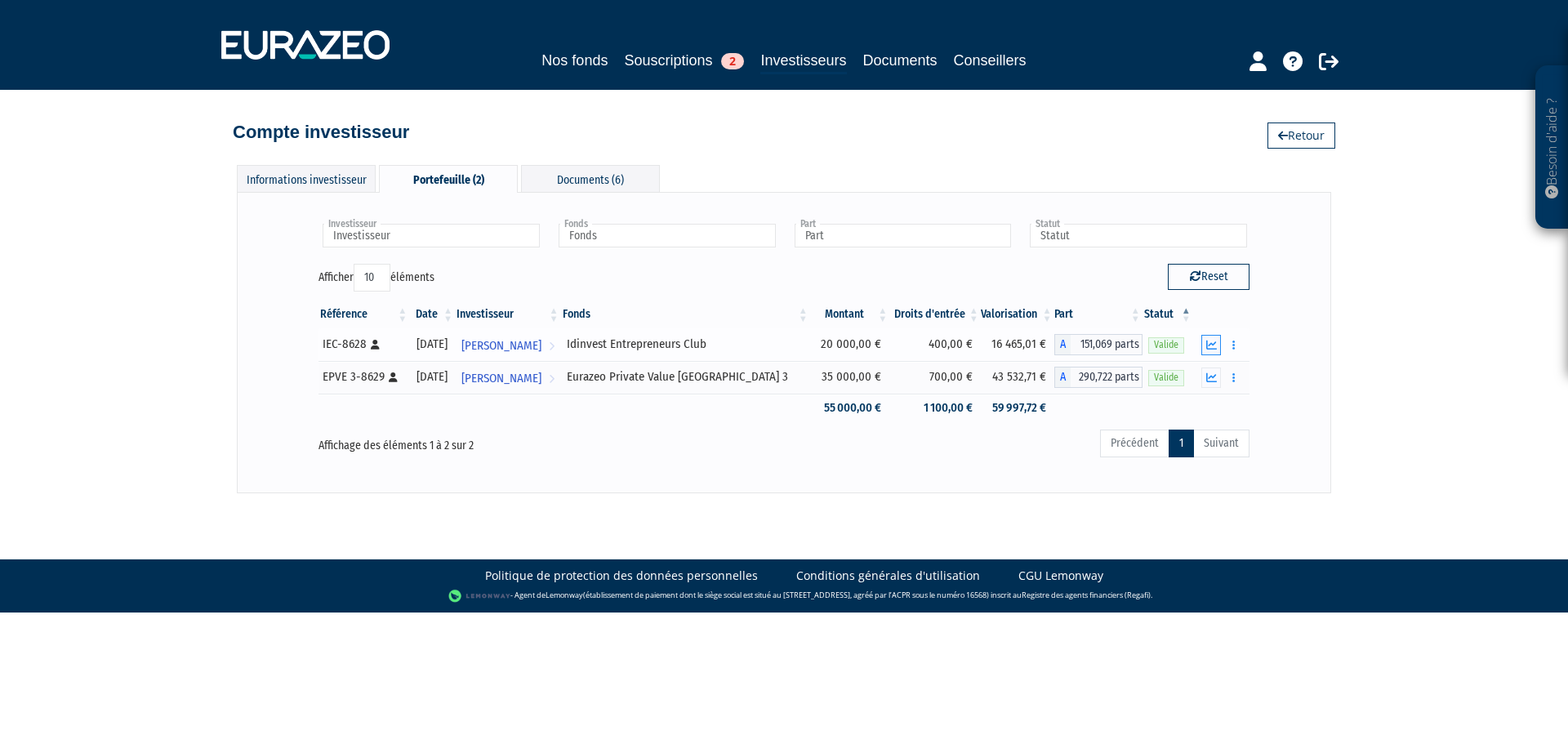
click at [1213, 347] on icon "button" at bounding box center [1211, 345] width 11 height 11
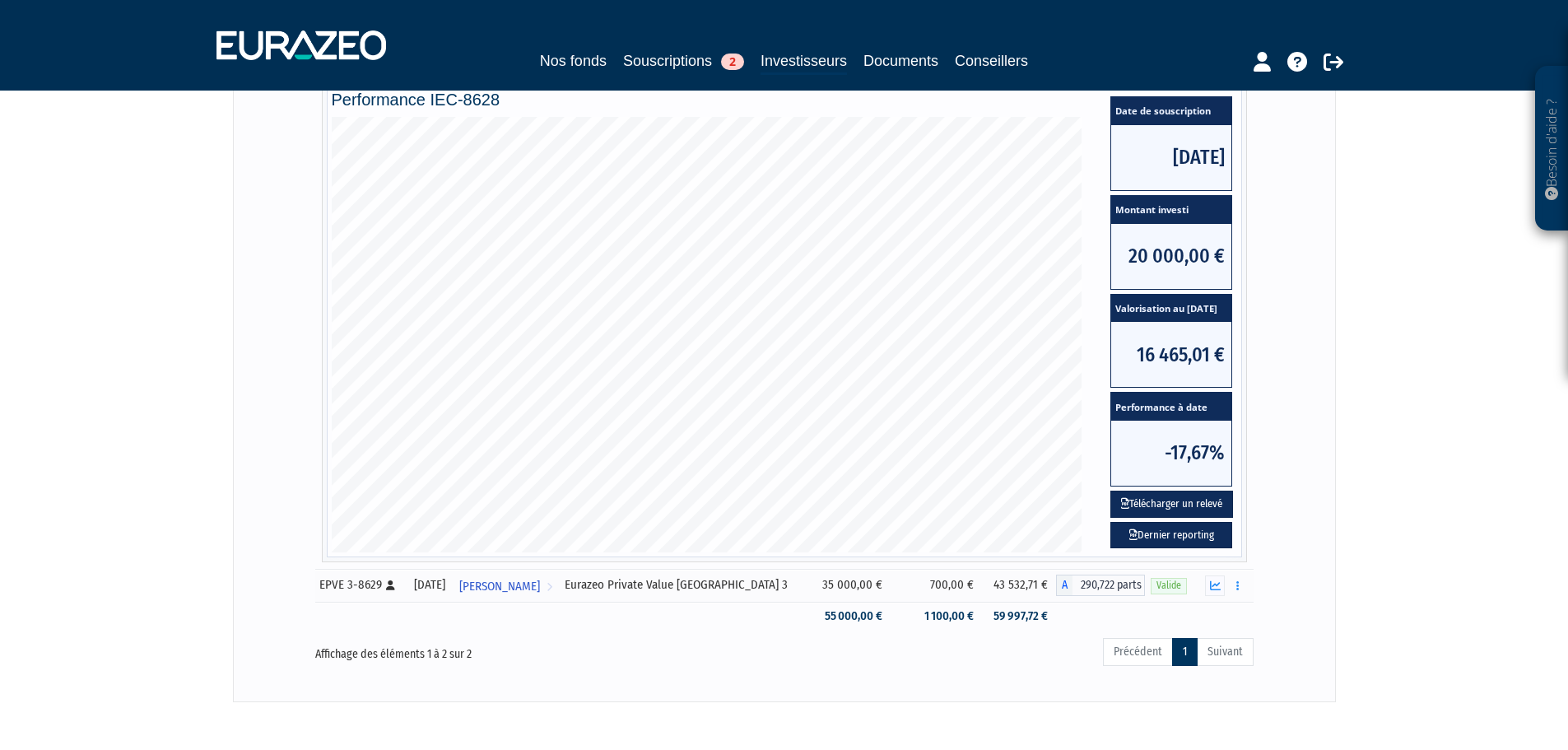
scroll to position [329, 0]
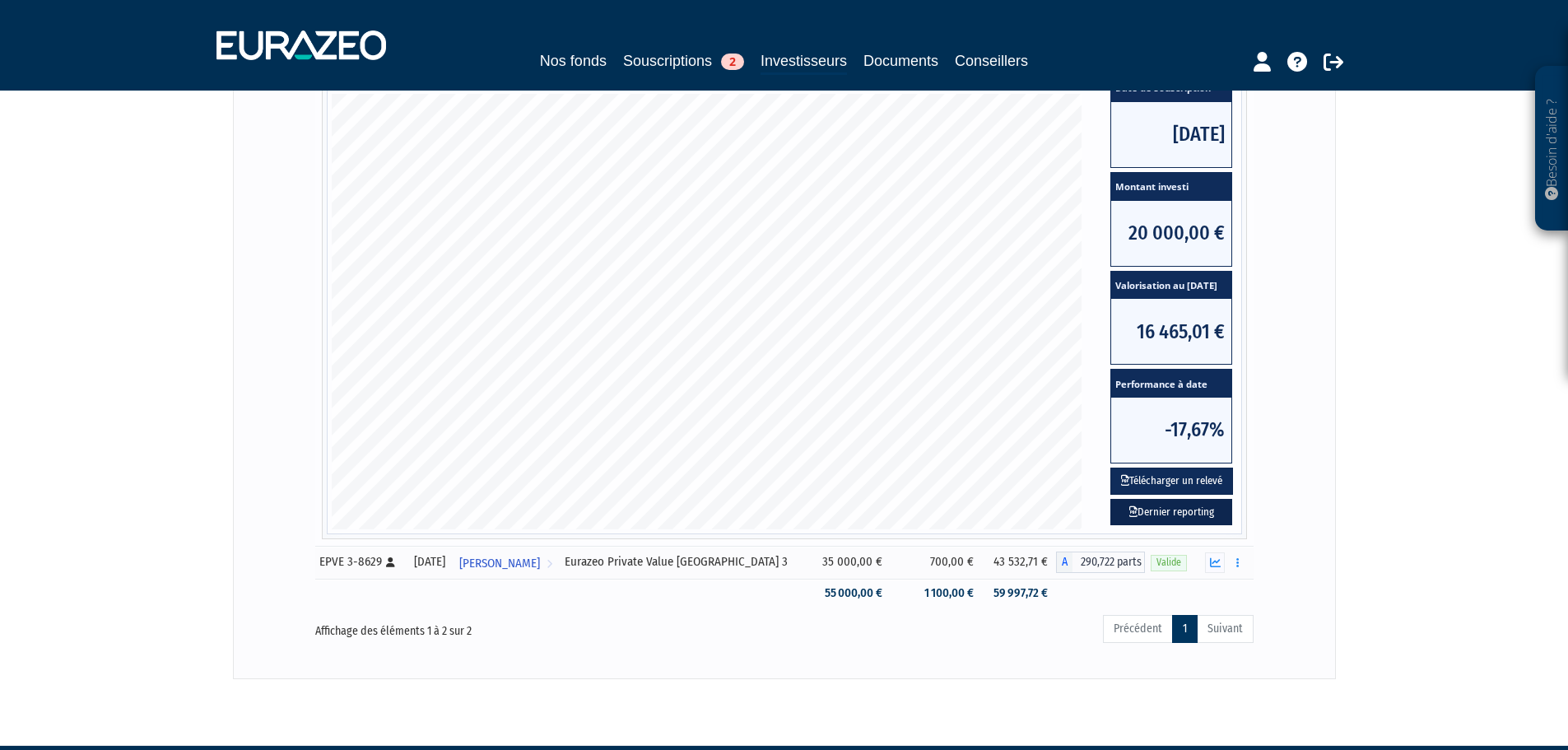
click at [1167, 511] on link "Dernier reporting" at bounding box center [1171, 512] width 122 height 27
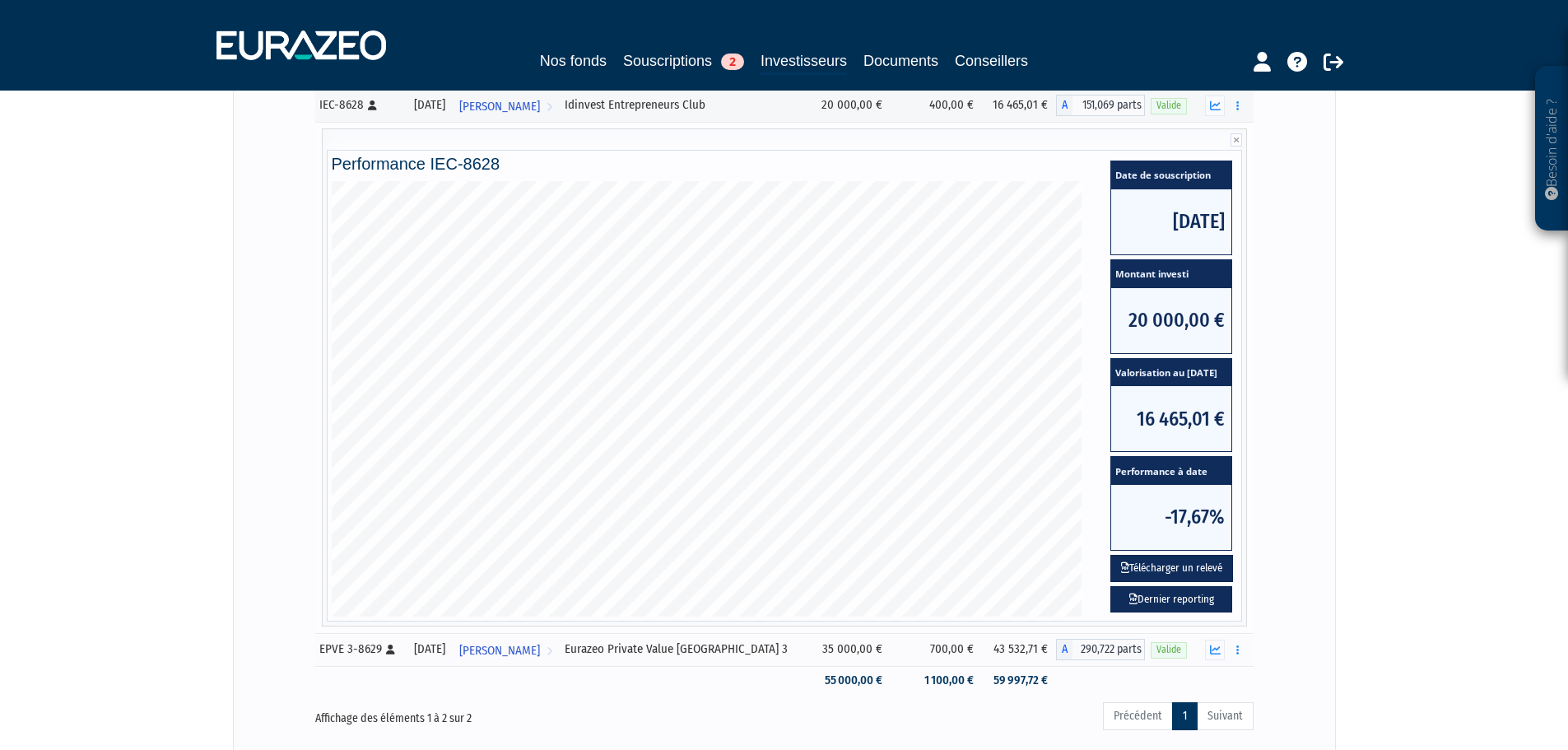
scroll to position [164, 0]
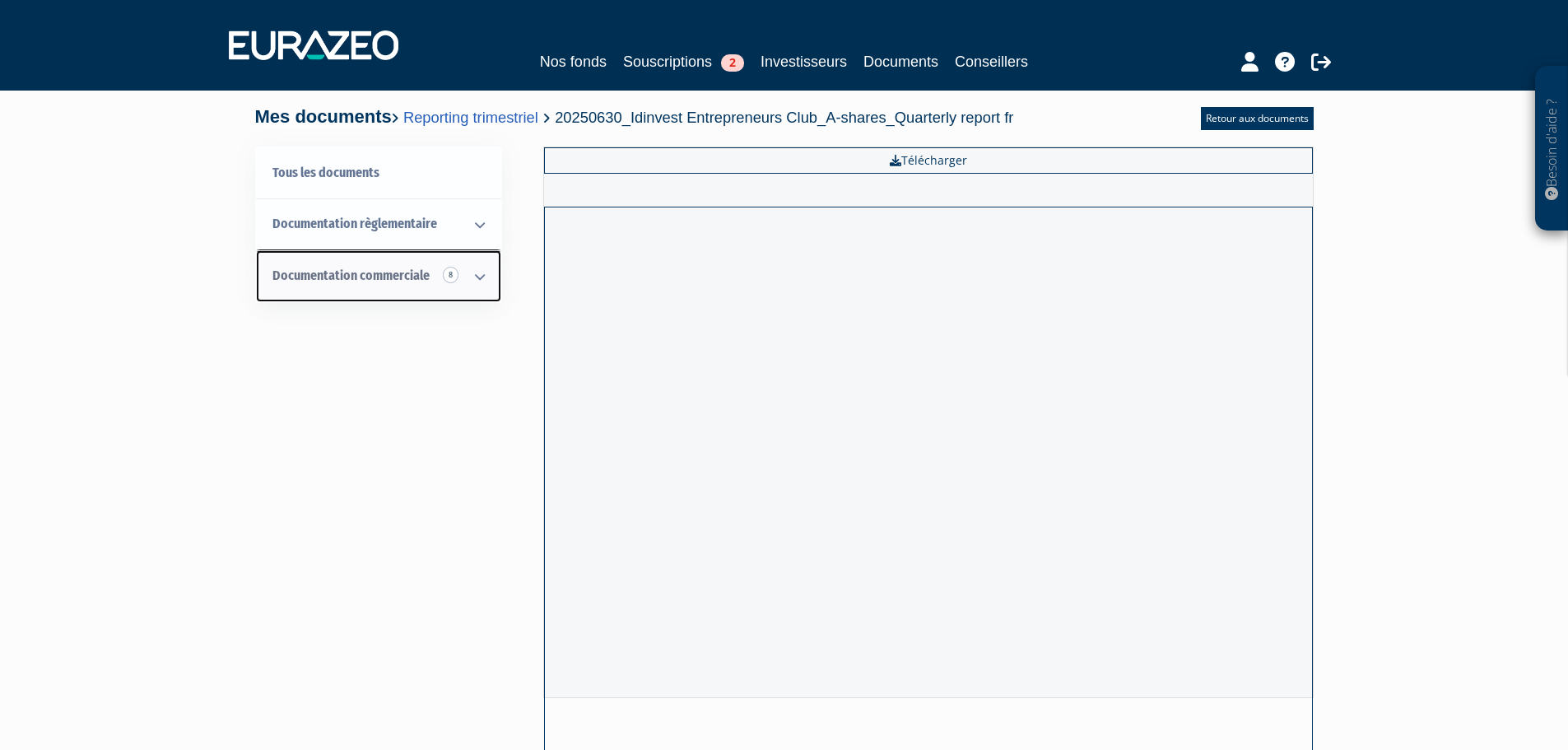
click at [478, 275] on icon at bounding box center [480, 277] width 43 height 51
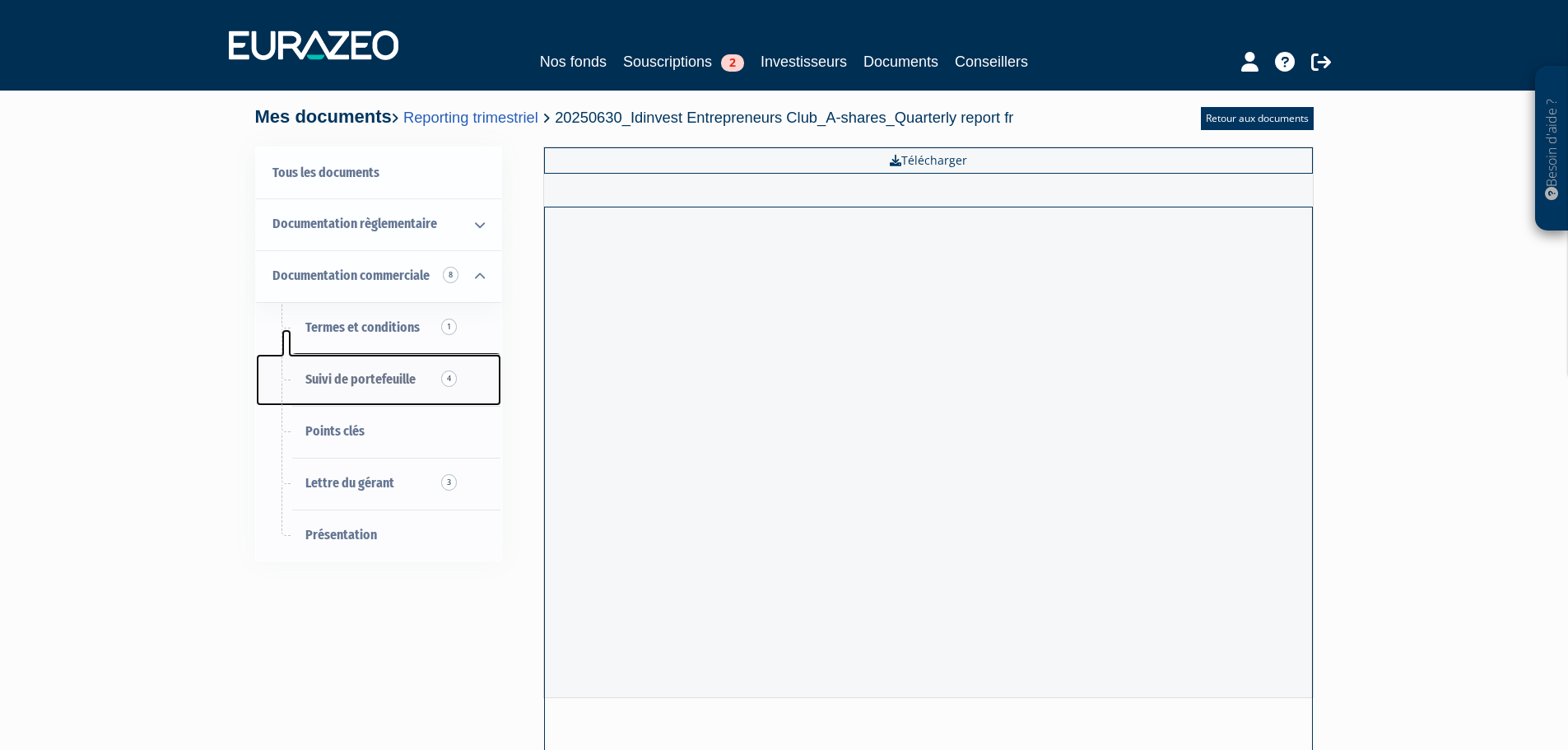
click at [358, 374] on span "Suivi de portefeuille 4" at bounding box center [360, 379] width 110 height 15
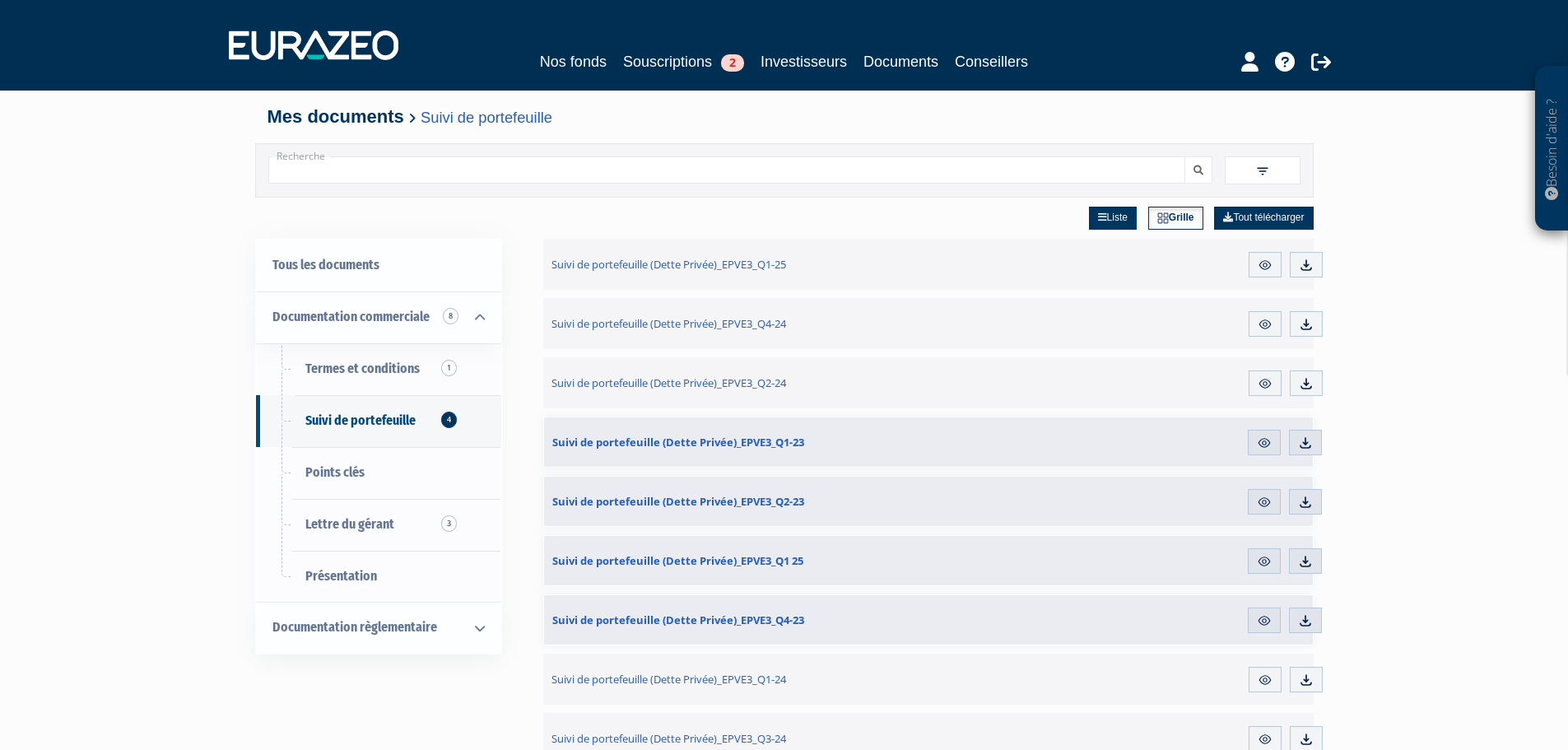
click at [1260, 177] on img at bounding box center [1262, 170] width 14 height 14
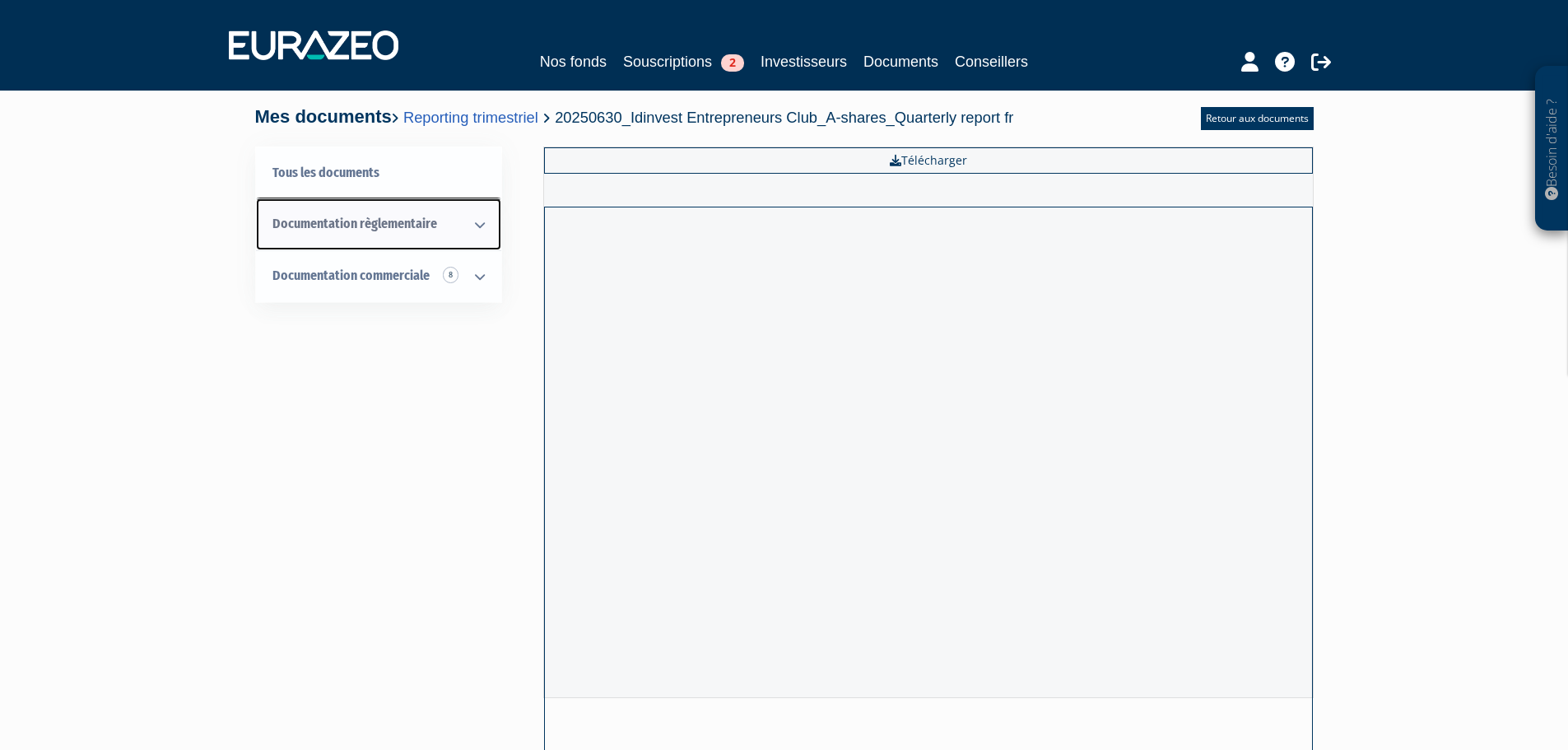
click at [413, 228] on span "Documentation règlementaire" at bounding box center [355, 223] width 164 height 15
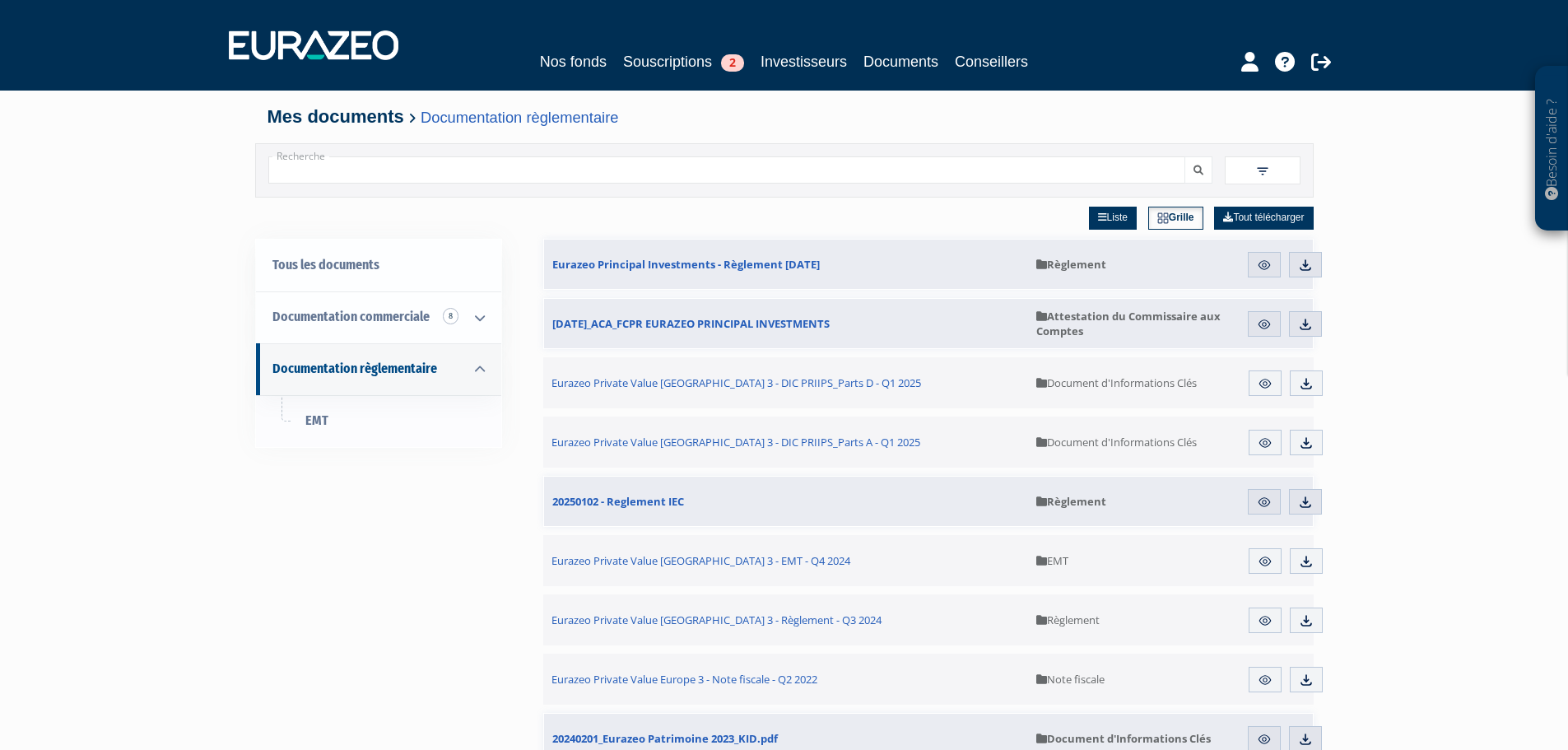
click at [1256, 170] on img at bounding box center [1262, 170] width 14 height 14
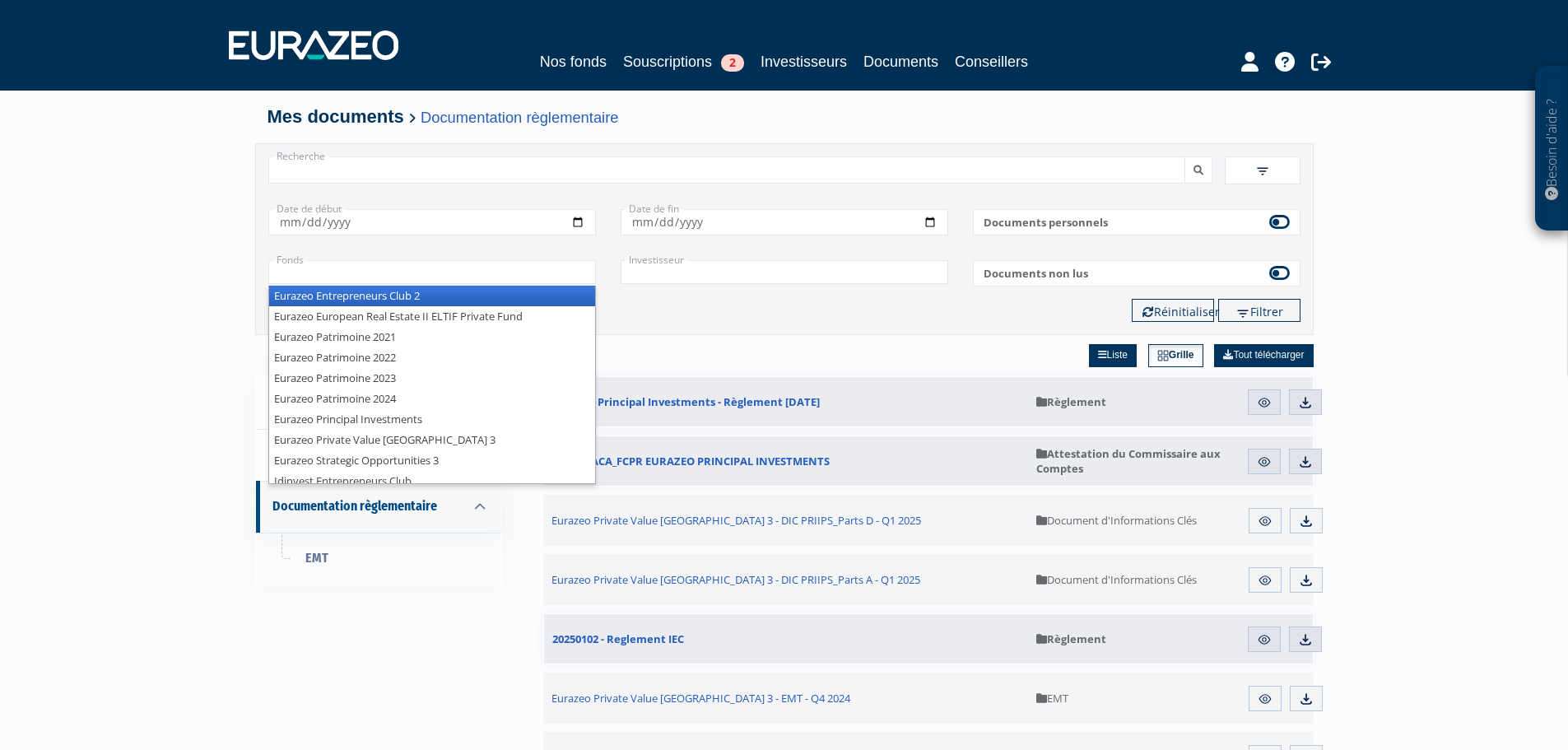
click at [291, 278] on input "text" at bounding box center [432, 272] width 327 height 24
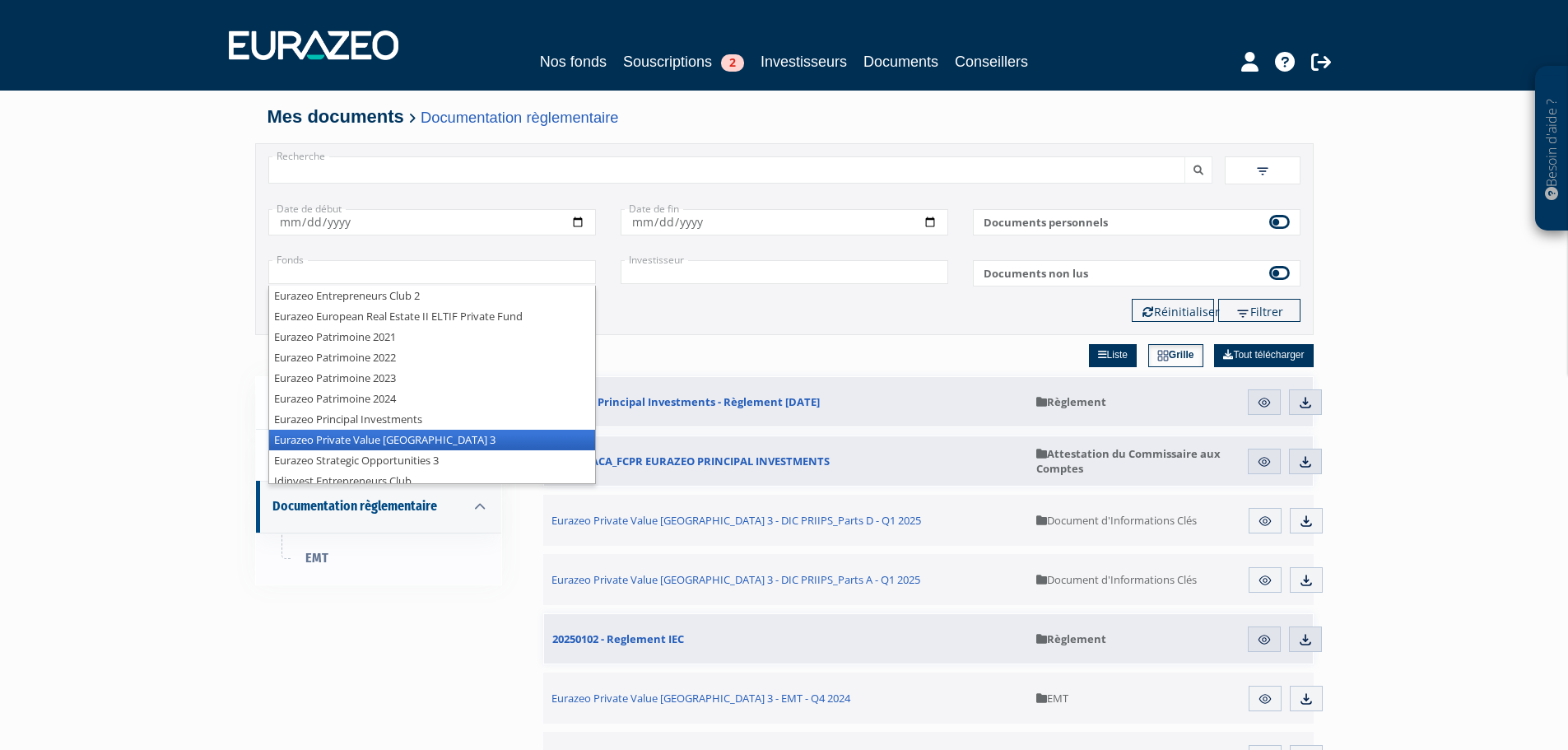
scroll to position [9, 0]
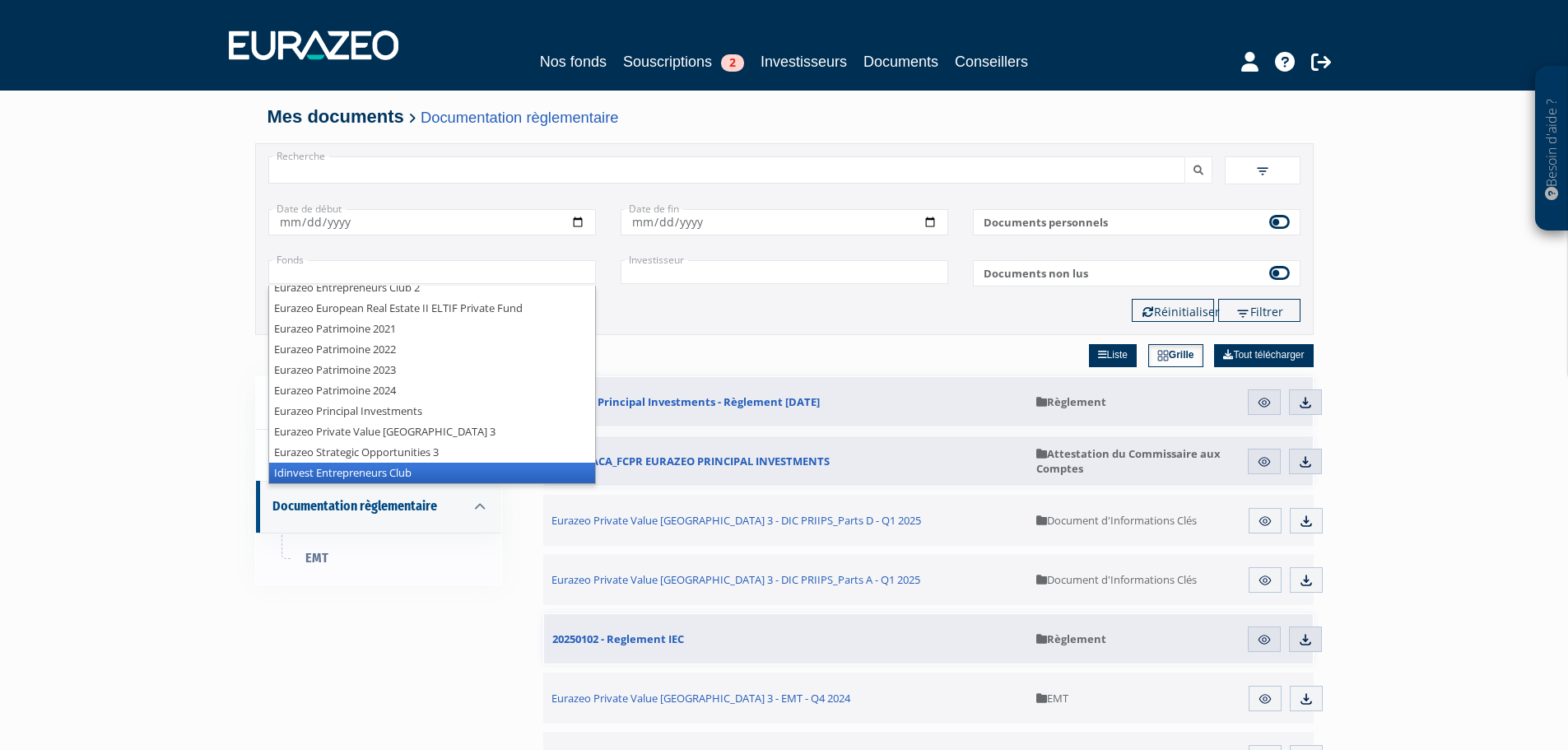
click at [358, 471] on li "Idinvest Entrepreneurs Club" at bounding box center [432, 473] width 326 height 20
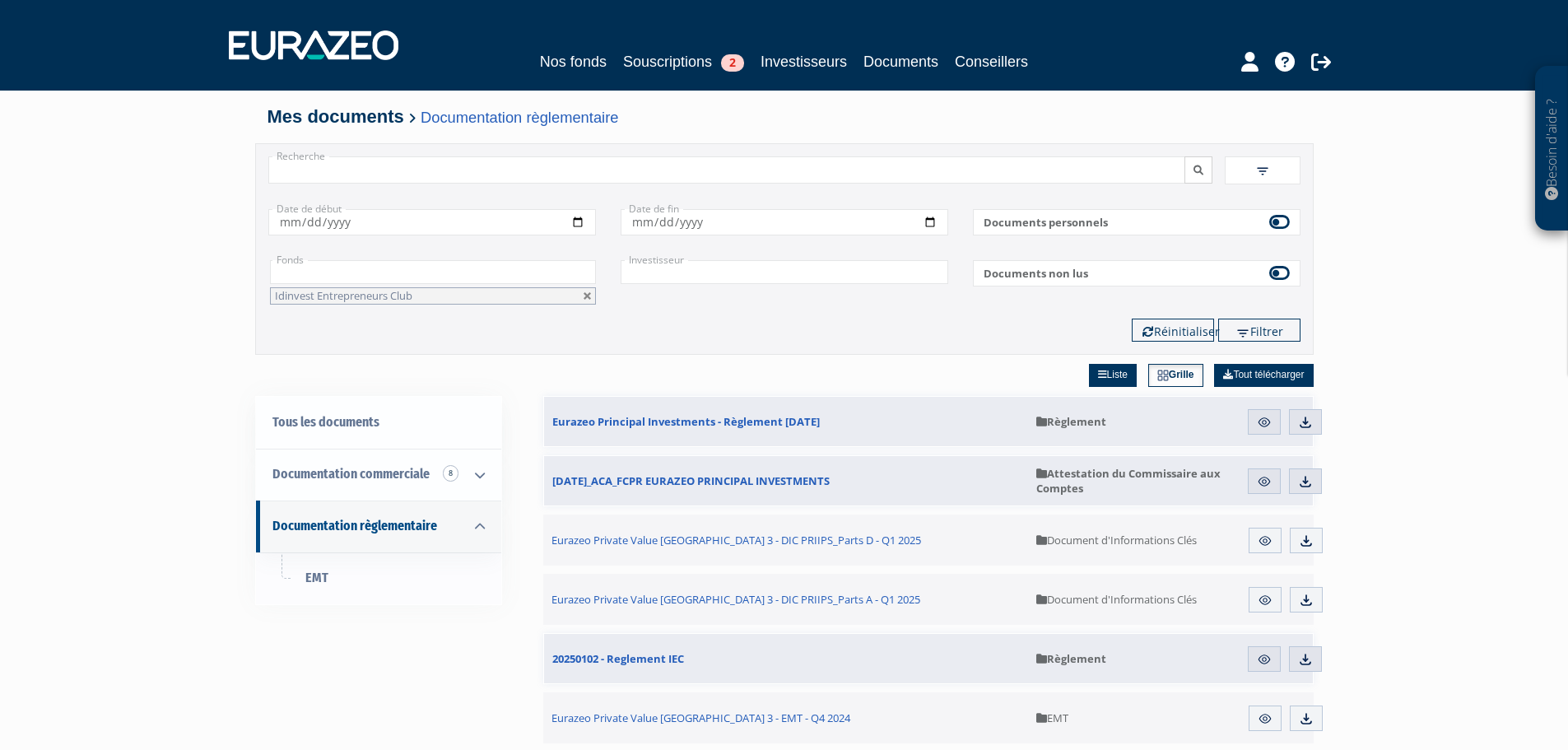
click at [1201, 173] on icon "submit" at bounding box center [1199, 170] width 10 height 10
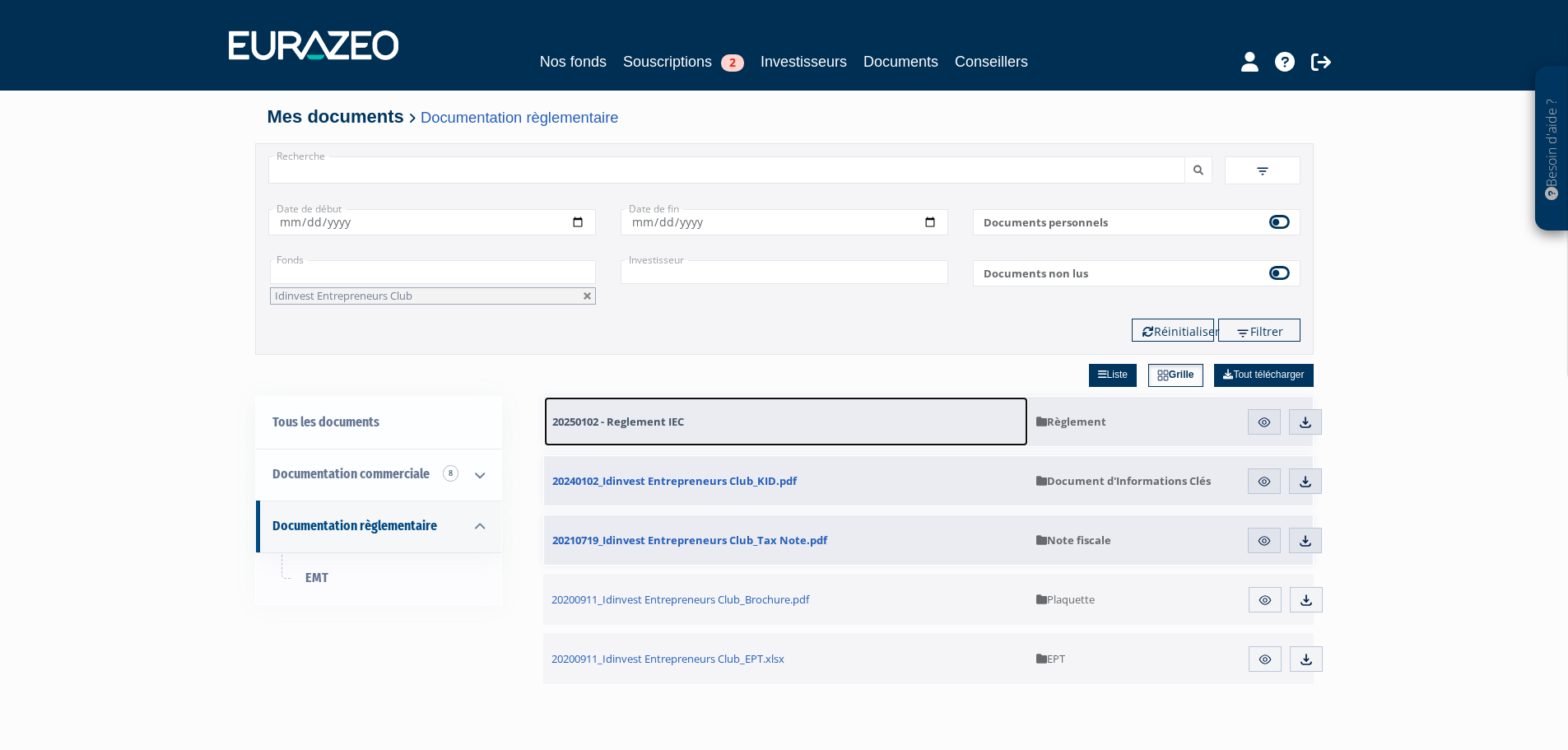
click at [671, 418] on span "20250102 - Reglement IEC" at bounding box center [618, 421] width 132 height 14
